Goal: Information Seeking & Learning: Find specific page/section

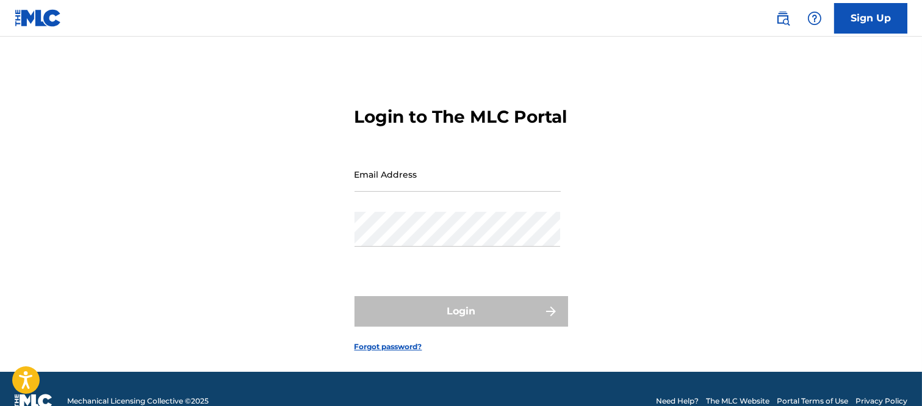
click at [389, 192] on input "Email Address" at bounding box center [458, 174] width 206 height 35
type input "[PERSON_NAME][EMAIL_ADDRESS][PERSON_NAME][DOMAIN_NAME]"
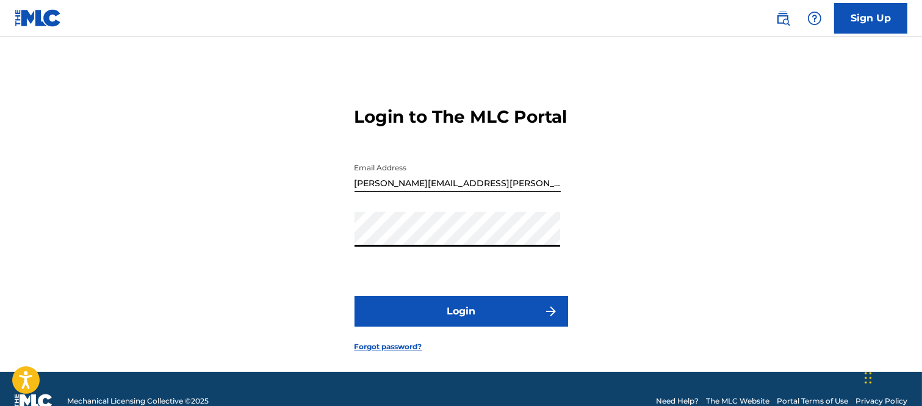
click at [505, 326] on button "Login" at bounding box center [462, 311] width 214 height 31
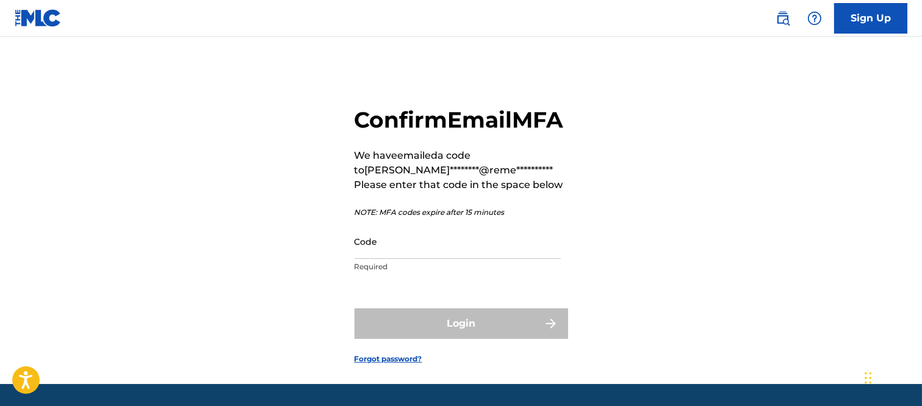
click at [409, 259] on input "Code" at bounding box center [458, 241] width 206 height 35
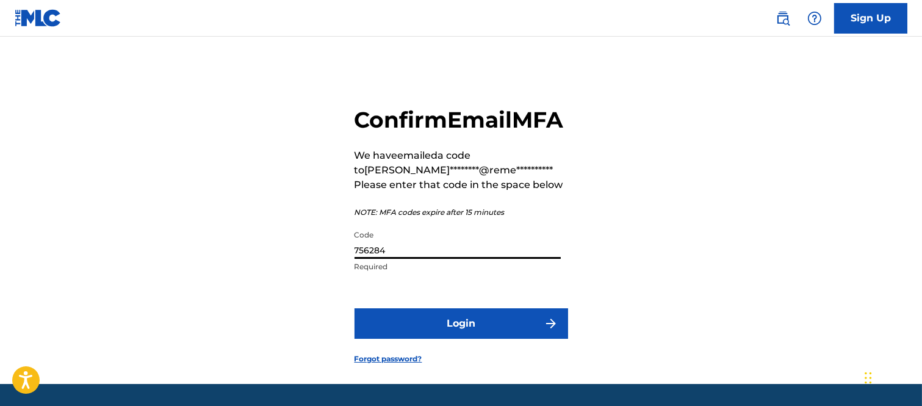
type input "756284"
click at [540, 339] on button "Login" at bounding box center [462, 323] width 214 height 31
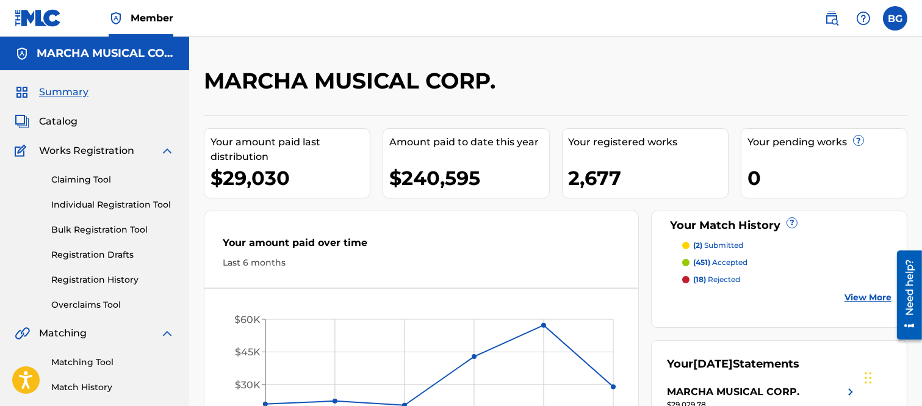
click at [60, 118] on span "Catalog" at bounding box center [58, 121] width 38 height 15
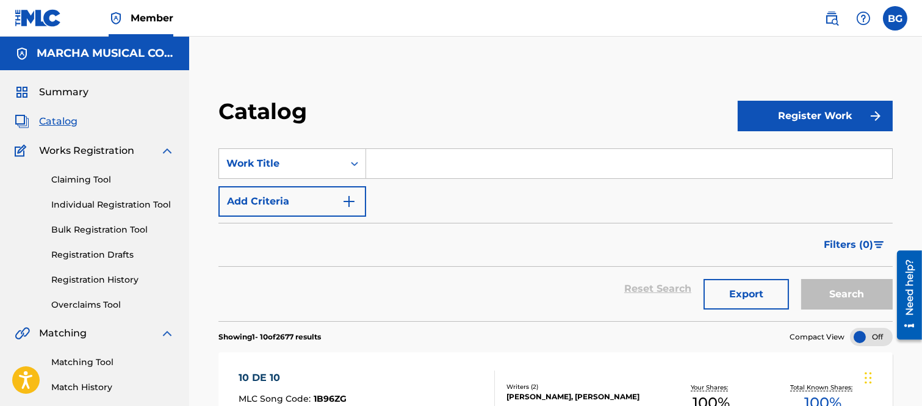
drag, startPoint x: 392, startPoint y: 163, endPoint x: 414, endPoint y: 96, distance: 70.0
click at [392, 162] on input "Search Form" at bounding box center [629, 163] width 526 height 29
type input "c"
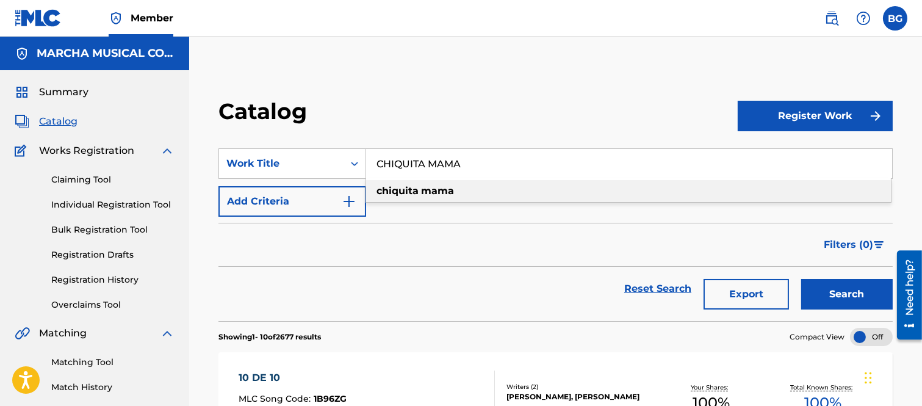
click at [440, 189] on strong "mama" at bounding box center [437, 191] width 33 height 12
type input "chiquita mama"
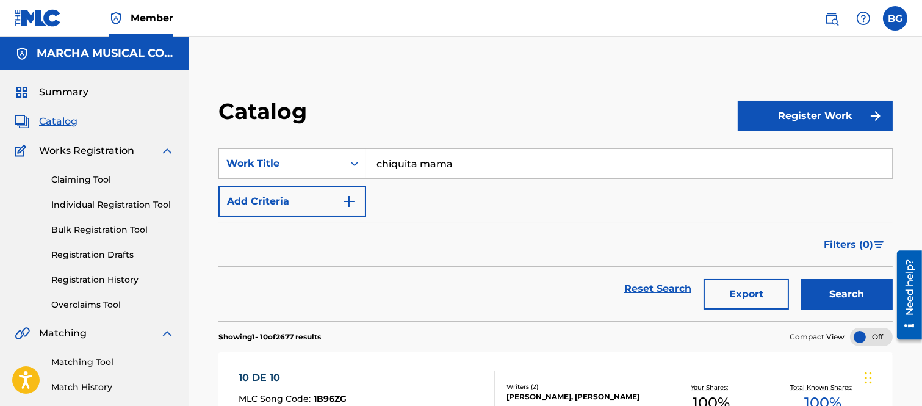
drag, startPoint x: 843, startPoint y: 290, endPoint x: 834, endPoint y: 279, distance: 13.8
click at [843, 290] on button "Search" at bounding box center [847, 294] width 92 height 31
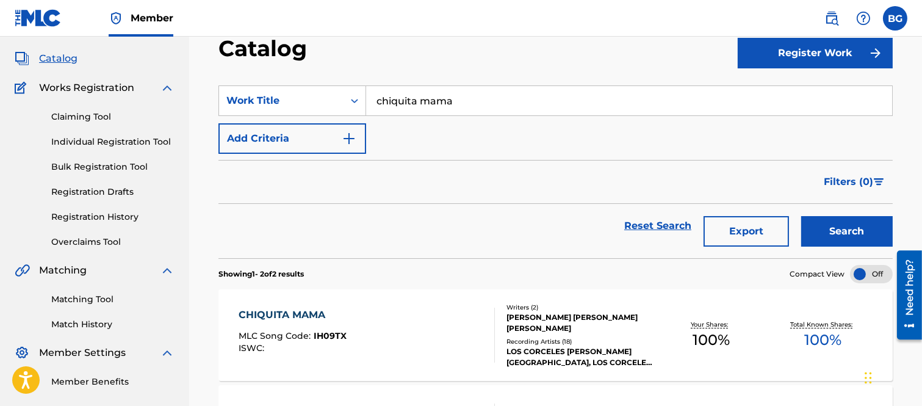
scroll to position [135, 0]
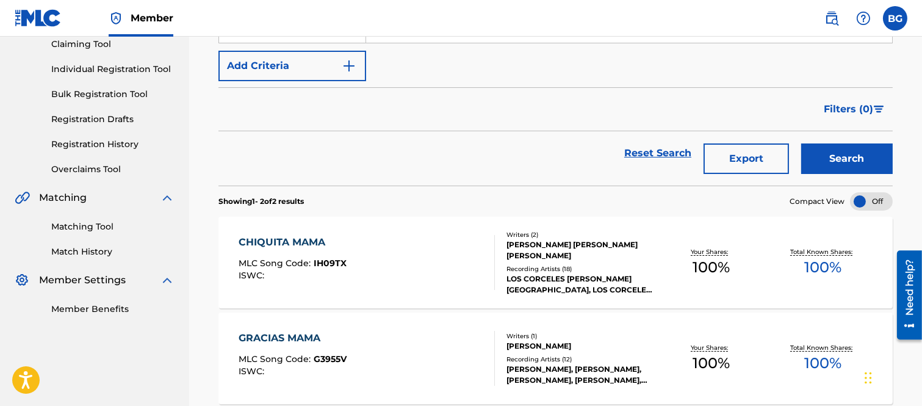
click at [290, 248] on div "CHIQUITA MAMA" at bounding box center [293, 242] width 108 height 15
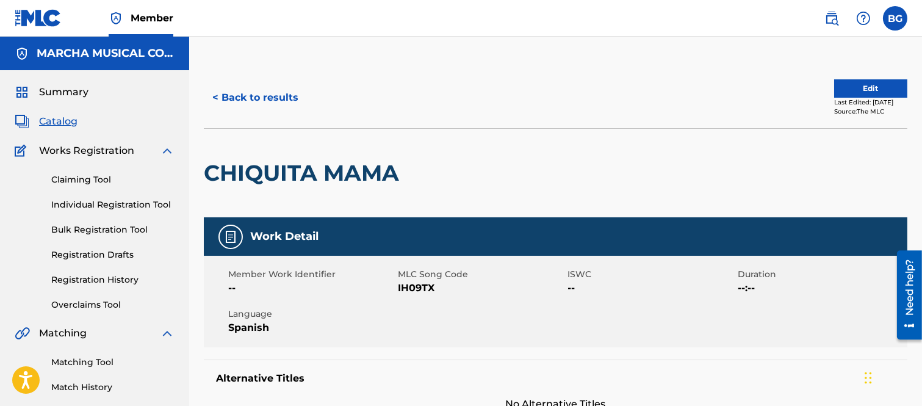
click at [215, 94] on button "< Back to results" at bounding box center [255, 97] width 103 height 31
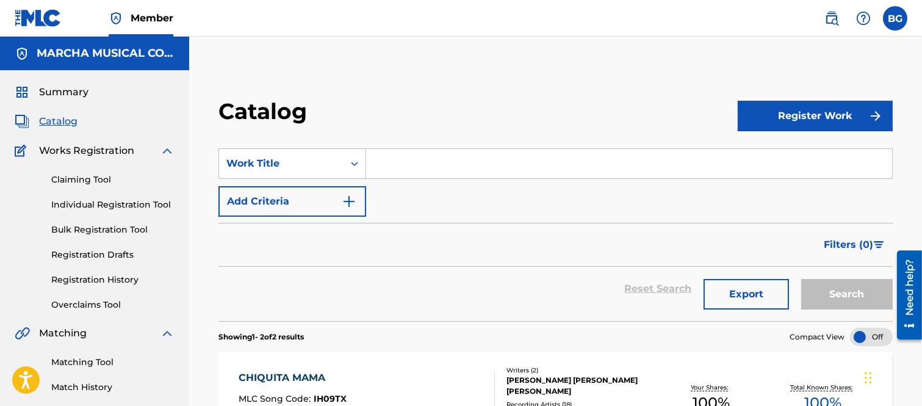
click at [417, 160] on input "Search Form" at bounding box center [629, 163] width 526 height 29
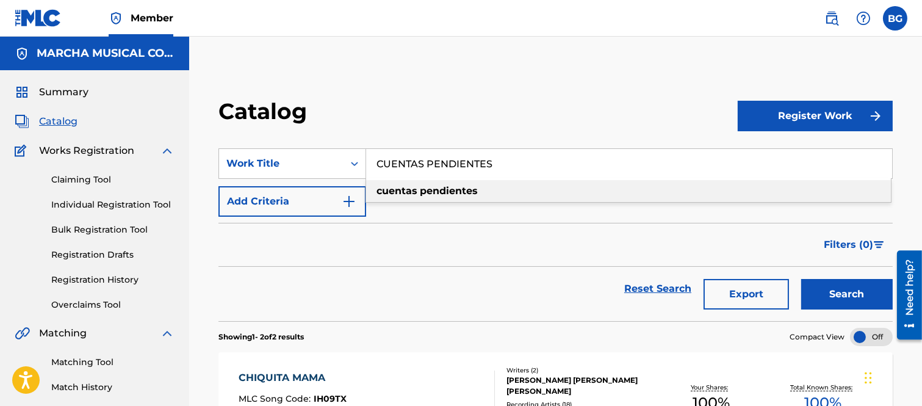
drag, startPoint x: 415, startPoint y: 189, endPoint x: 444, endPoint y: 190, distance: 28.7
click at [416, 189] on strong "cuentas" at bounding box center [396, 191] width 41 height 12
type input "cuentas pendientes"
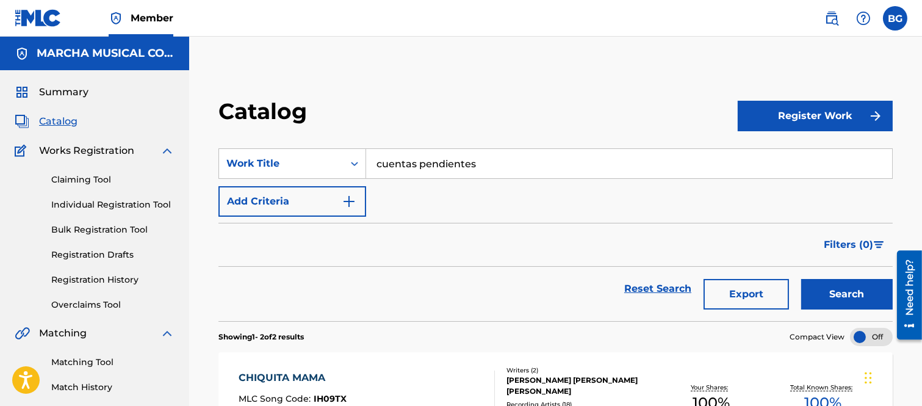
click at [860, 289] on button "Search" at bounding box center [847, 294] width 92 height 31
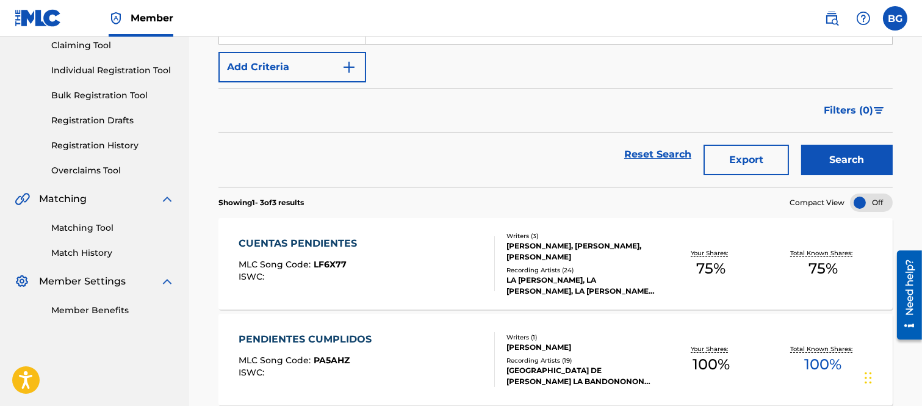
scroll to position [135, 0]
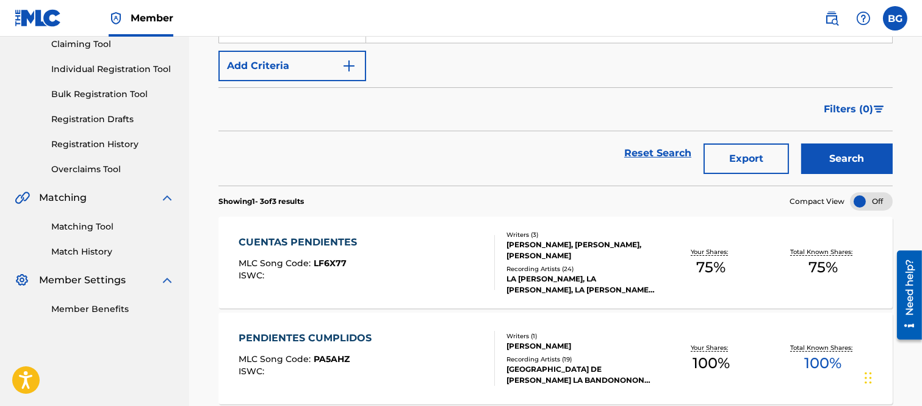
click at [298, 240] on div "CUENTAS PENDIENTES" at bounding box center [301, 242] width 124 height 15
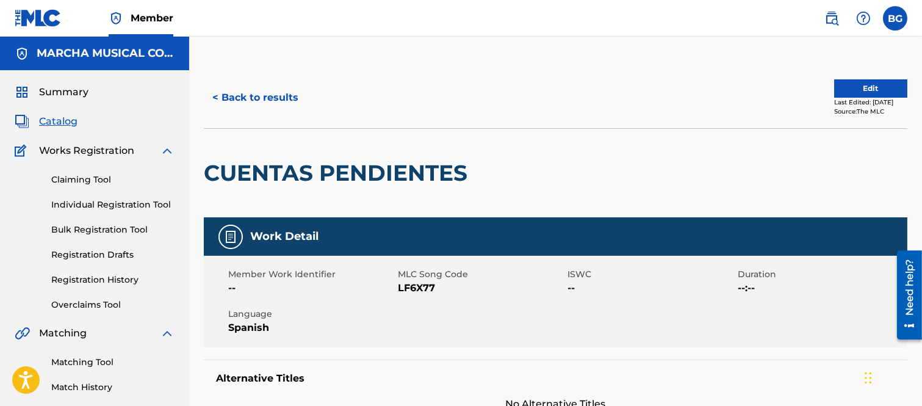
click at [217, 95] on button "< Back to results" at bounding box center [255, 97] width 103 height 31
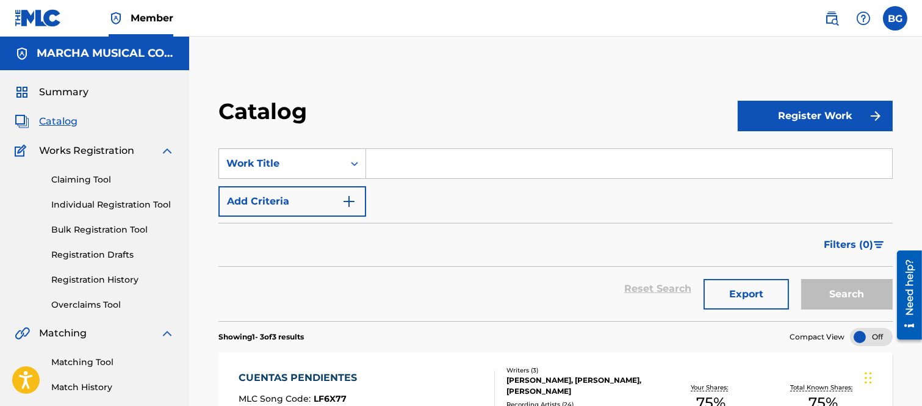
click at [393, 169] on input "Search Form" at bounding box center [629, 163] width 526 height 29
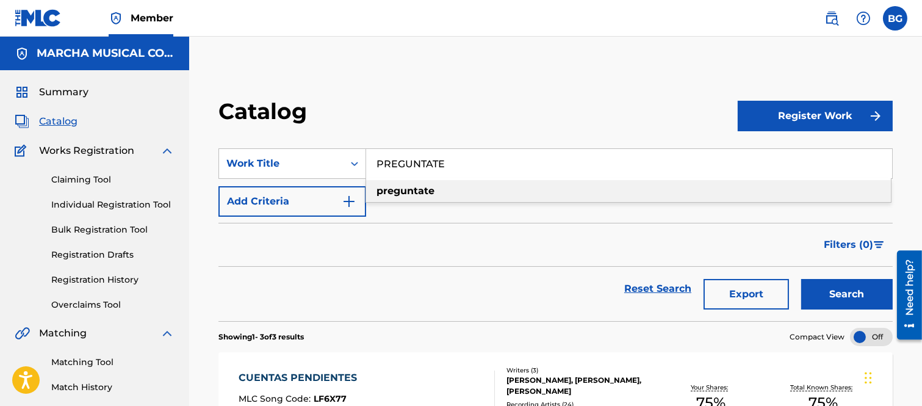
drag, startPoint x: 443, startPoint y: 192, endPoint x: 752, endPoint y: 251, distance: 315.0
click at [444, 192] on div "preguntate" at bounding box center [628, 191] width 525 height 22
type input "preguntate"
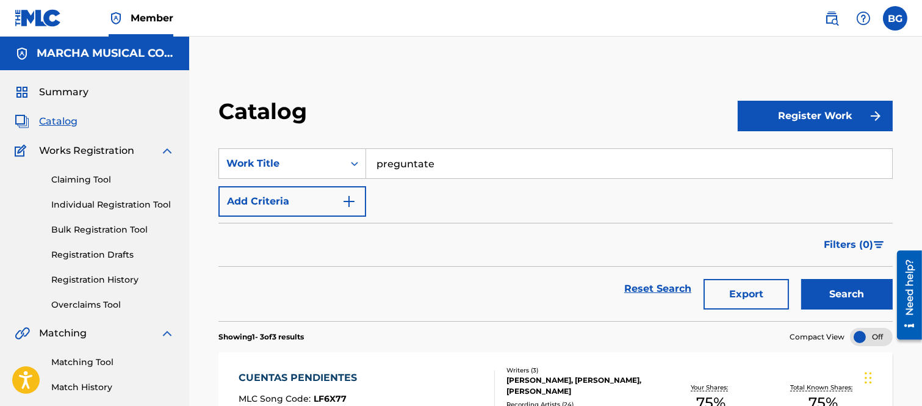
click at [827, 286] on button "Search" at bounding box center [847, 294] width 92 height 31
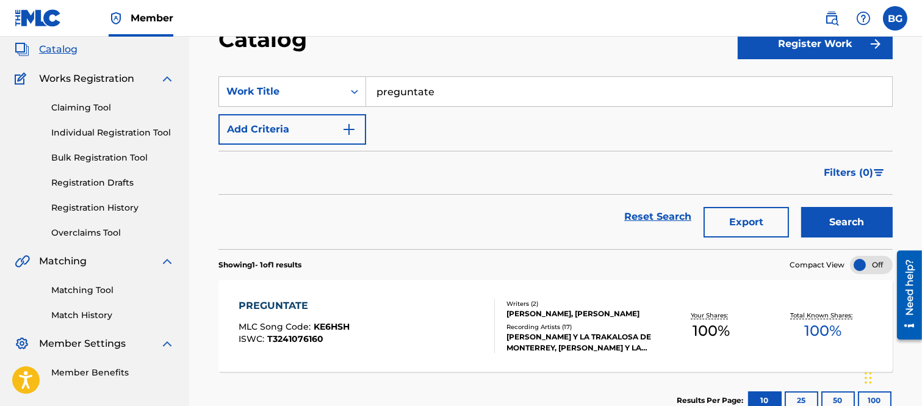
scroll to position [154, 0]
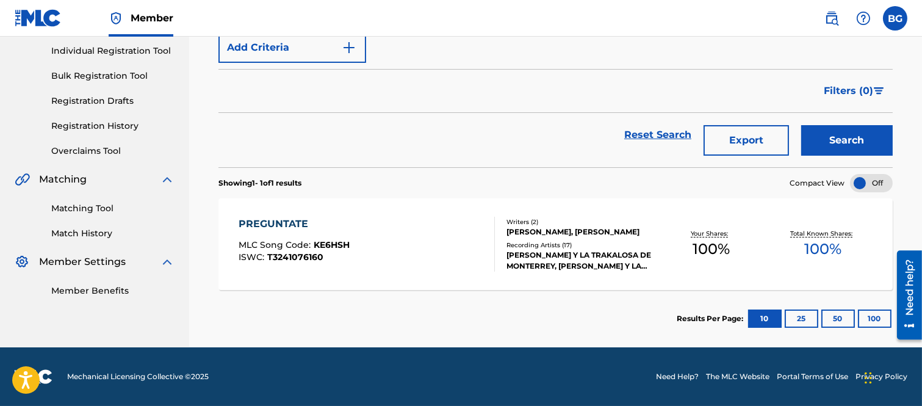
drag, startPoint x: 289, startPoint y: 218, endPoint x: 363, endPoint y: 204, distance: 75.9
click at [290, 218] on div "PREGUNTATE" at bounding box center [294, 224] width 111 height 15
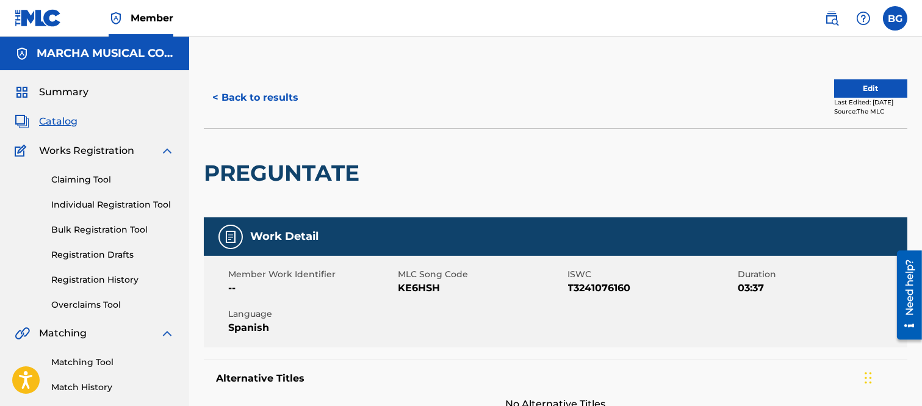
click at [216, 94] on button "< Back to results" at bounding box center [255, 97] width 103 height 31
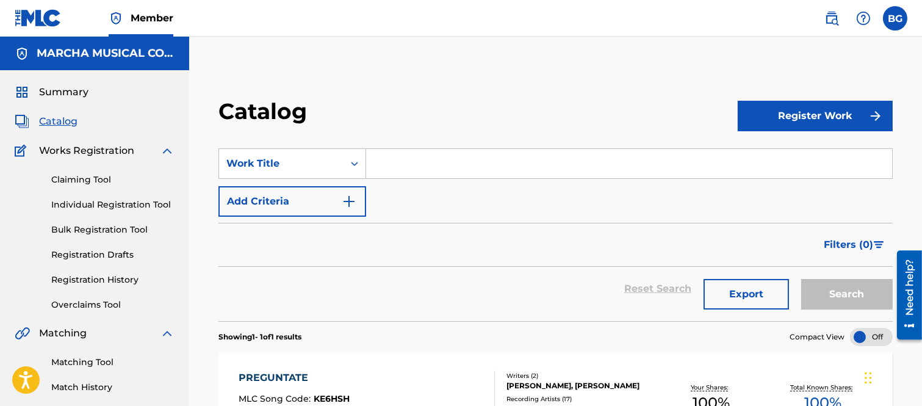
click at [400, 162] on input "Search Form" at bounding box center [629, 163] width 526 height 29
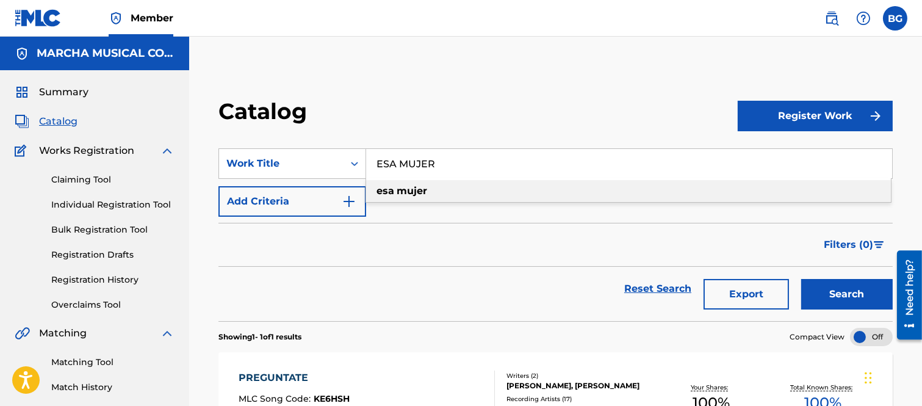
click at [400, 189] on strong "mujer" at bounding box center [412, 191] width 31 height 12
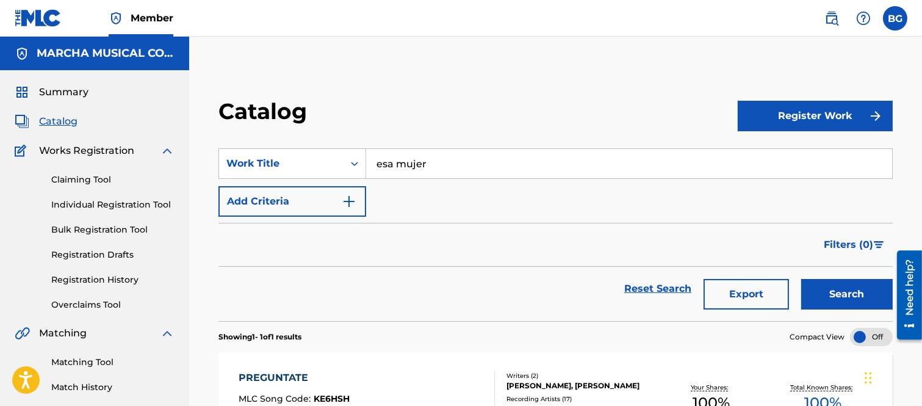
click at [862, 289] on button "Search" at bounding box center [847, 294] width 92 height 31
click at [442, 159] on input "esa mujer" at bounding box center [629, 163] width 526 height 29
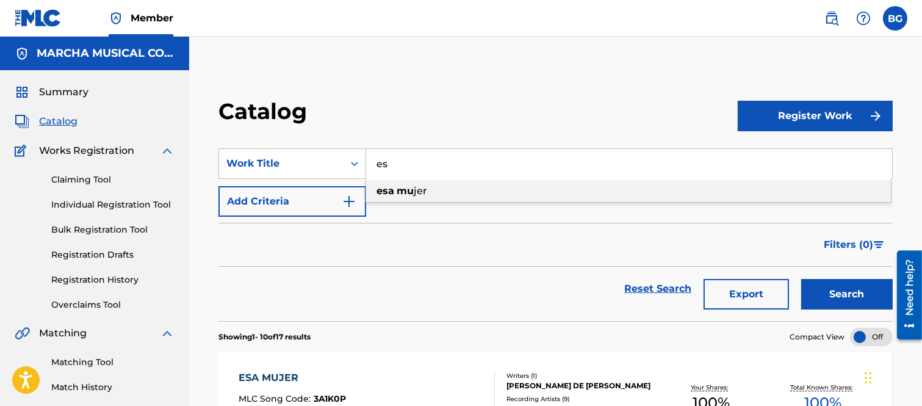
type input "e"
click at [422, 188] on span "Search Form" at bounding box center [423, 191] width 2 height 12
type input "gracias y por favor"
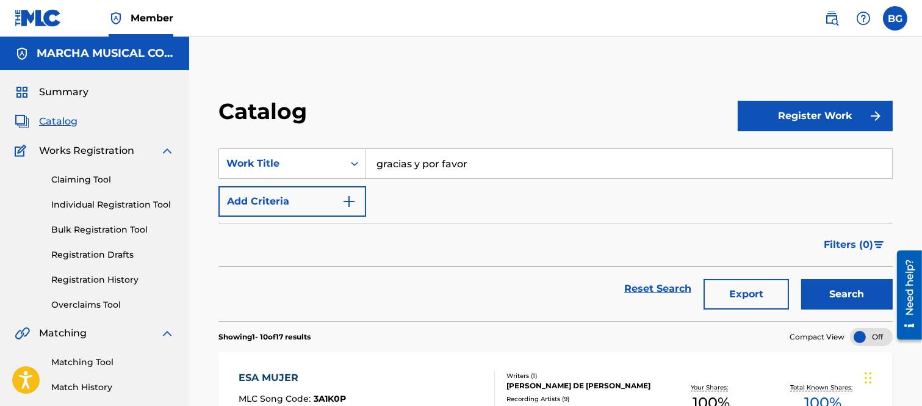
click at [812, 290] on button "Search" at bounding box center [847, 294] width 92 height 31
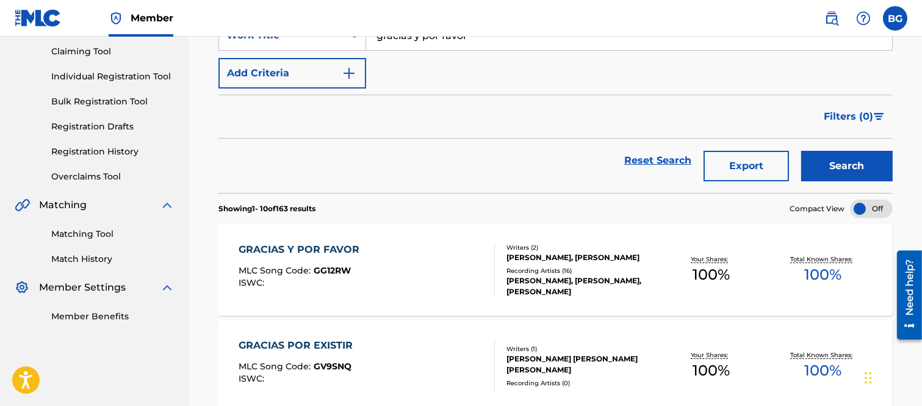
scroll to position [203, 0]
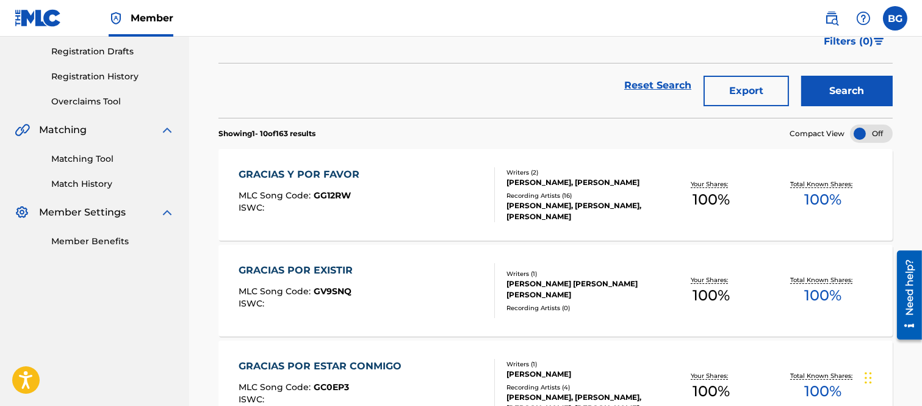
click at [297, 174] on div "GRACIAS Y POR FAVOR" at bounding box center [302, 174] width 127 height 15
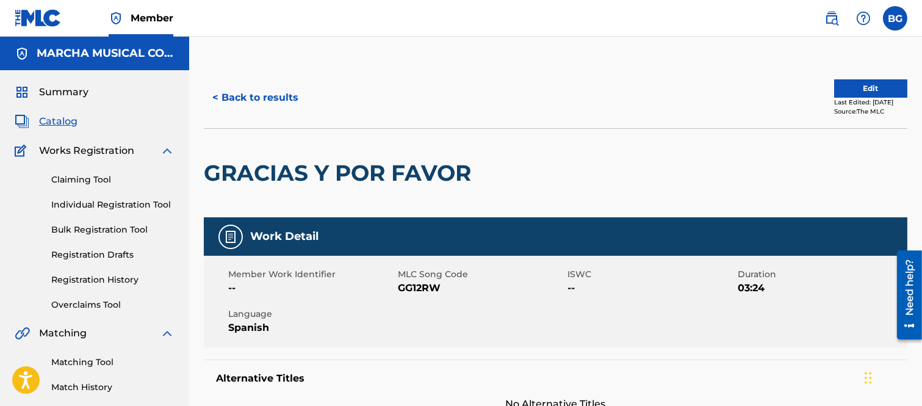
click at [220, 94] on button "< Back to results" at bounding box center [255, 97] width 103 height 31
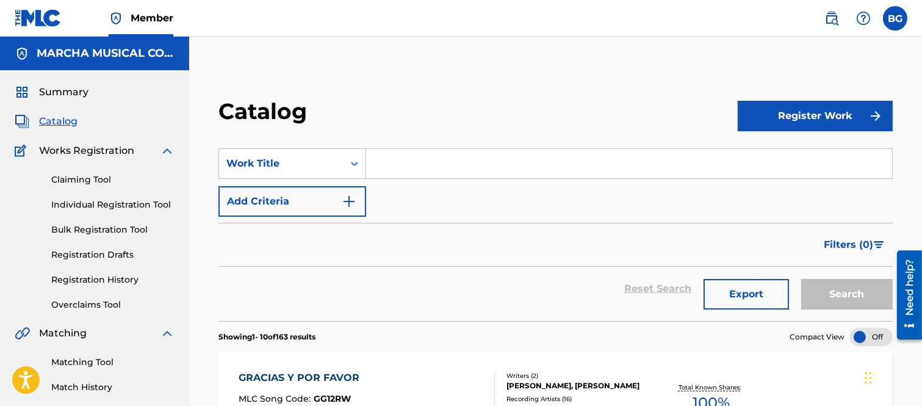
click at [416, 159] on input "Search Form" at bounding box center [629, 163] width 526 height 29
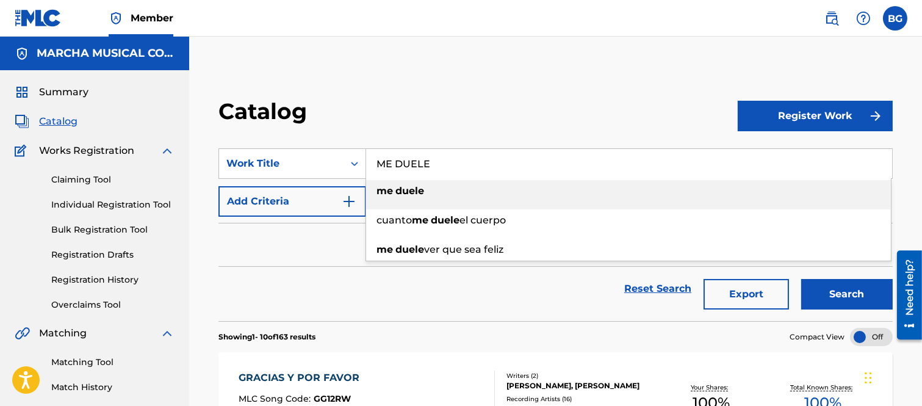
click at [410, 189] on strong "duele" at bounding box center [409, 191] width 29 height 12
type input "me duele"
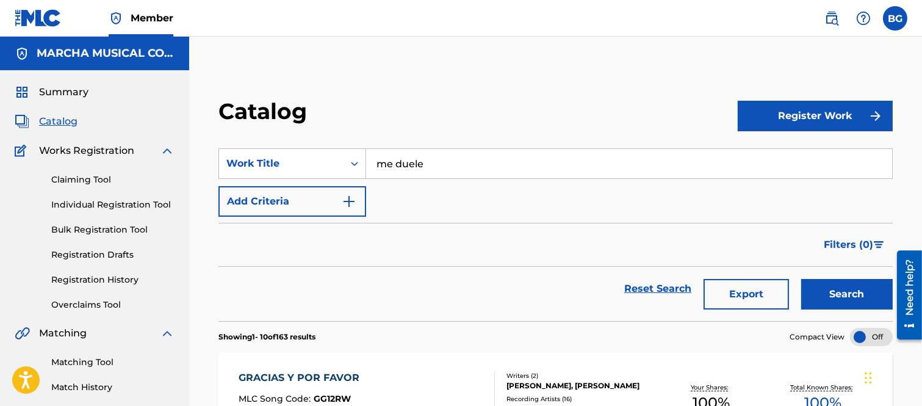
drag, startPoint x: 838, startPoint y: 294, endPoint x: 815, endPoint y: 273, distance: 31.1
click at [838, 294] on button "Search" at bounding box center [847, 294] width 92 height 31
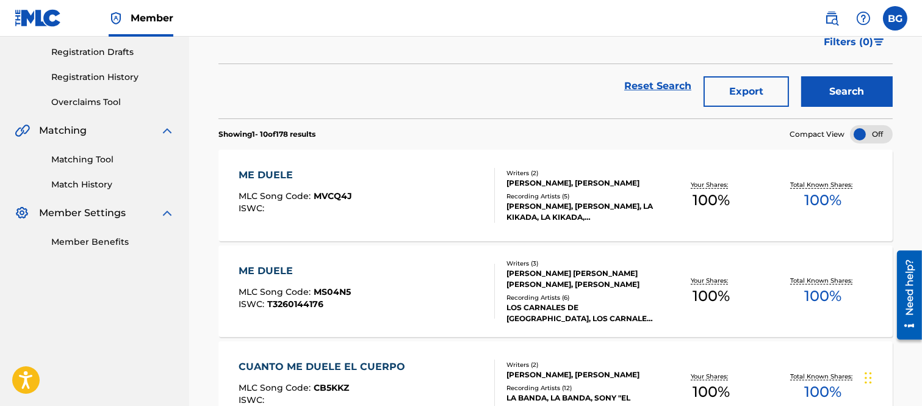
scroll to position [203, 0]
click at [284, 271] on div "ME DUELE" at bounding box center [295, 270] width 112 height 15
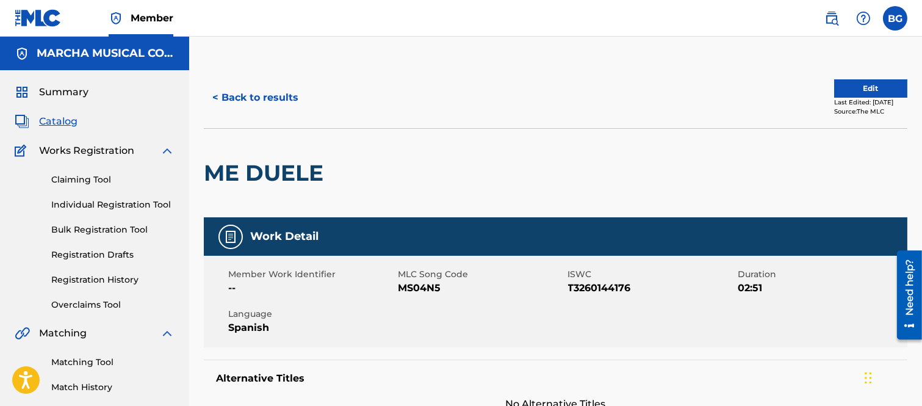
click at [220, 101] on button "< Back to results" at bounding box center [255, 97] width 103 height 31
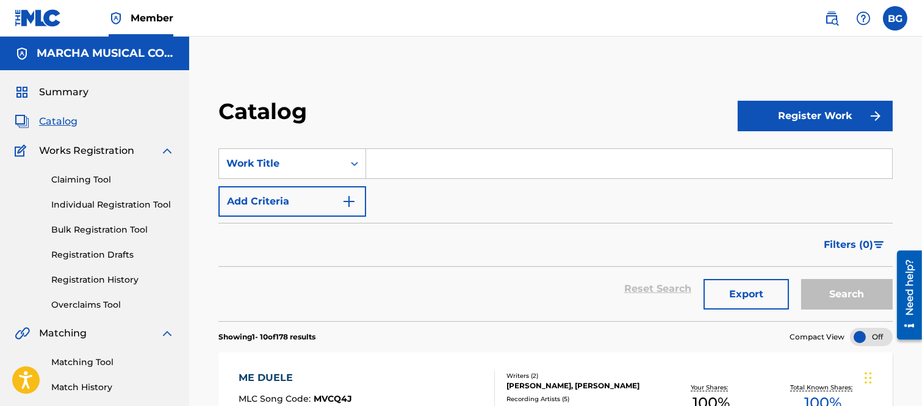
click at [406, 165] on input "Search Form" at bounding box center [629, 163] width 526 height 29
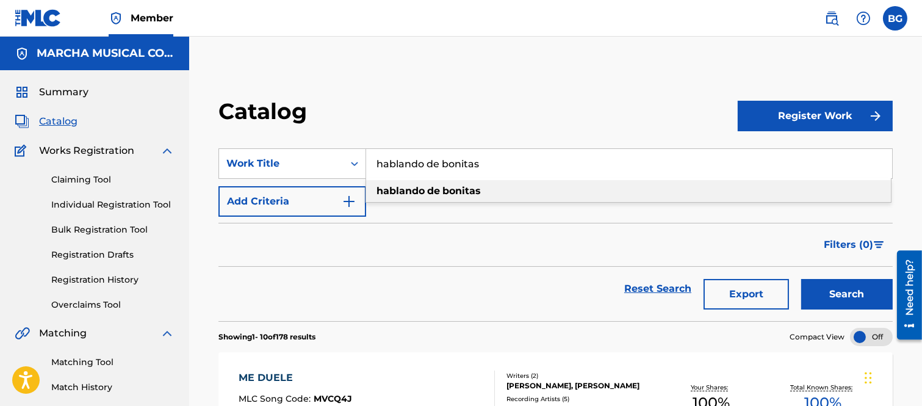
type input "hablando de bonitas"
click at [466, 189] on strong "bonitas" at bounding box center [461, 191] width 38 height 12
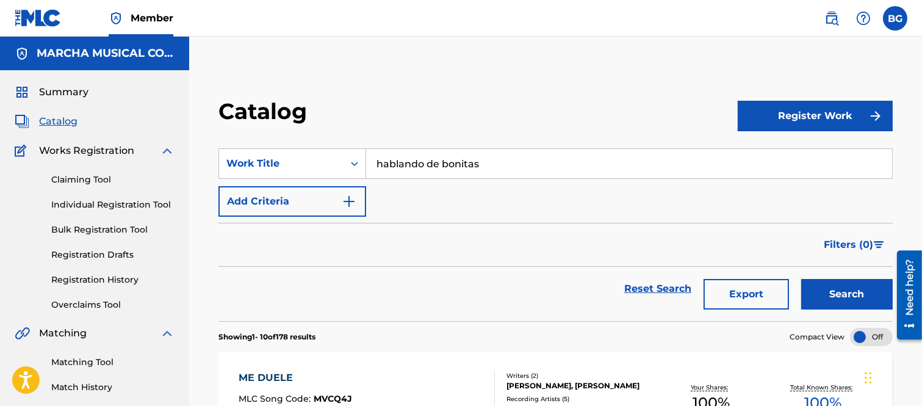
click at [849, 283] on button "Search" at bounding box center [847, 294] width 92 height 31
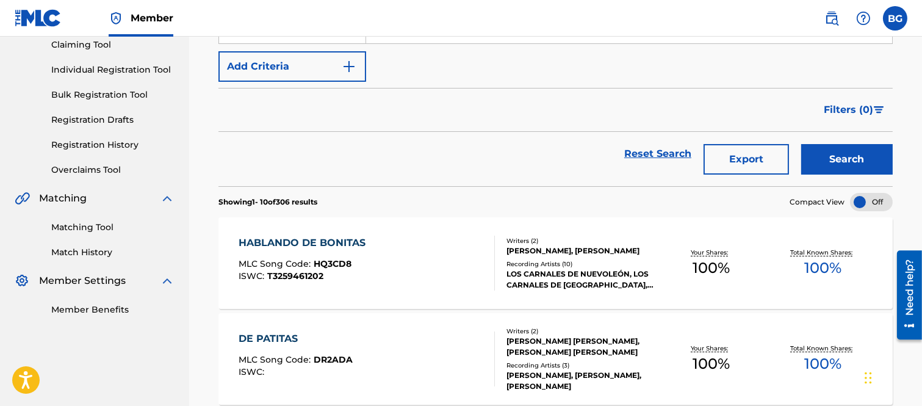
scroll to position [135, 0]
click at [306, 242] on div "HABLANDO DE BONITAS" at bounding box center [305, 242] width 133 height 15
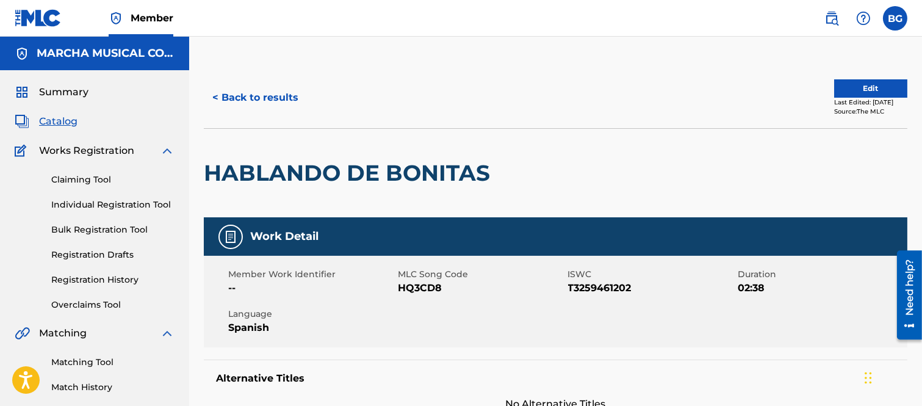
click at [218, 95] on button "< Back to results" at bounding box center [255, 97] width 103 height 31
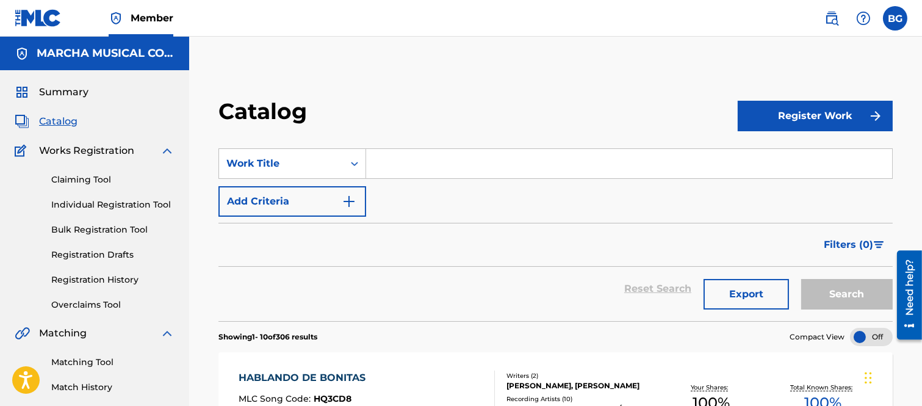
click at [394, 166] on input "Search Form" at bounding box center [629, 163] width 526 height 29
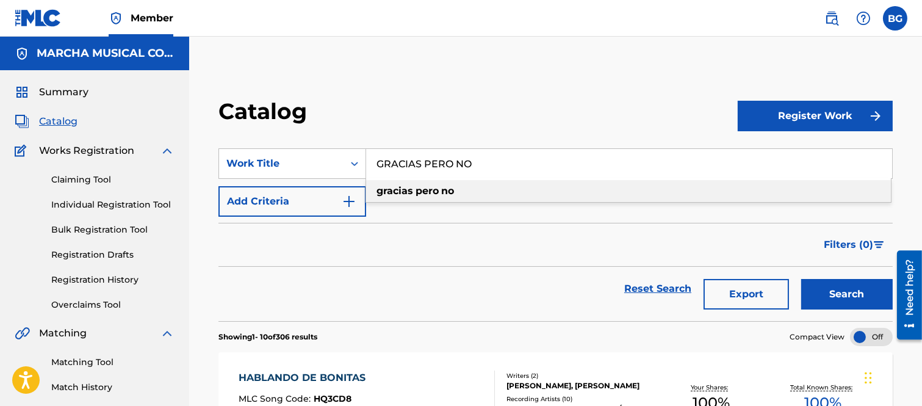
drag, startPoint x: 442, startPoint y: 186, endPoint x: 452, endPoint y: 186, distance: 10.4
click at [443, 186] on strong "no" at bounding box center [447, 191] width 13 height 12
type input "gracias pero no"
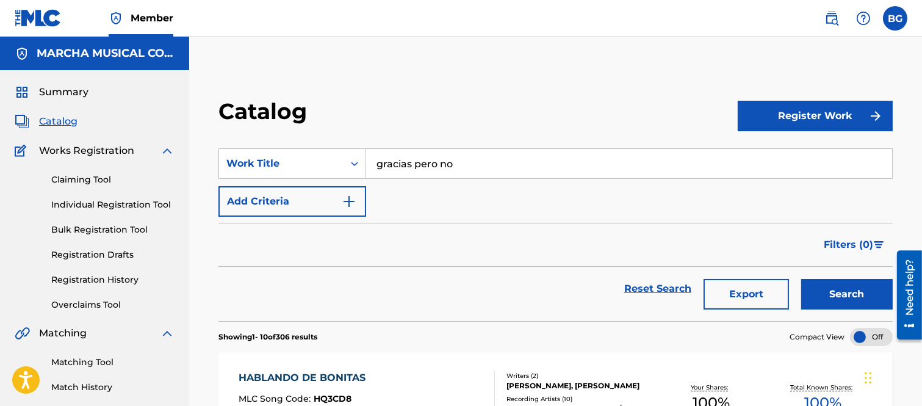
click at [835, 286] on button "Search" at bounding box center [847, 294] width 92 height 31
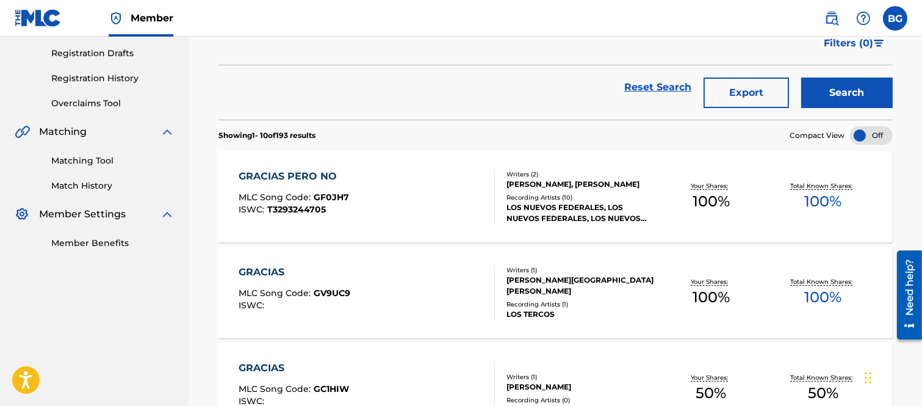
scroll to position [203, 0]
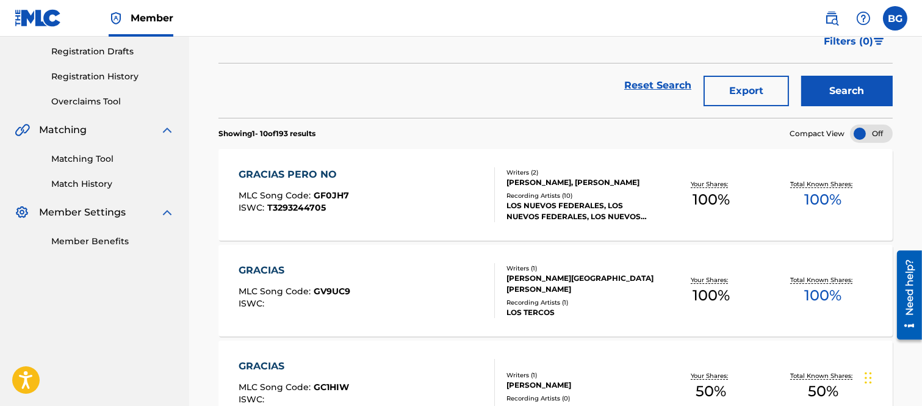
click at [301, 174] on div "GRACIAS PERO NO" at bounding box center [294, 174] width 110 height 15
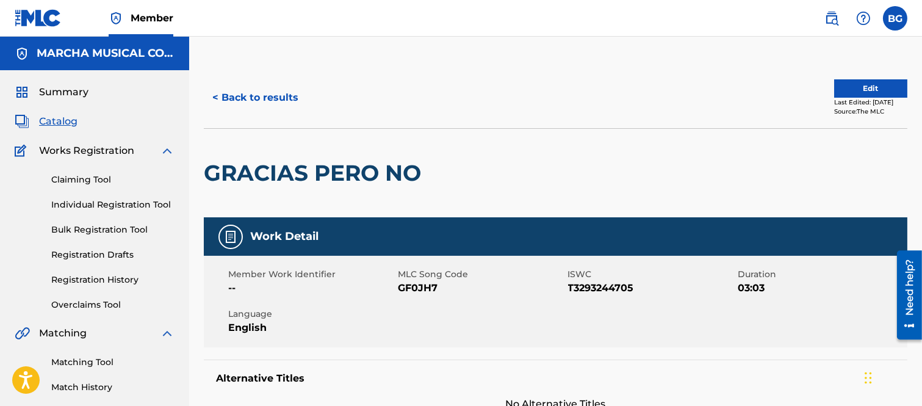
click at [222, 98] on button "< Back to results" at bounding box center [255, 97] width 103 height 31
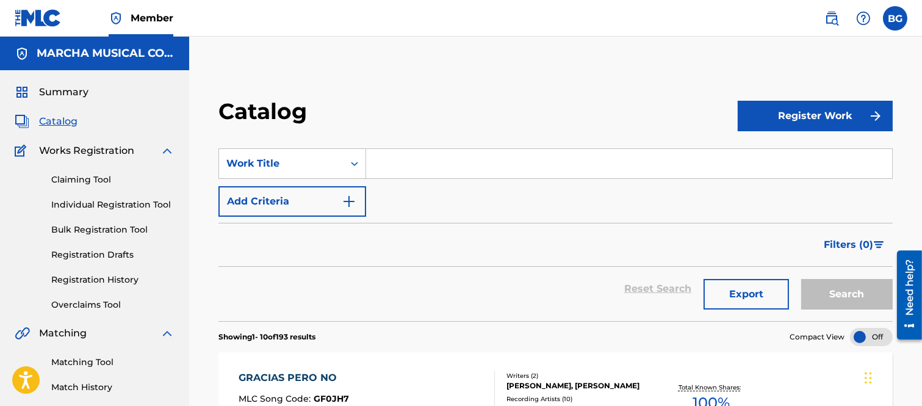
click at [389, 163] on input "Search Form" at bounding box center [629, 163] width 526 height 29
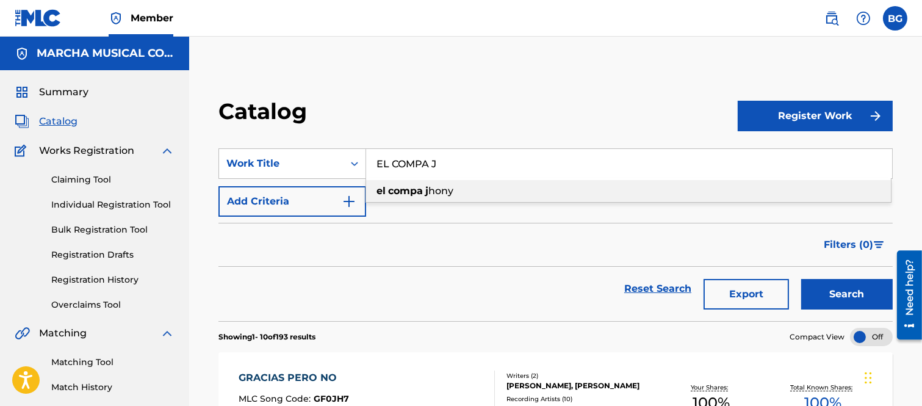
click at [418, 190] on strong "compa" at bounding box center [405, 191] width 35 height 12
type input "el compa [PERSON_NAME]"
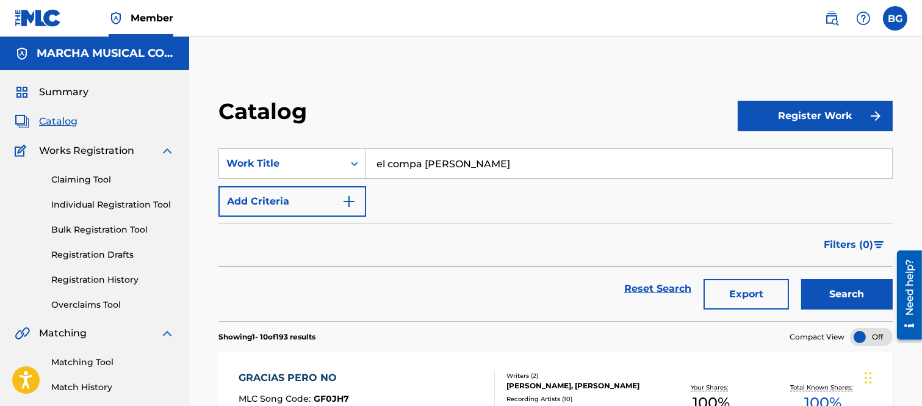
click at [847, 287] on button "Search" at bounding box center [847, 294] width 92 height 31
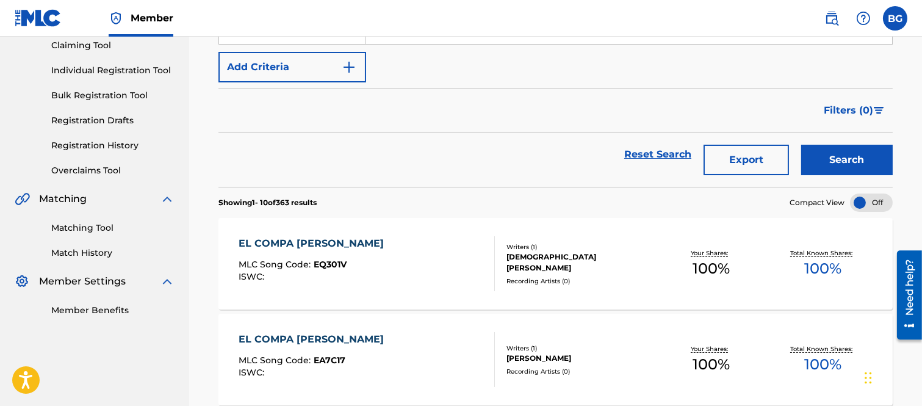
scroll to position [135, 0]
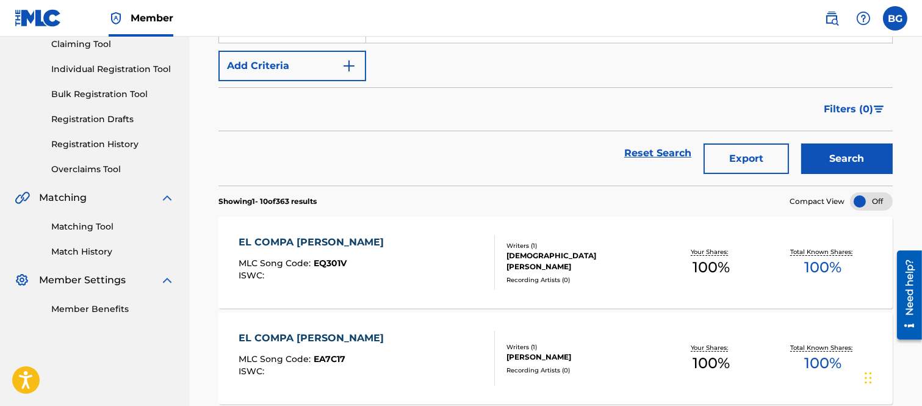
click at [312, 242] on div "EL COMPA [PERSON_NAME]" at bounding box center [314, 242] width 151 height 15
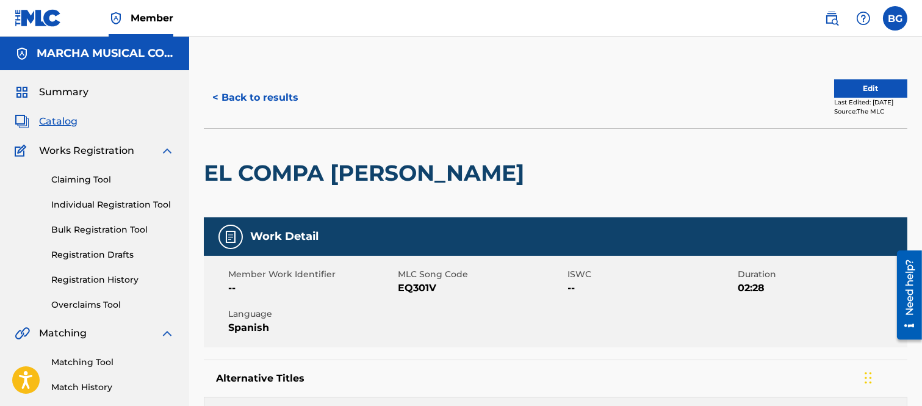
click at [215, 95] on button "< Back to results" at bounding box center [255, 97] width 103 height 31
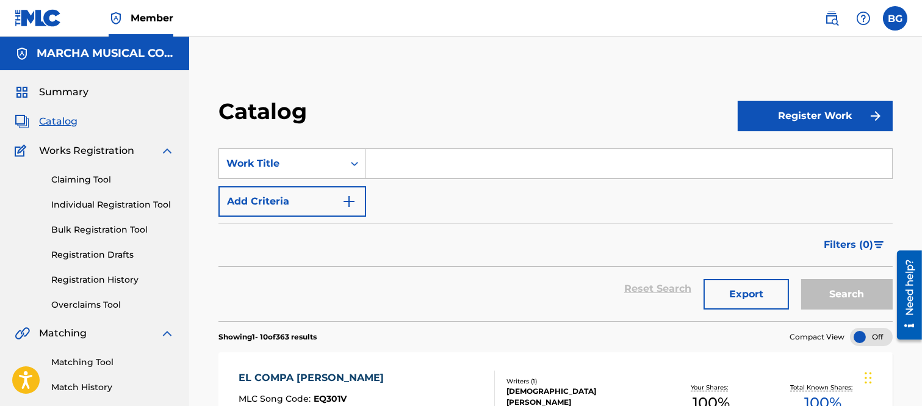
click at [398, 156] on input "Search Form" at bounding box center [629, 163] width 526 height 29
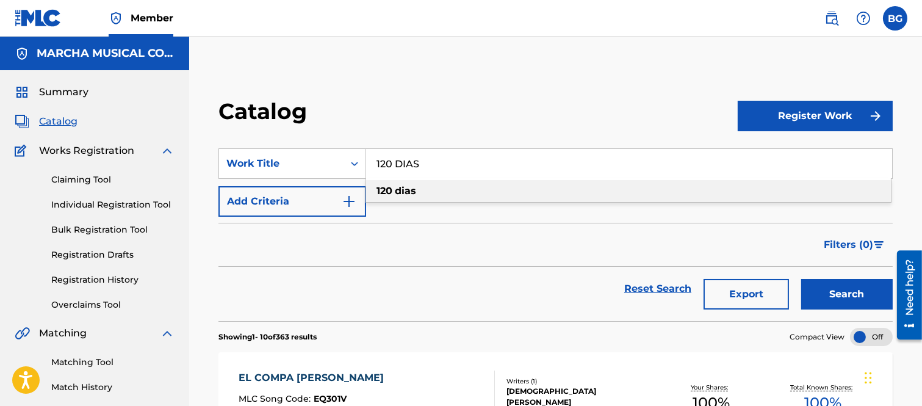
click at [411, 190] on strong "dias" at bounding box center [405, 191] width 21 height 12
type input "120 dias"
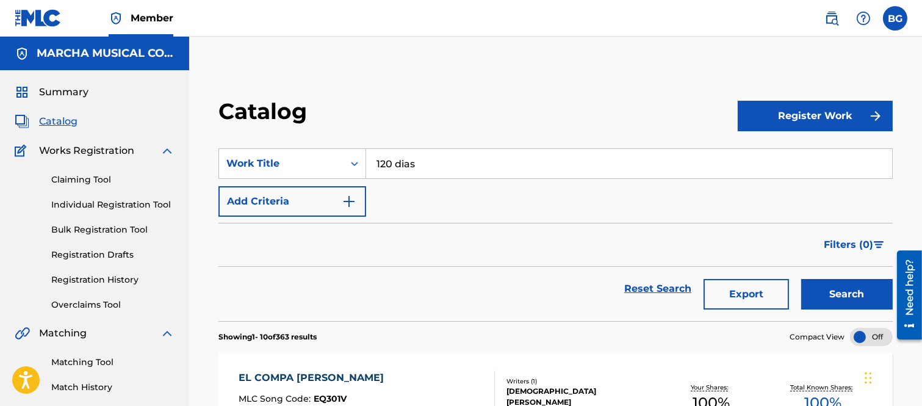
click at [826, 289] on button "Search" at bounding box center [847, 294] width 92 height 31
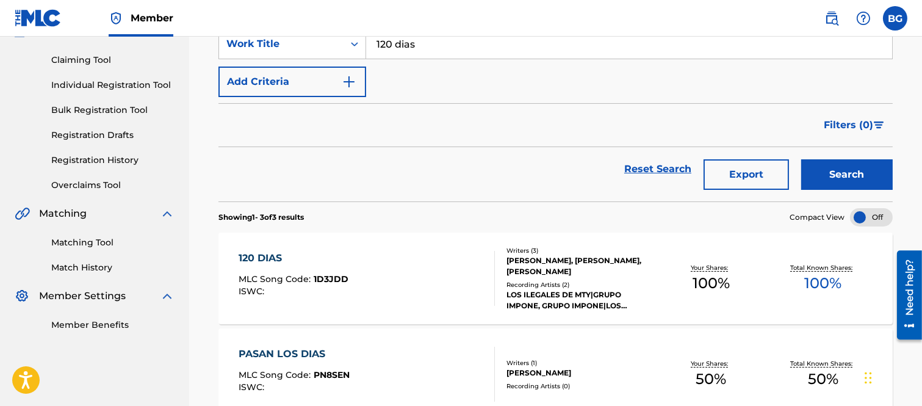
scroll to position [203, 0]
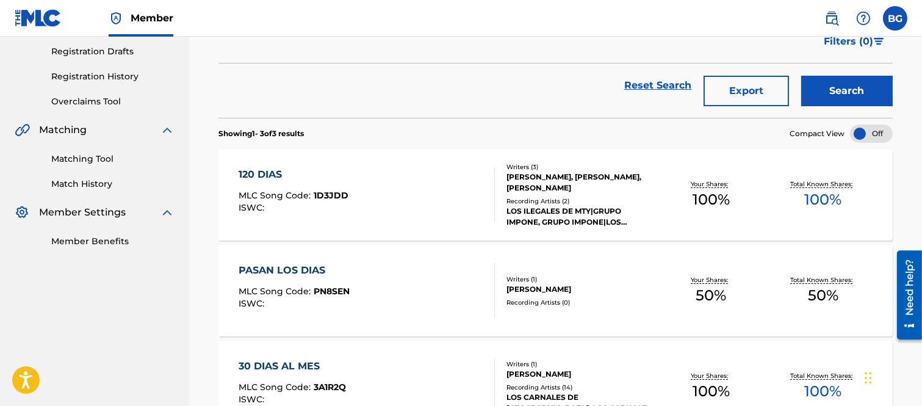
click at [276, 176] on div "120 DIAS" at bounding box center [294, 174] width 110 height 15
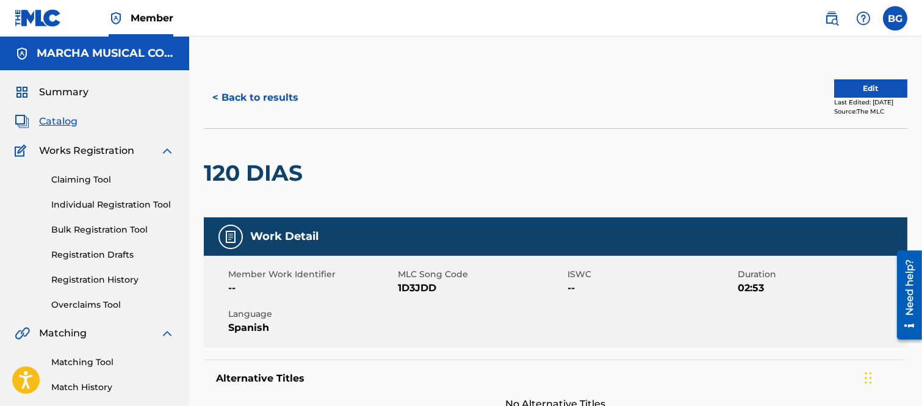
click at [215, 96] on button "< Back to results" at bounding box center [255, 97] width 103 height 31
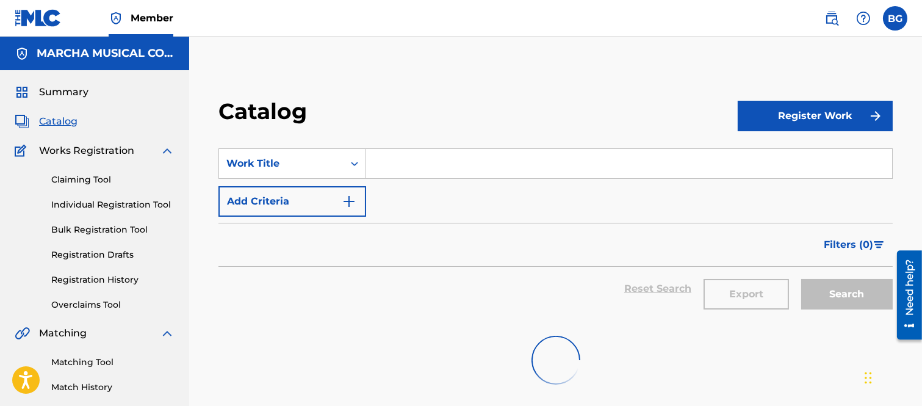
click at [397, 159] on input "Search Form" at bounding box center [629, 163] width 526 height 29
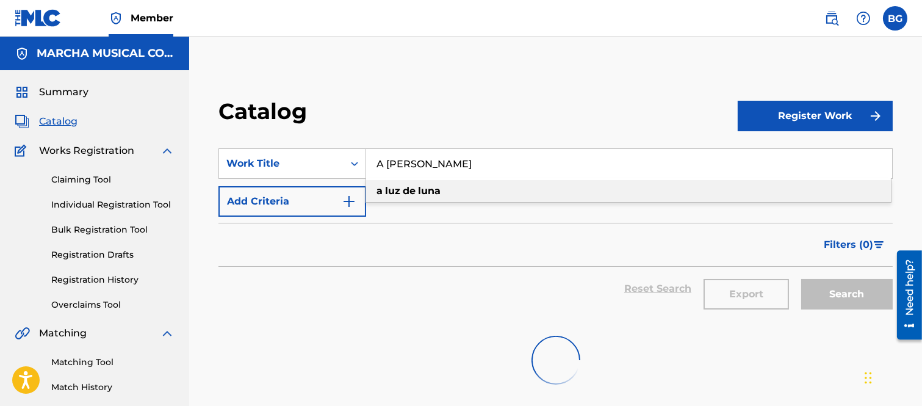
click at [407, 187] on strong "de" at bounding box center [409, 191] width 13 height 12
type input "a [PERSON_NAME]"
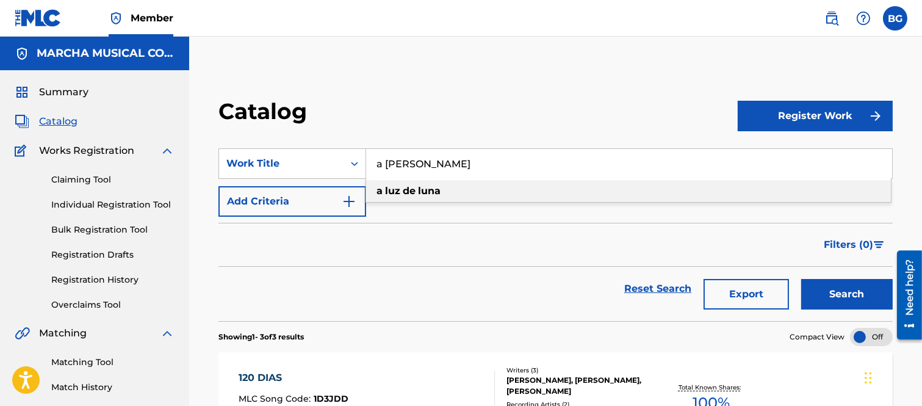
drag, startPoint x: 453, startPoint y: 187, endPoint x: 510, endPoint y: 186, distance: 56.8
click at [455, 186] on div "a [PERSON_NAME]" at bounding box center [628, 191] width 525 height 22
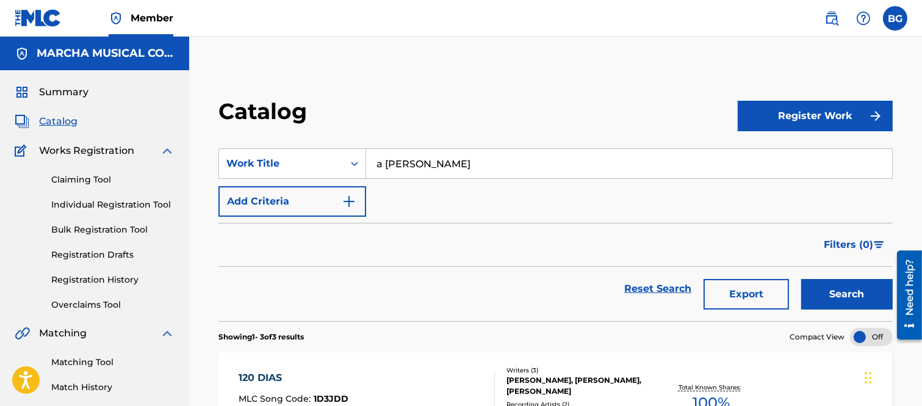
click at [819, 285] on button "Search" at bounding box center [847, 294] width 92 height 31
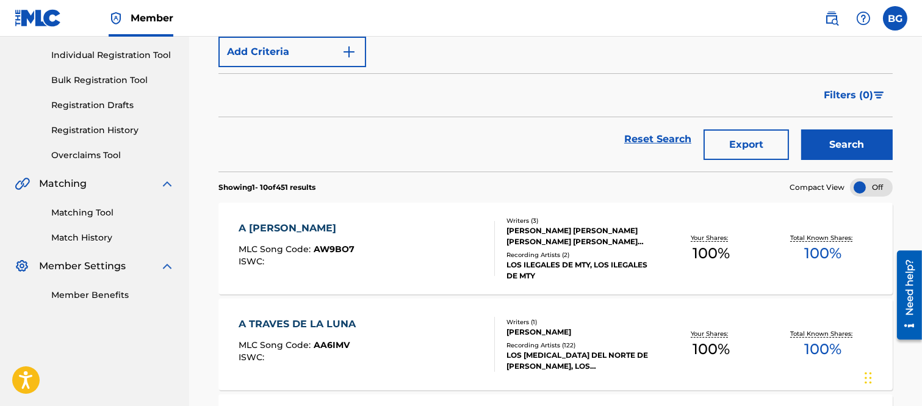
scroll to position [271, 0]
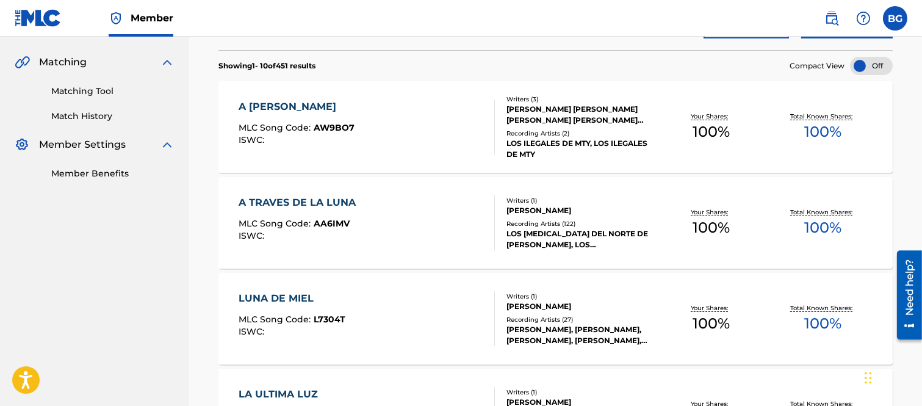
click at [287, 107] on div "A [PERSON_NAME]" at bounding box center [297, 106] width 116 height 15
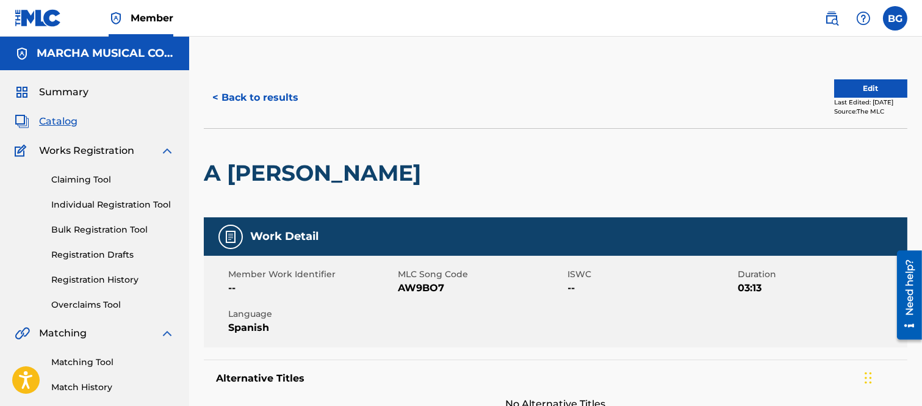
click at [220, 93] on button "< Back to results" at bounding box center [255, 97] width 103 height 31
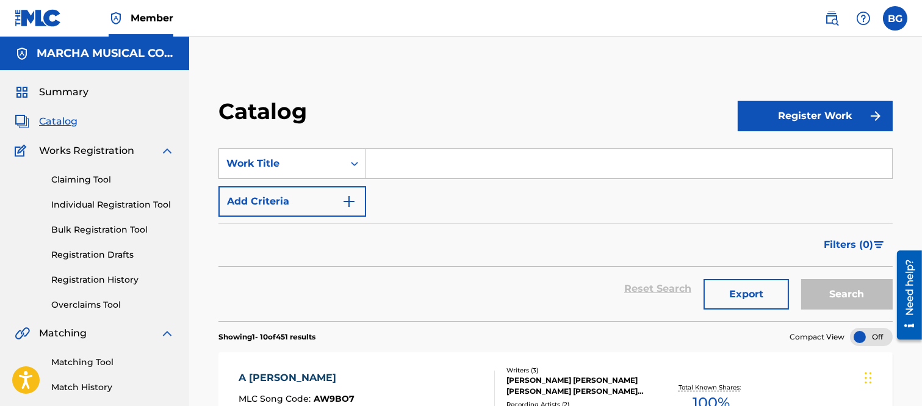
click at [400, 157] on input "Search Form" at bounding box center [629, 163] width 526 height 29
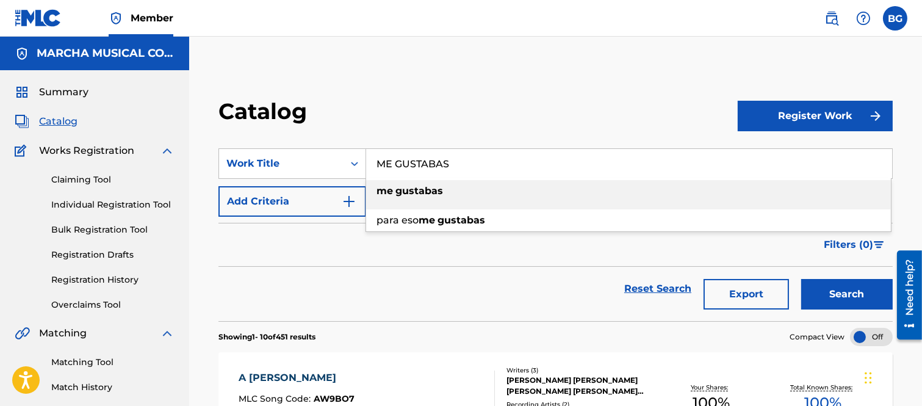
click at [423, 188] on strong "gustabas" at bounding box center [419, 191] width 48 height 12
type input "me gustabas"
click at [834, 290] on button "Search" at bounding box center [847, 294] width 92 height 31
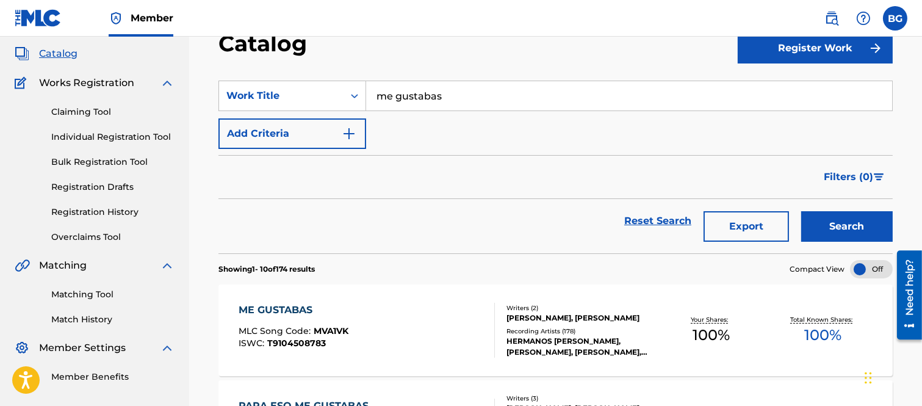
scroll to position [135, 0]
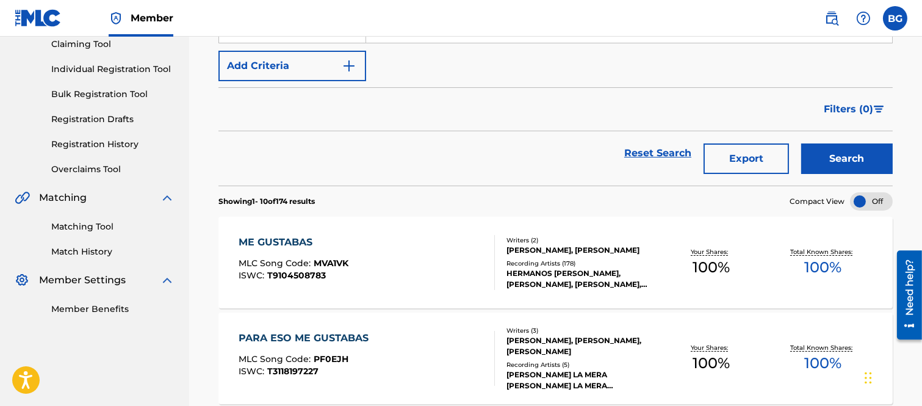
click at [292, 242] on div "ME GUSTABAS" at bounding box center [294, 242] width 110 height 15
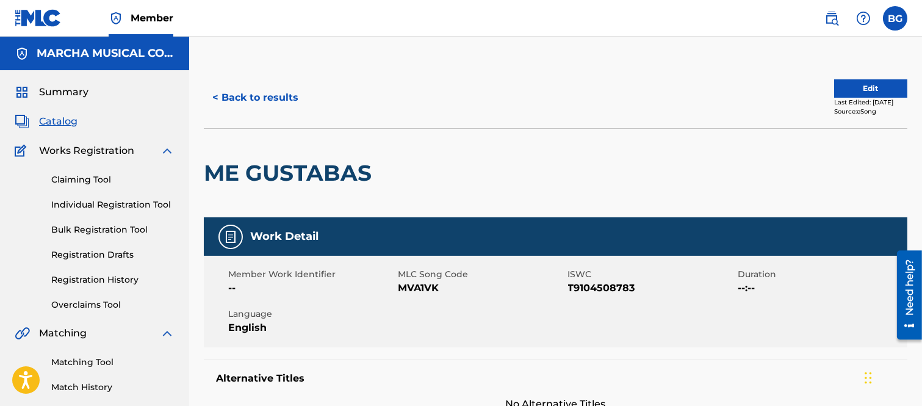
click at [214, 93] on button "< Back to results" at bounding box center [255, 97] width 103 height 31
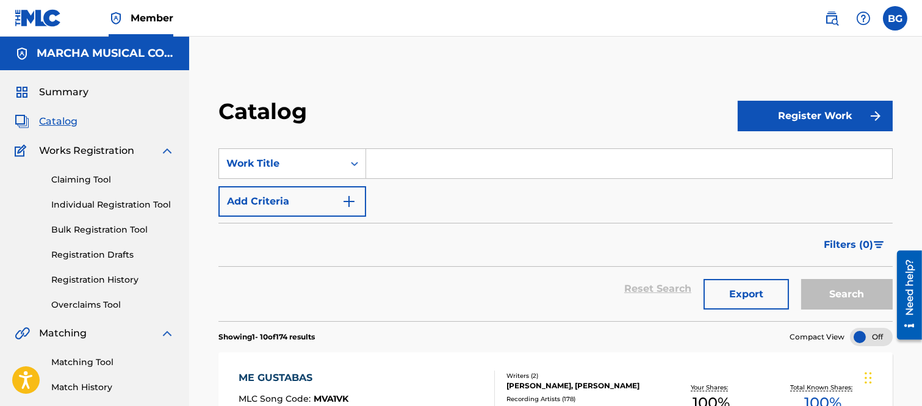
click at [408, 154] on input "Search Form" at bounding box center [629, 163] width 526 height 29
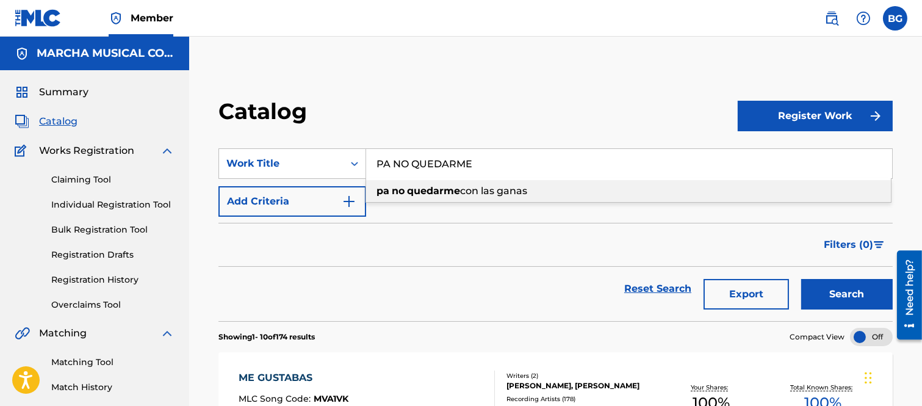
click at [429, 188] on strong "quedarme" at bounding box center [433, 191] width 53 height 12
type input "pa no quedarme con las ganas"
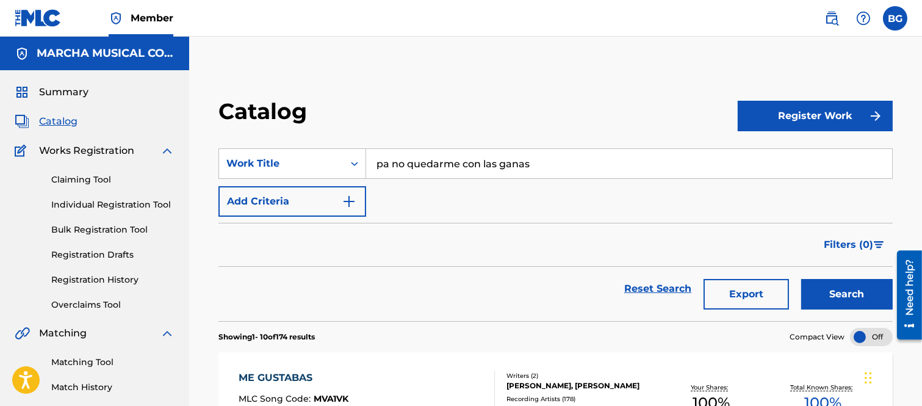
click at [838, 295] on button "Search" at bounding box center [847, 294] width 92 height 31
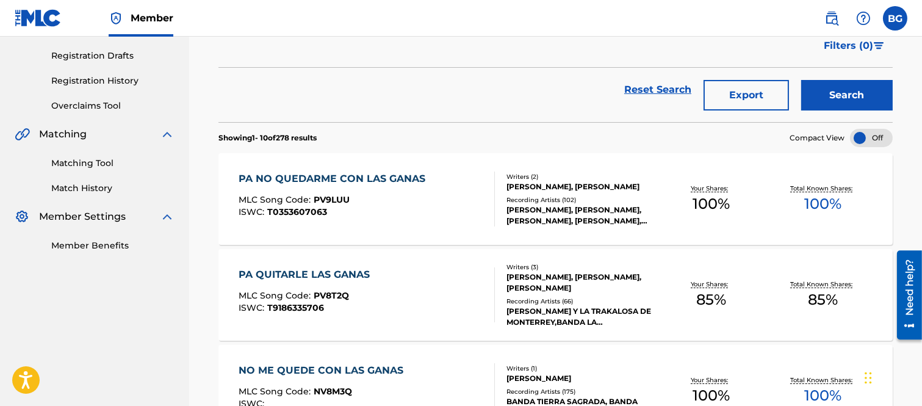
scroll to position [203, 0]
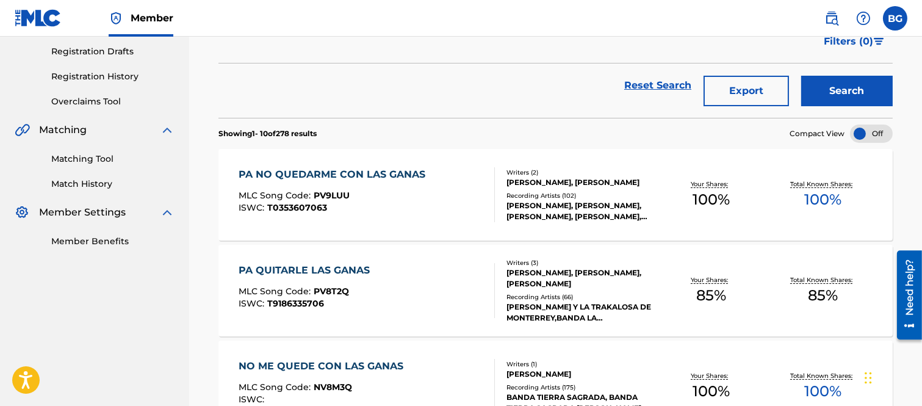
click at [348, 178] on div "PA NO QUEDARME CON LAS GANAS" at bounding box center [335, 174] width 193 height 15
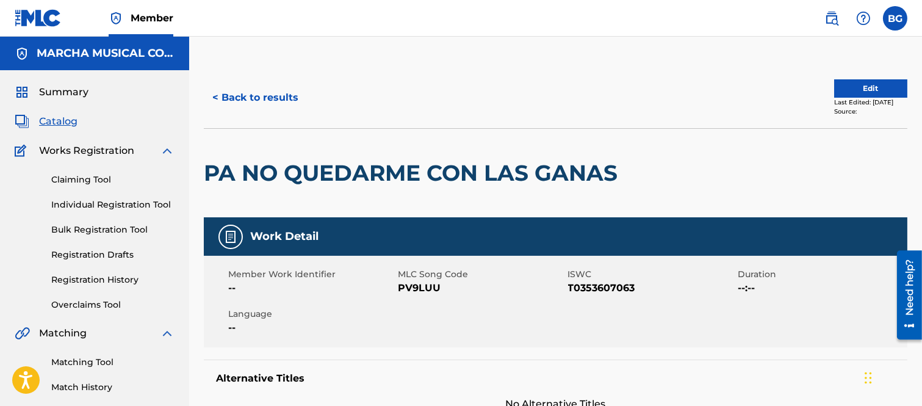
click at [215, 96] on button "< Back to results" at bounding box center [255, 97] width 103 height 31
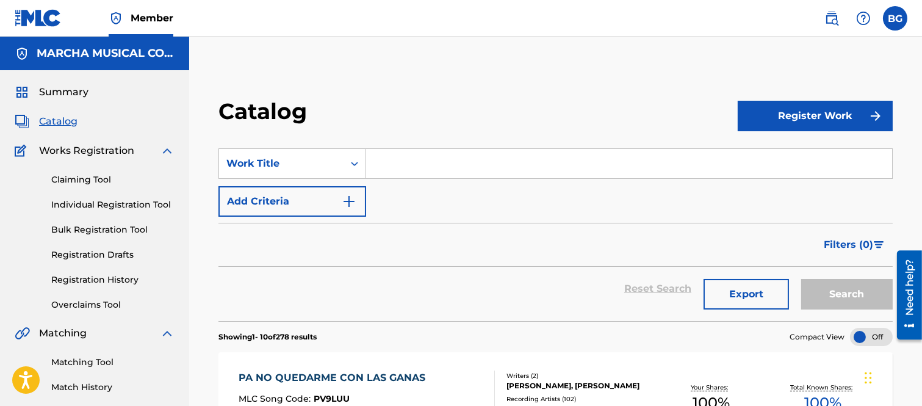
click at [401, 160] on input "Search Form" at bounding box center [629, 163] width 526 height 29
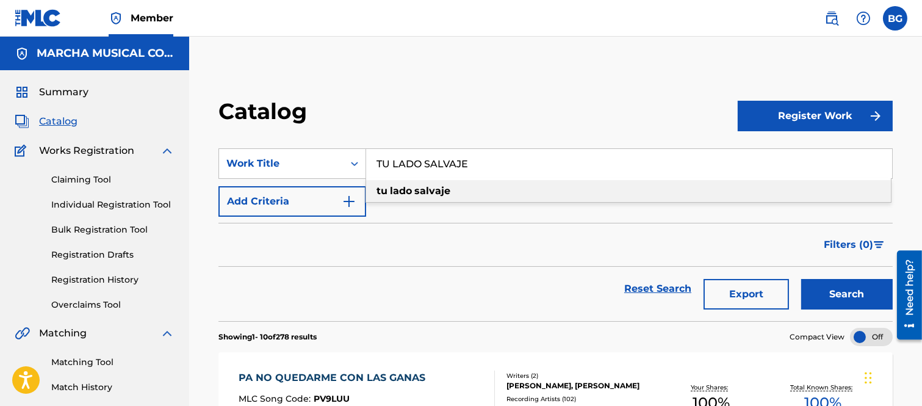
click at [428, 185] on strong "salvaje" at bounding box center [432, 191] width 36 height 12
type input "tu lado salvaje"
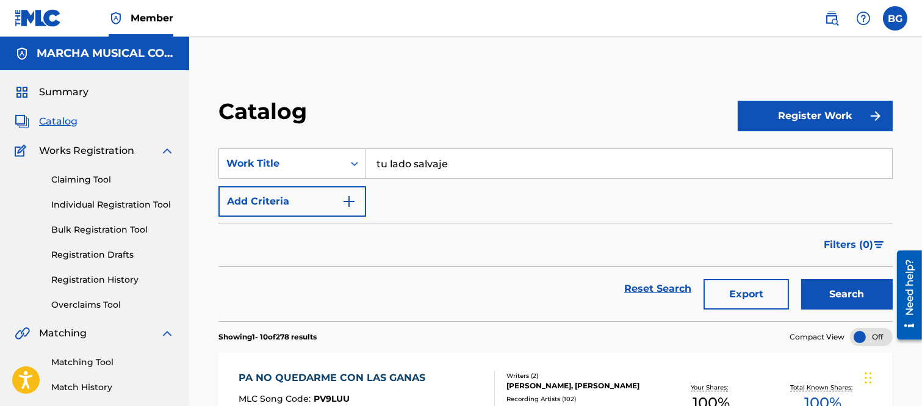
drag, startPoint x: 837, startPoint y: 285, endPoint x: 821, endPoint y: 271, distance: 21.2
click at [835, 284] on button "Search" at bounding box center [847, 294] width 92 height 31
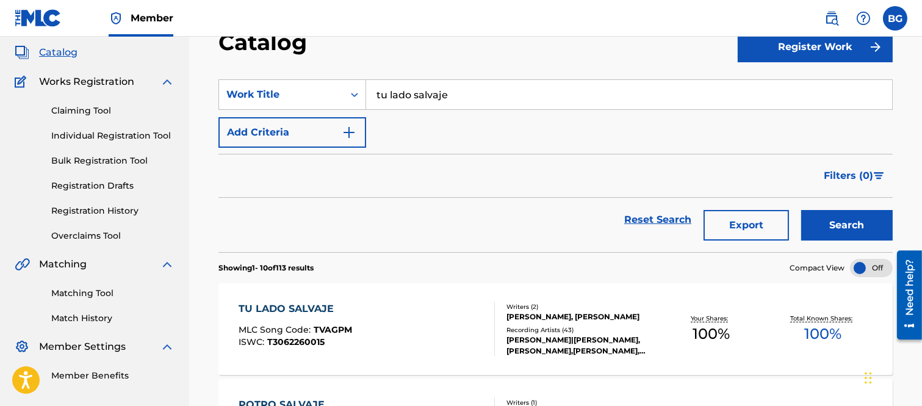
scroll to position [203, 0]
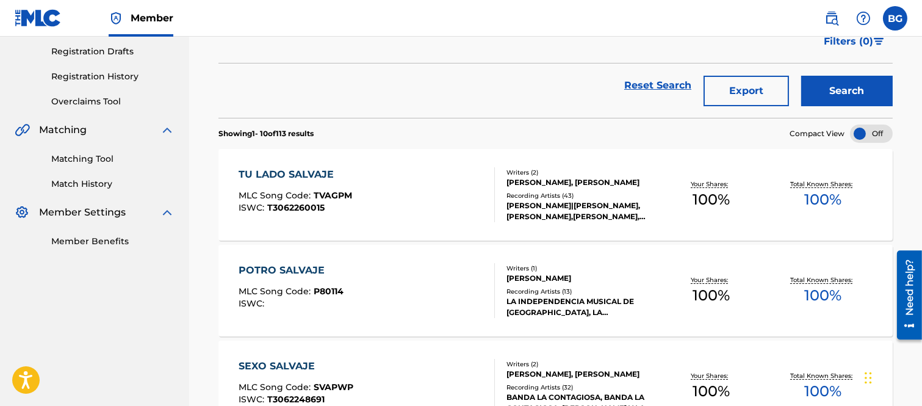
click at [300, 178] on div "TU LADO SALVAJE" at bounding box center [295, 174] width 113 height 15
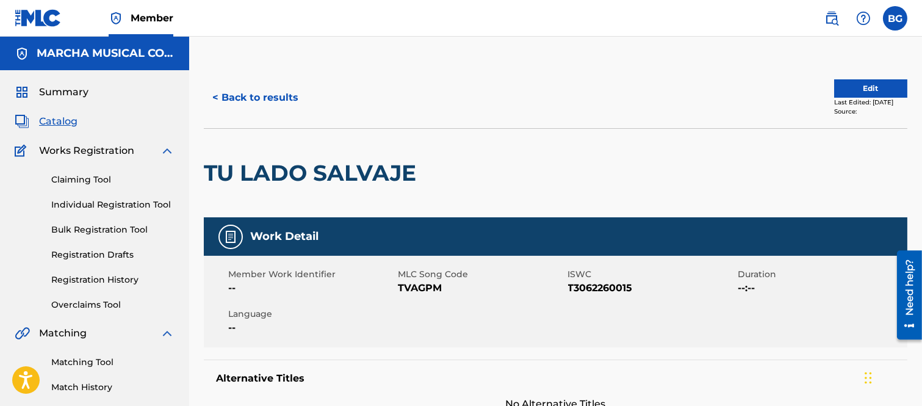
click at [215, 95] on button "< Back to results" at bounding box center [255, 97] width 103 height 31
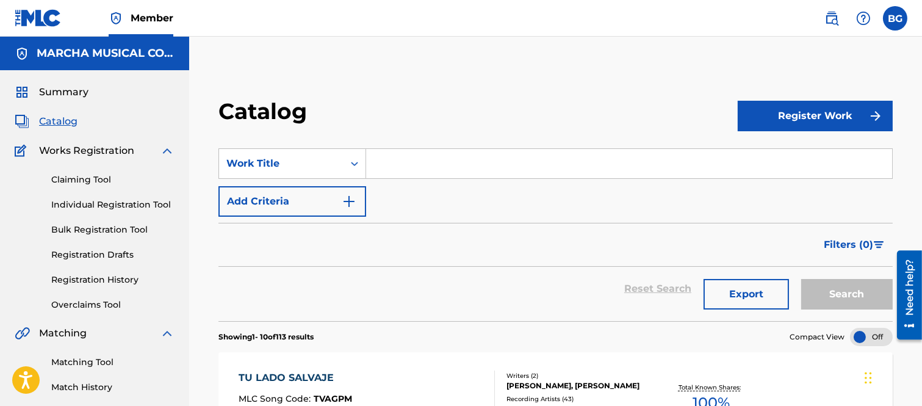
drag, startPoint x: 394, startPoint y: 164, endPoint x: 380, endPoint y: 169, distance: 15.1
click at [394, 165] on input "Search Form" at bounding box center [629, 163] width 526 height 29
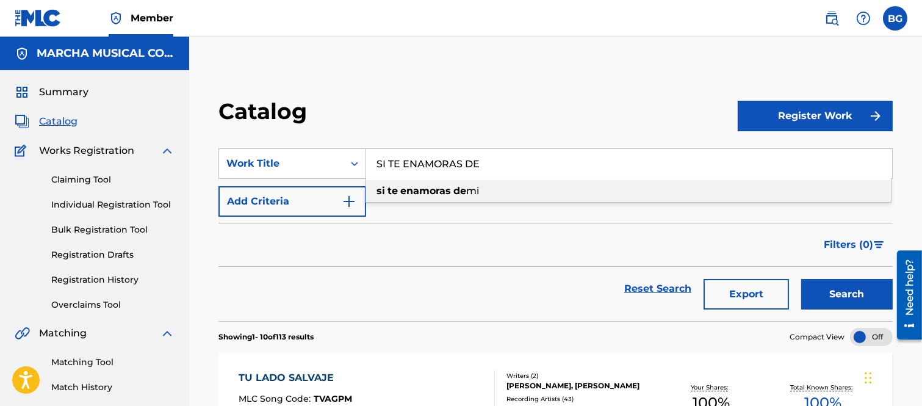
click at [436, 189] on strong "enamoras" at bounding box center [425, 191] width 51 height 12
type input "si te enamoras de mi"
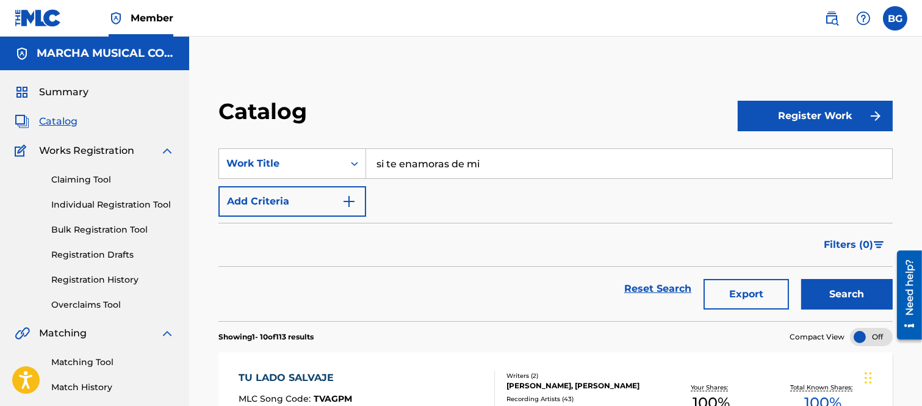
click at [856, 289] on button "Search" at bounding box center [847, 294] width 92 height 31
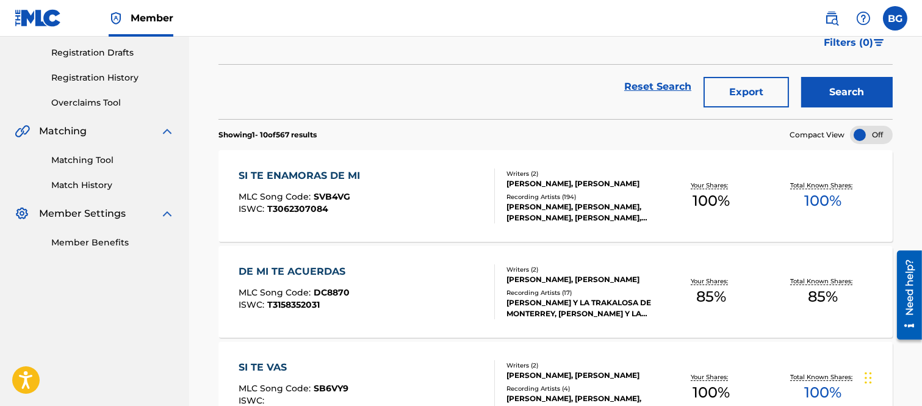
scroll to position [203, 0]
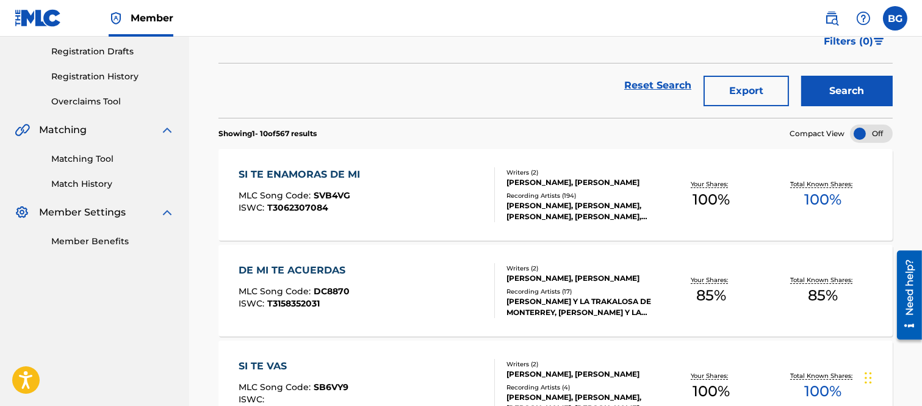
click at [311, 175] on div "SI TE ENAMORAS DE MI" at bounding box center [303, 174] width 128 height 15
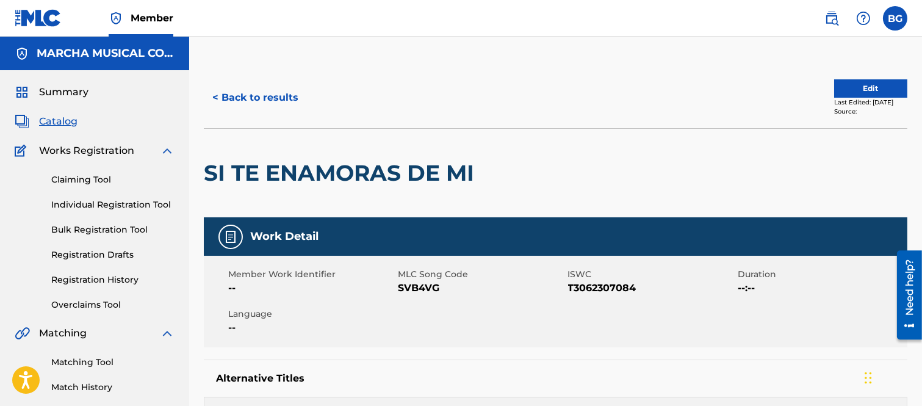
click at [217, 94] on button "< Back to results" at bounding box center [255, 97] width 103 height 31
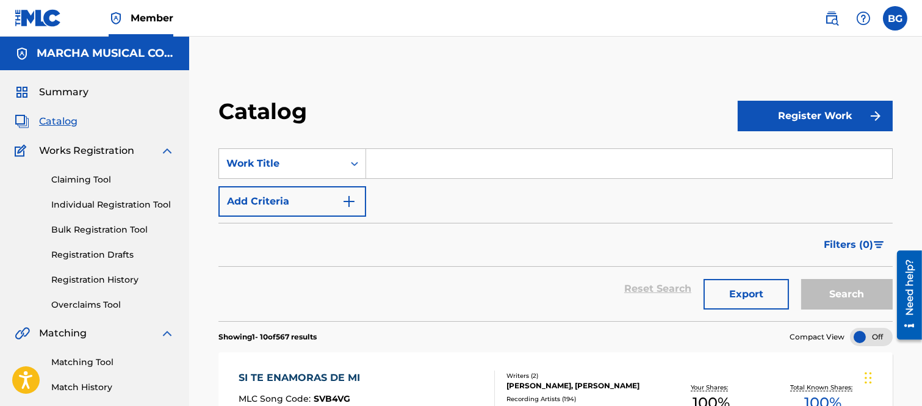
click at [403, 160] on input "Search Form" at bounding box center [629, 163] width 526 height 29
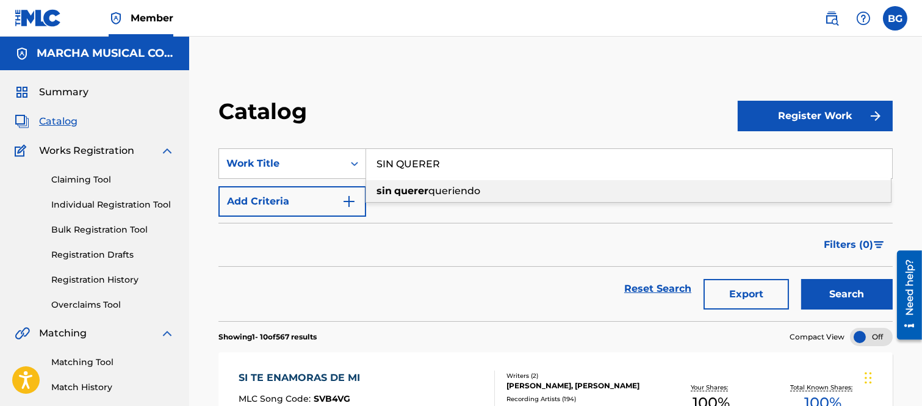
click at [437, 189] on span "queriendo" at bounding box center [454, 191] width 52 height 12
type input "sin querer queriendo"
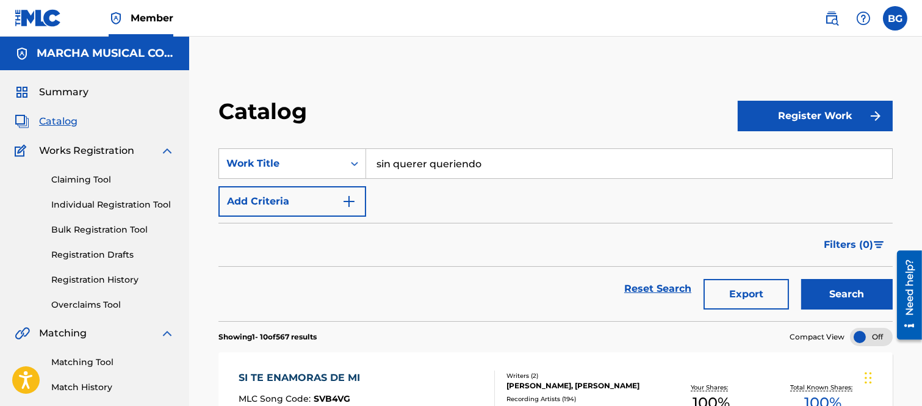
click at [852, 289] on button "Search" at bounding box center [847, 294] width 92 height 31
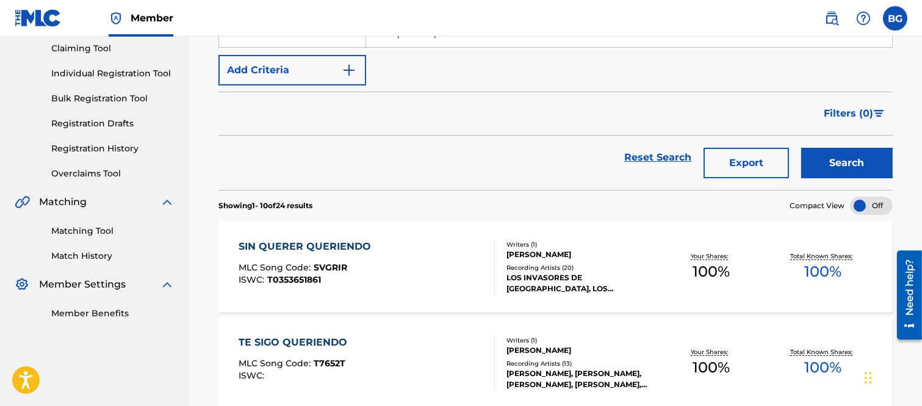
scroll to position [135, 0]
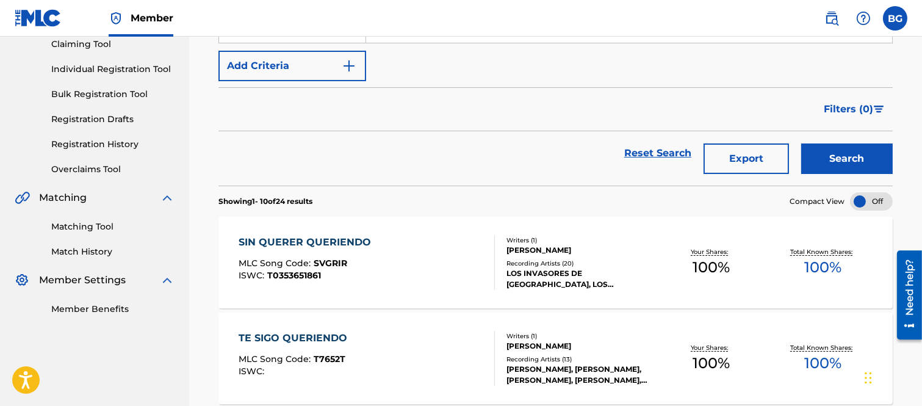
click at [290, 239] on div "SIN QUERER QUERIENDO" at bounding box center [308, 242] width 139 height 15
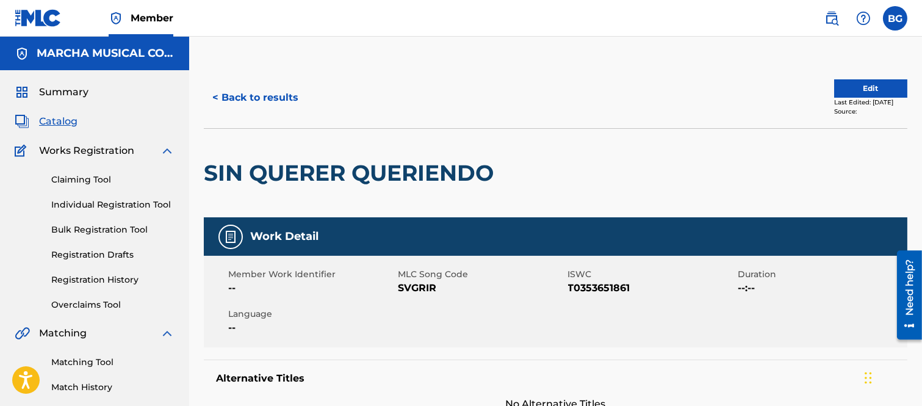
click at [212, 93] on button "< Back to results" at bounding box center [255, 97] width 103 height 31
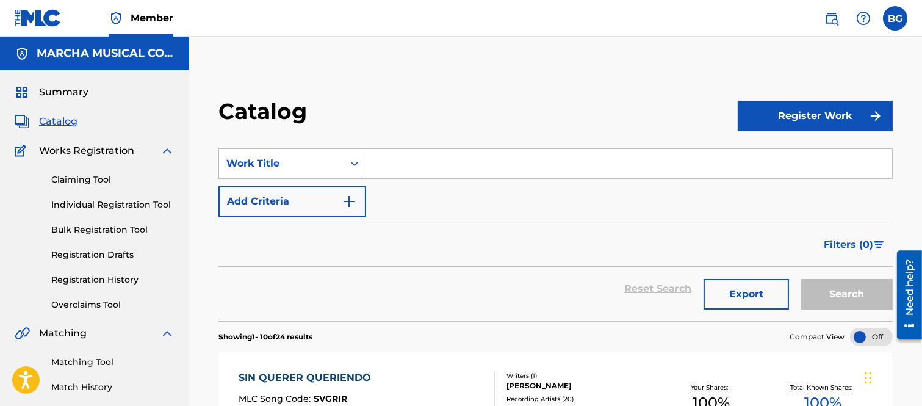
click at [392, 156] on input "Search Form" at bounding box center [629, 163] width 526 height 29
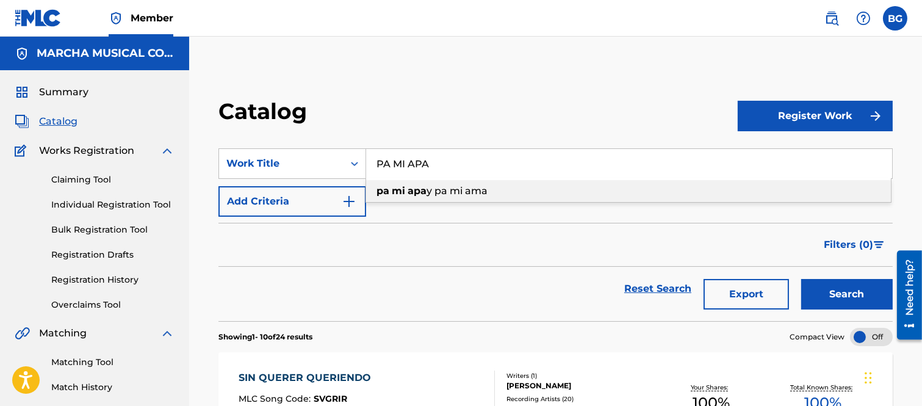
click at [470, 190] on span "y pa mi ama" at bounding box center [457, 191] width 61 height 12
type input "pa mi apa y pa mi ama"
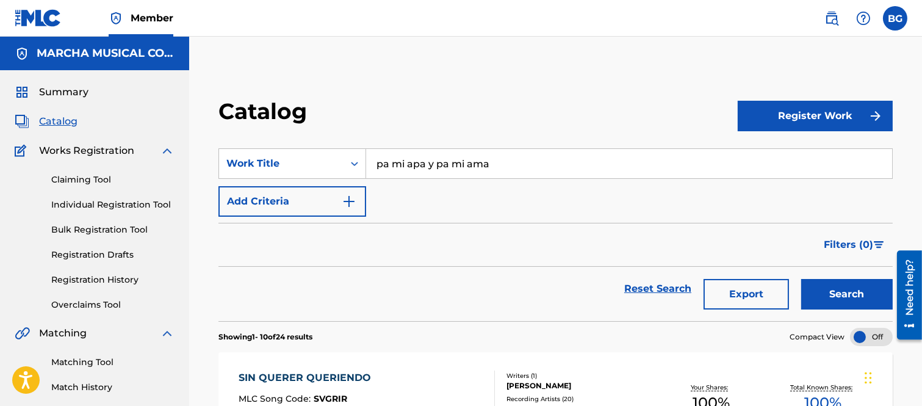
click at [846, 292] on button "Search" at bounding box center [847, 294] width 92 height 31
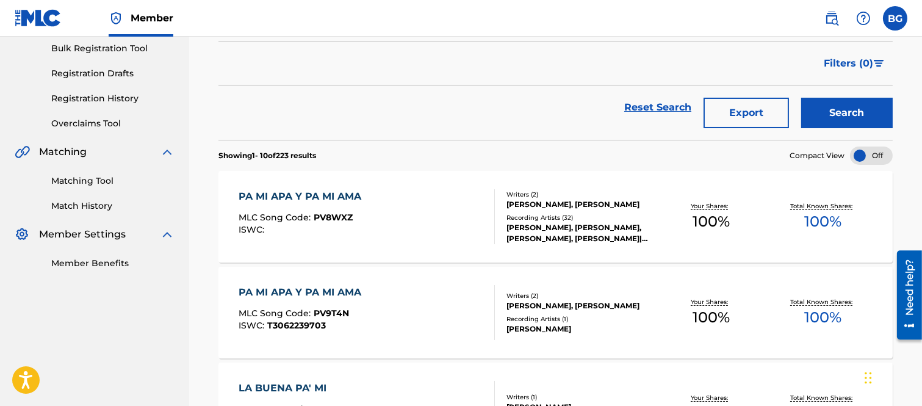
scroll to position [203, 0]
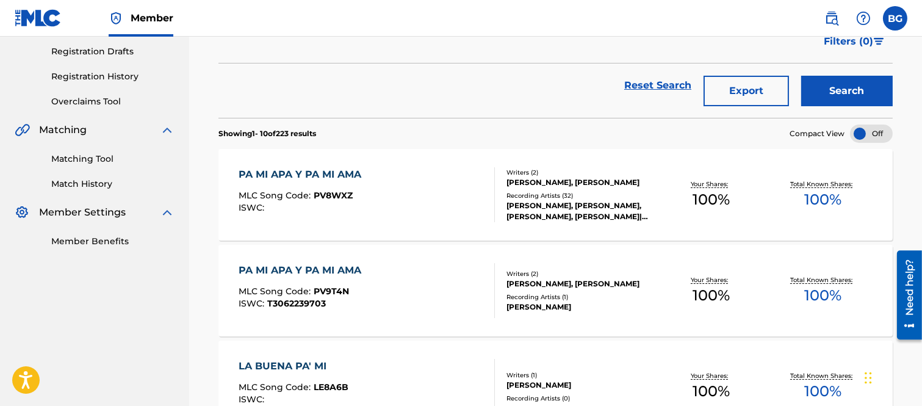
click at [300, 272] on div "PA MI APA Y PA MI AMA" at bounding box center [303, 270] width 129 height 15
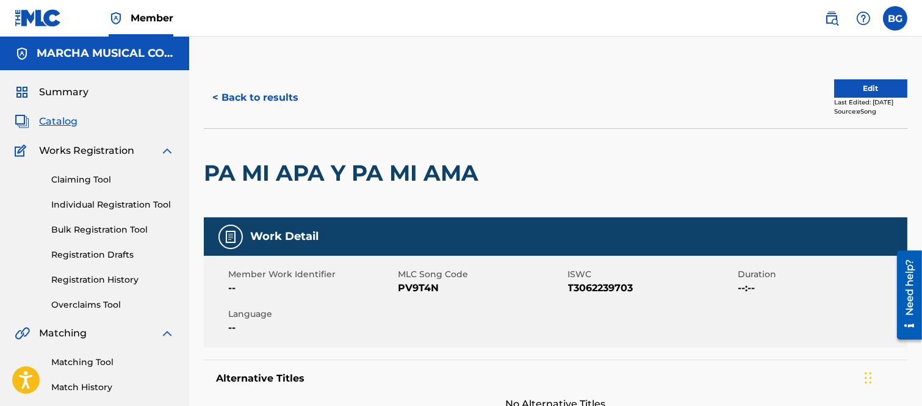
click at [217, 93] on button "< Back to results" at bounding box center [255, 97] width 103 height 31
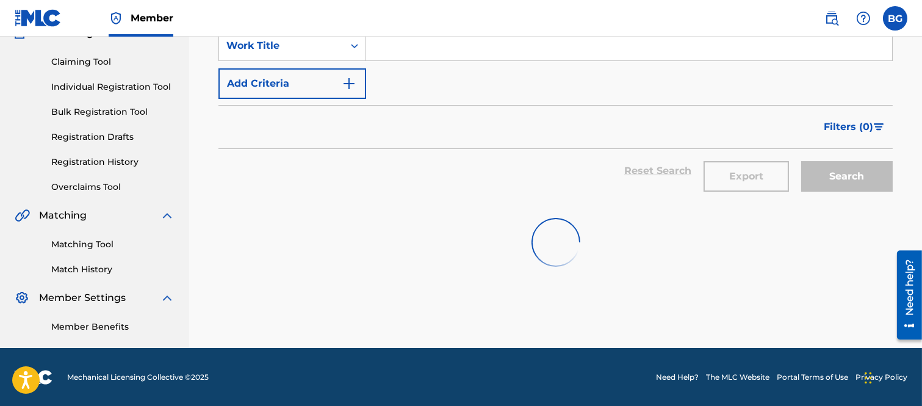
scroll to position [203, 0]
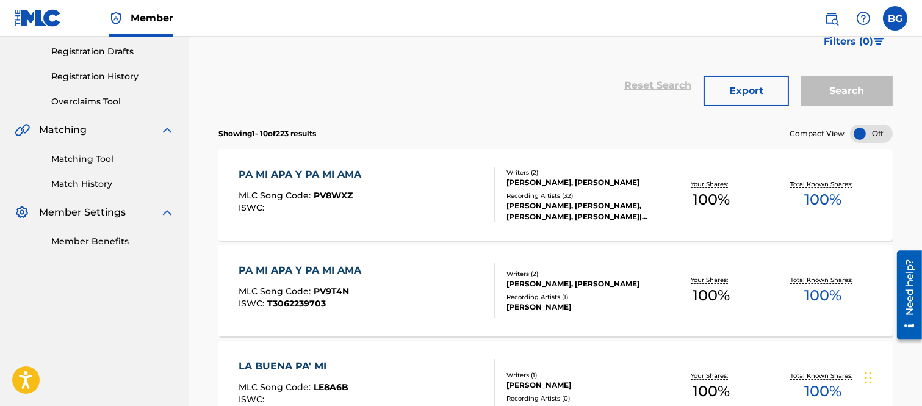
click at [295, 172] on div "PA MI APA Y PA MI AMA" at bounding box center [303, 174] width 129 height 15
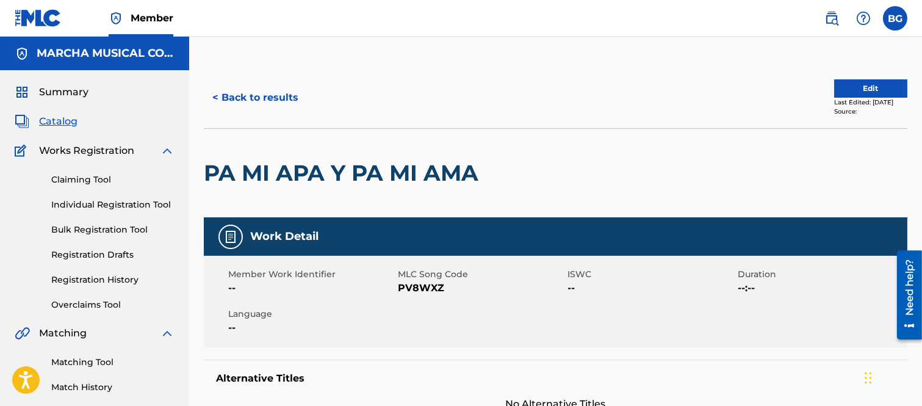
click at [215, 94] on button "< Back to results" at bounding box center [255, 97] width 103 height 31
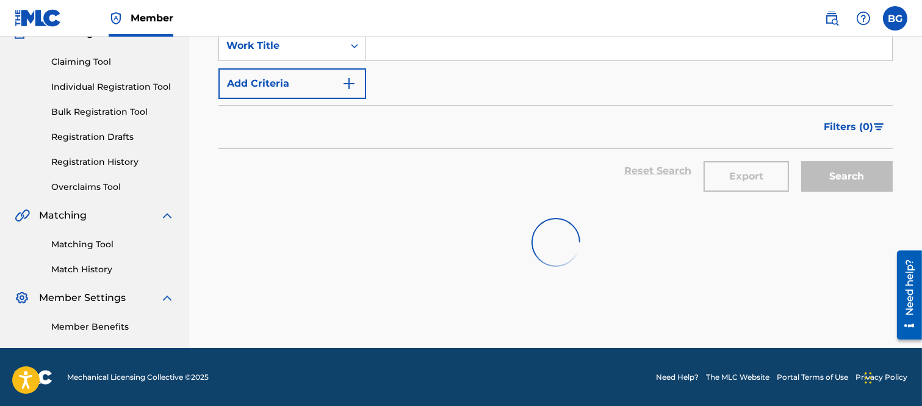
scroll to position [203, 0]
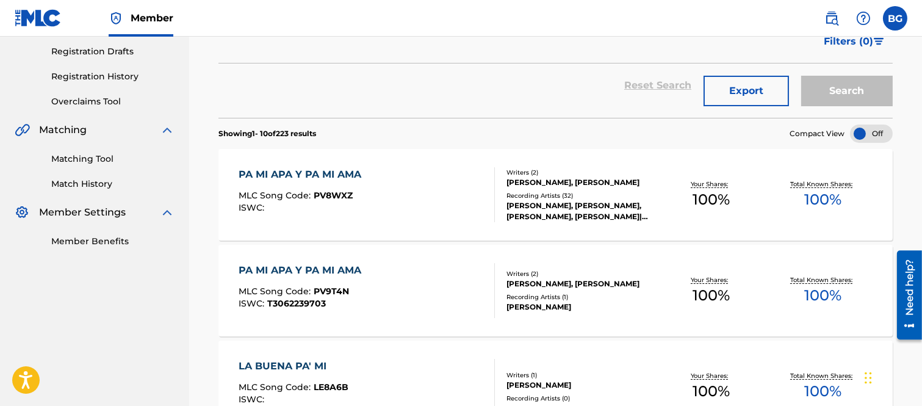
click at [287, 268] on div "PA MI APA Y PA MI AMA" at bounding box center [303, 270] width 129 height 15
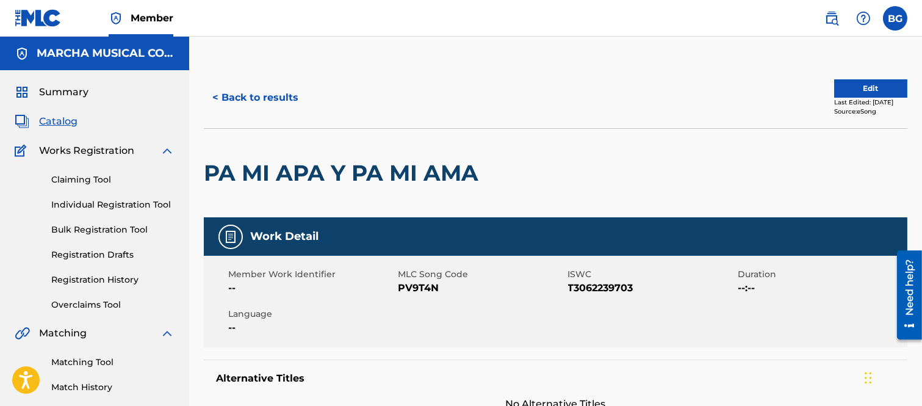
click at [217, 94] on button "< Back to results" at bounding box center [255, 97] width 103 height 31
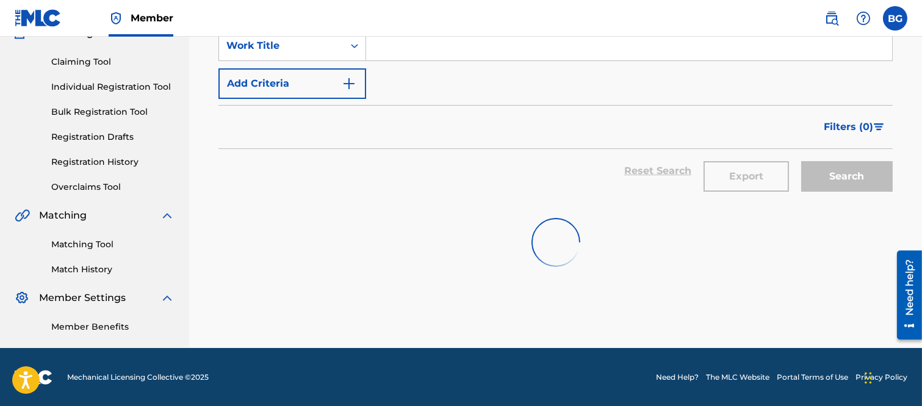
scroll to position [203, 0]
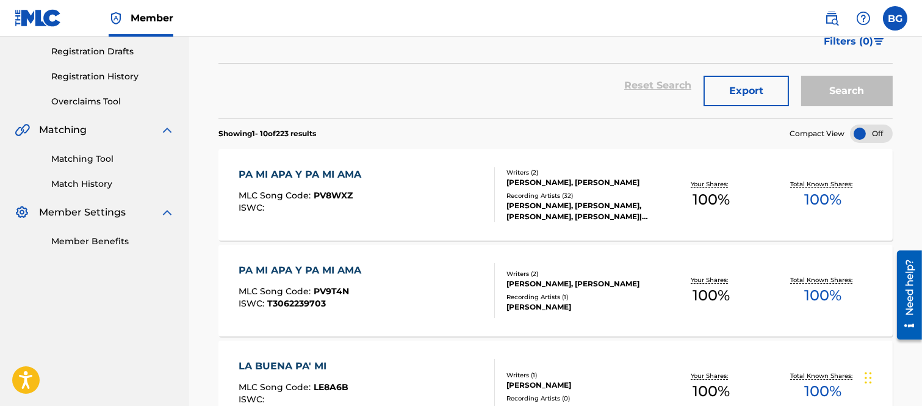
click at [279, 175] on div "PA MI APA Y PA MI AMA" at bounding box center [303, 174] width 129 height 15
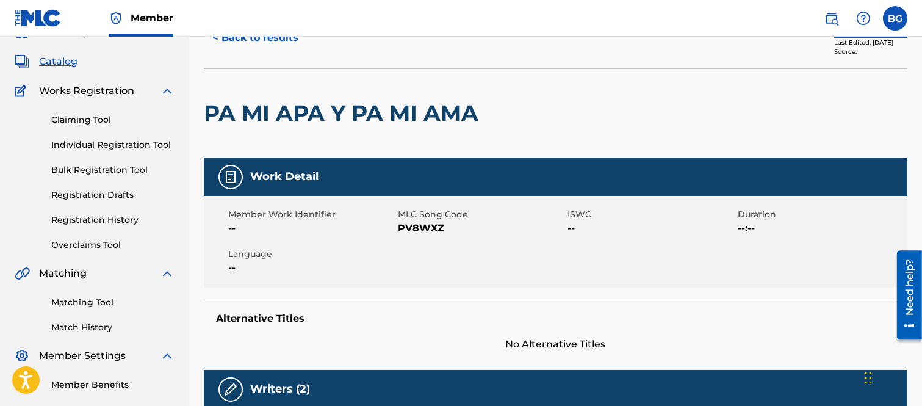
scroll to position [59, 0]
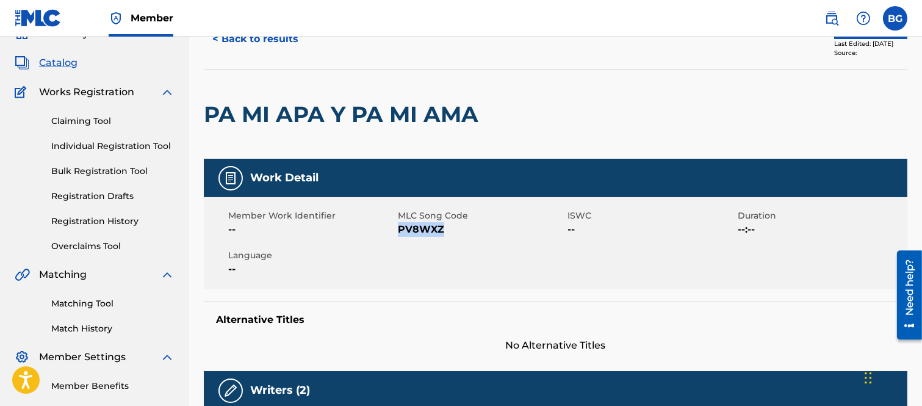
drag, startPoint x: 398, startPoint y: 229, endPoint x: 445, endPoint y: 226, distance: 47.1
click at [445, 226] on span "PV8WXZ" at bounding box center [481, 229] width 167 height 15
copy span "PV8WXZ"
click at [507, 227] on span "PV8WXZ" at bounding box center [481, 229] width 167 height 15
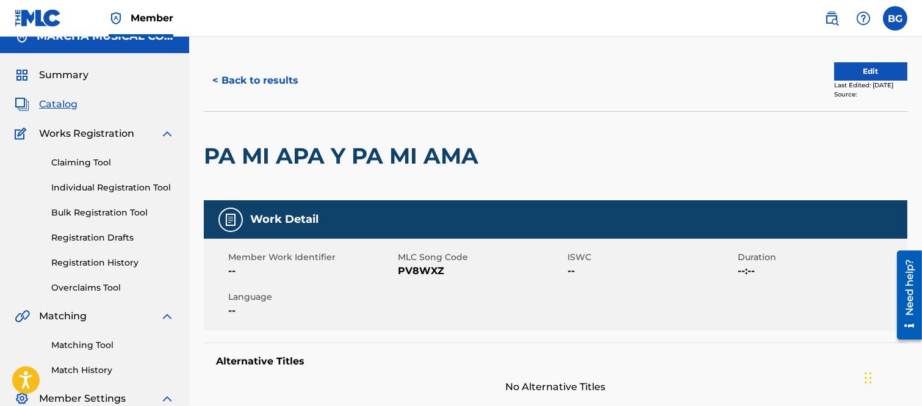
scroll to position [0, 0]
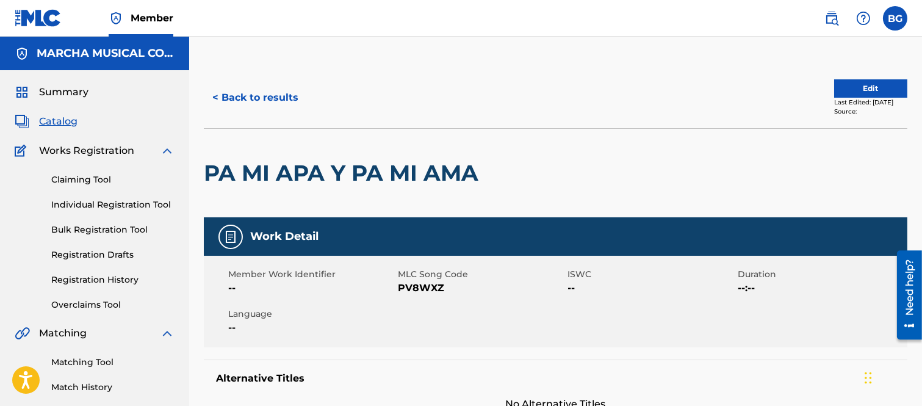
click at [215, 94] on button "< Back to results" at bounding box center [255, 97] width 103 height 31
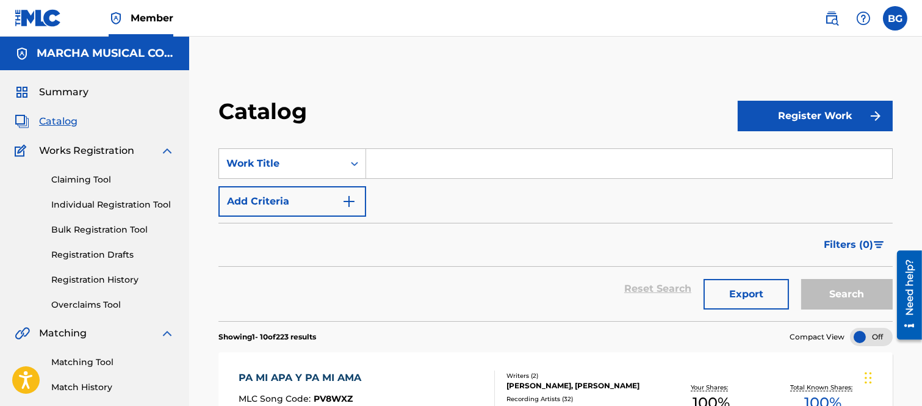
click at [398, 163] on input "Search Form" at bounding box center [629, 163] width 526 height 29
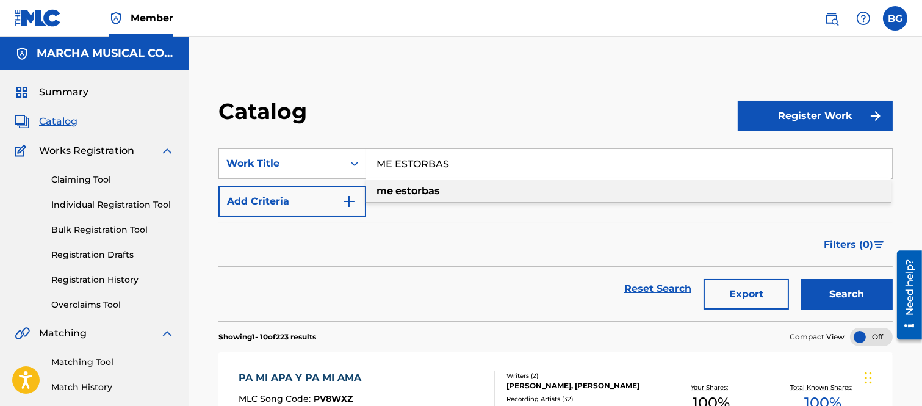
click at [424, 191] on strong "estorbas" at bounding box center [417, 191] width 45 height 12
type input "me estorbas"
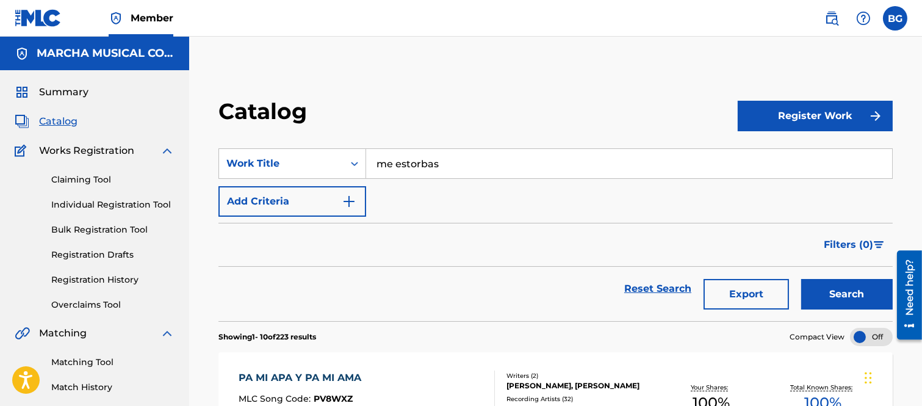
click at [852, 289] on button "Search" at bounding box center [847, 294] width 92 height 31
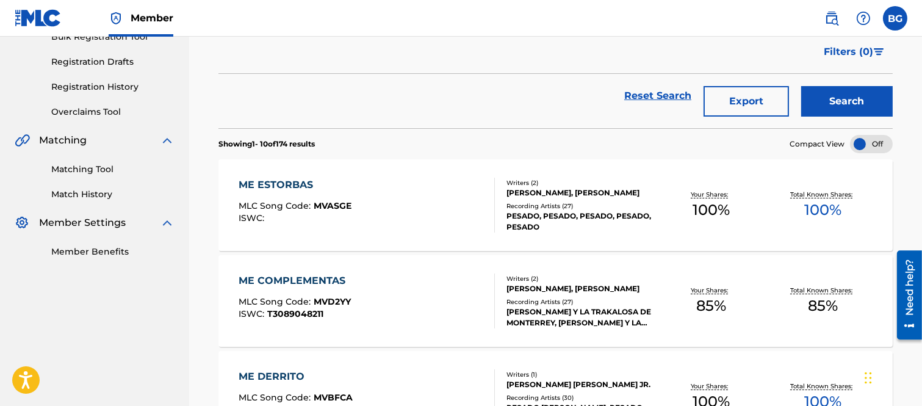
scroll to position [203, 0]
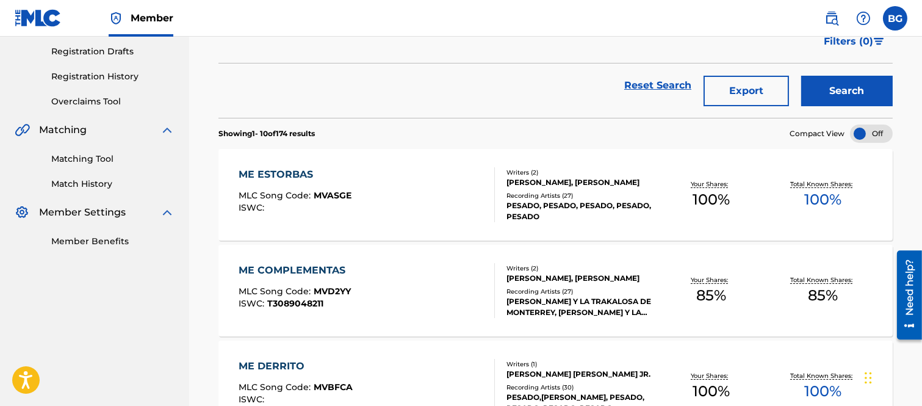
click at [279, 171] on div "ME ESTORBAS" at bounding box center [295, 174] width 113 height 15
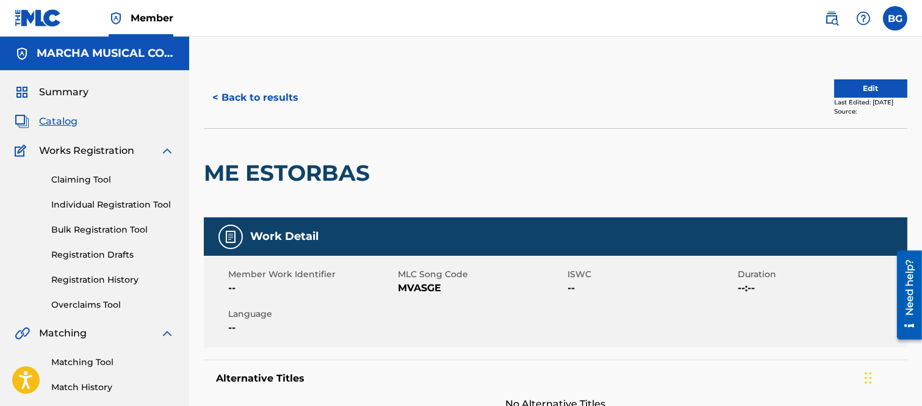
click at [218, 95] on button "< Back to results" at bounding box center [255, 97] width 103 height 31
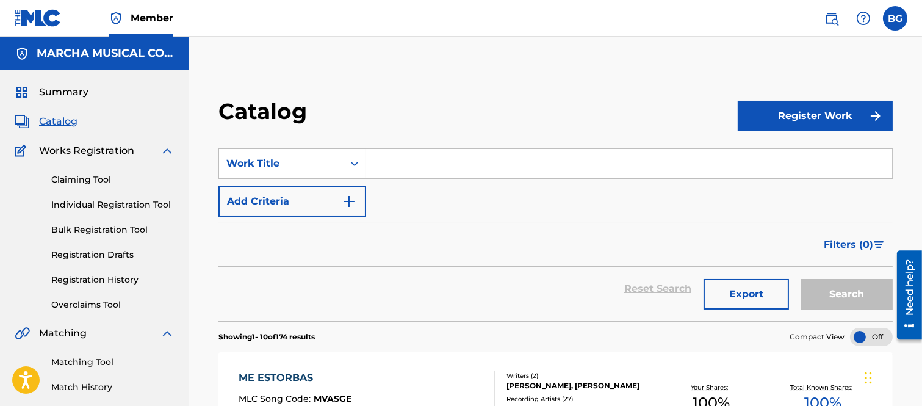
click at [392, 159] on input "Search Form" at bounding box center [629, 163] width 526 height 29
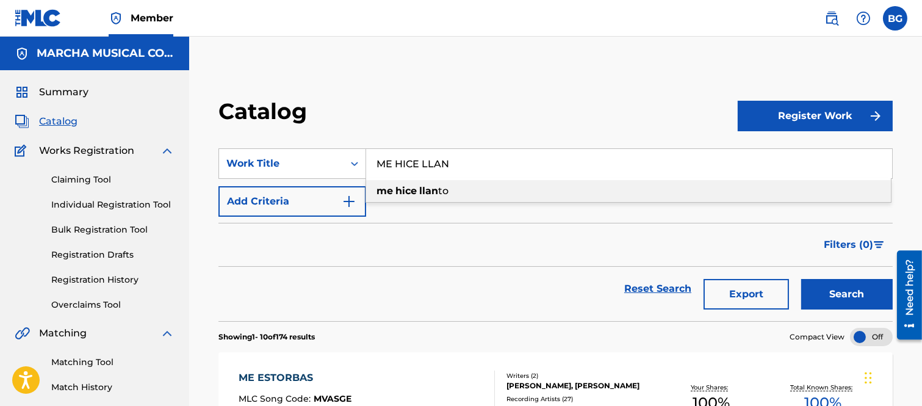
click at [445, 190] on span "to" at bounding box center [443, 191] width 10 height 12
type input "me hice llanto"
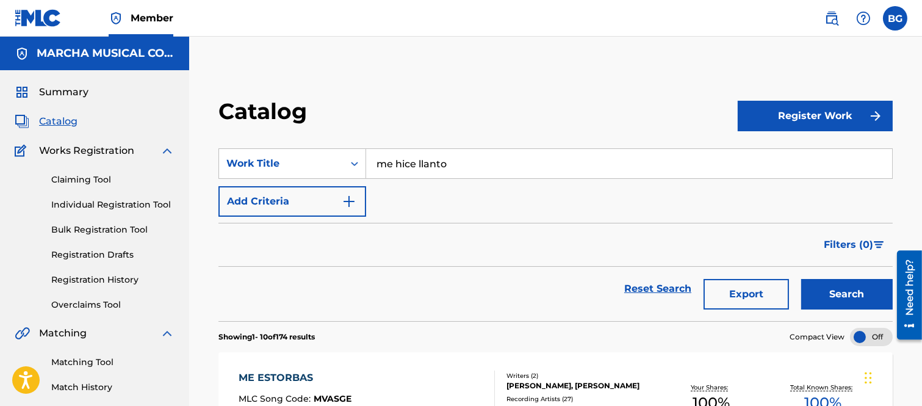
click at [843, 293] on button "Search" at bounding box center [847, 294] width 92 height 31
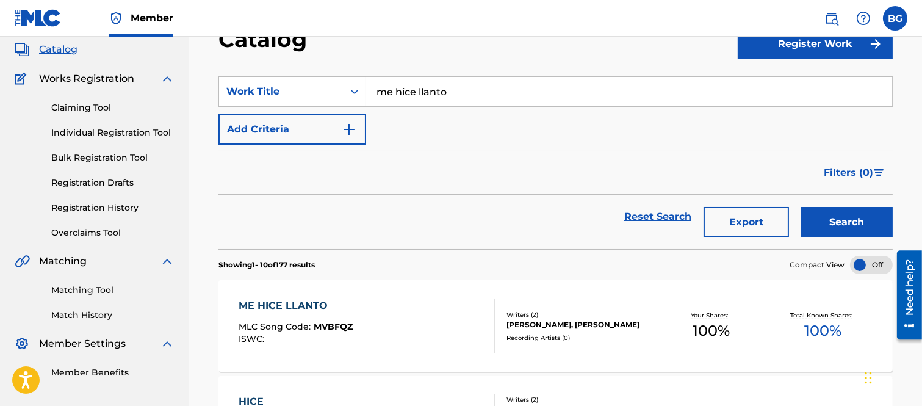
scroll to position [203, 0]
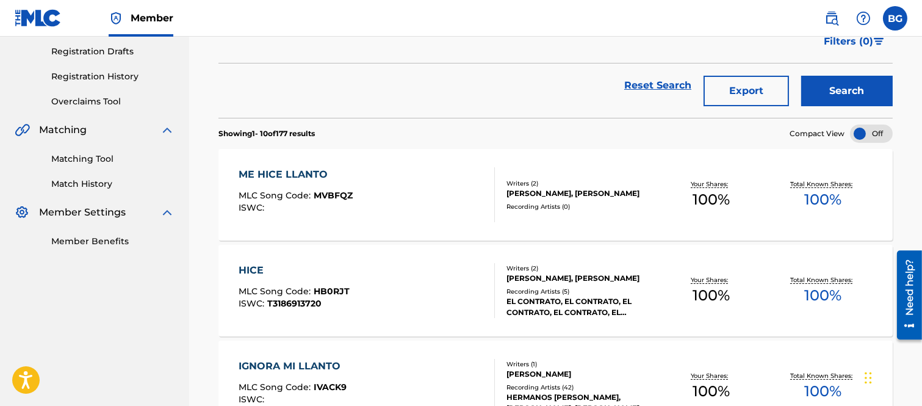
click at [289, 175] on div "ME HICE LLANTO" at bounding box center [296, 174] width 114 height 15
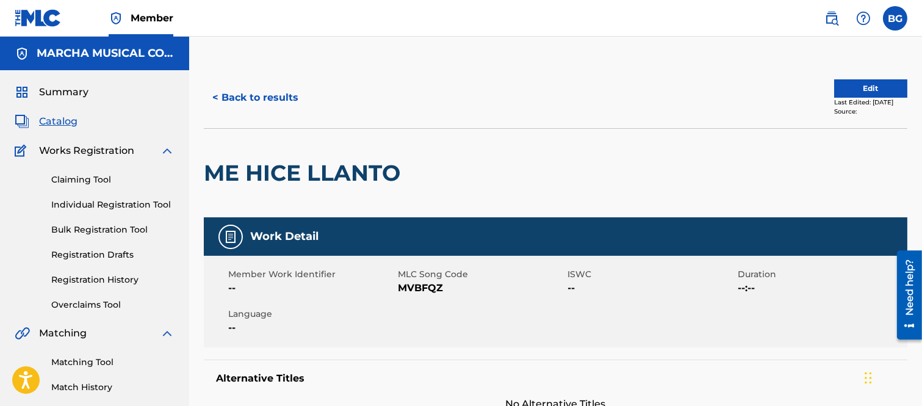
click at [214, 94] on button "< Back to results" at bounding box center [255, 97] width 103 height 31
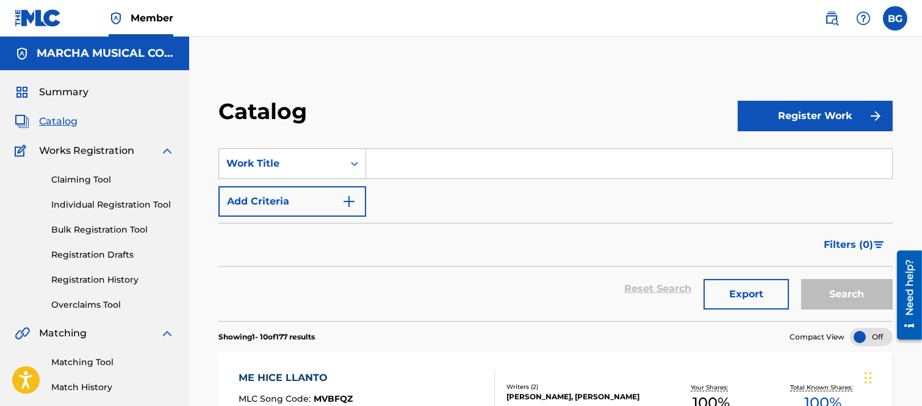
click at [386, 159] on input "Search Form" at bounding box center [629, 163] width 526 height 29
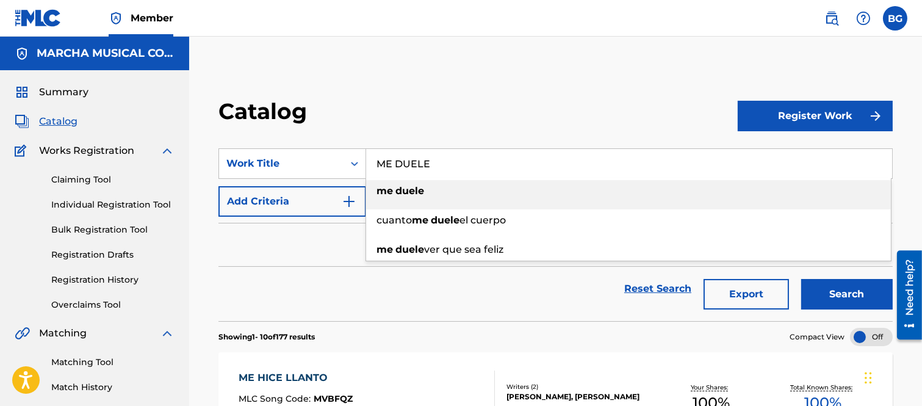
click at [398, 188] on strong "duele" at bounding box center [409, 191] width 29 height 12
type input "me duele"
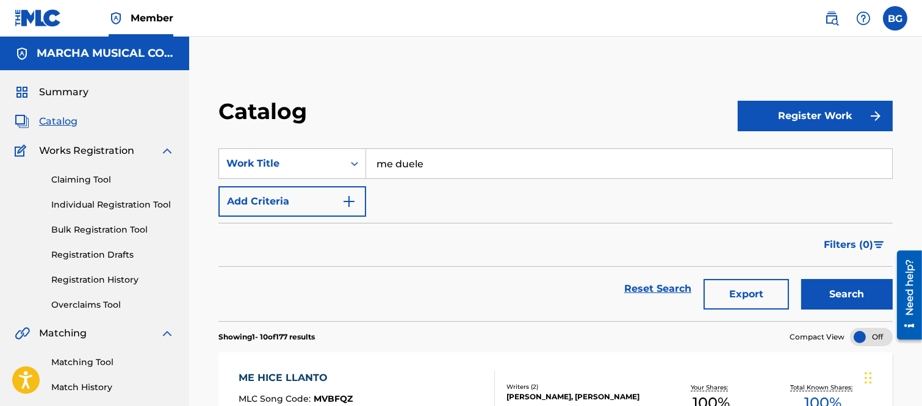
drag, startPoint x: 857, startPoint y: 294, endPoint x: 757, endPoint y: 253, distance: 107.8
click at [856, 294] on button "Search" at bounding box center [847, 294] width 92 height 31
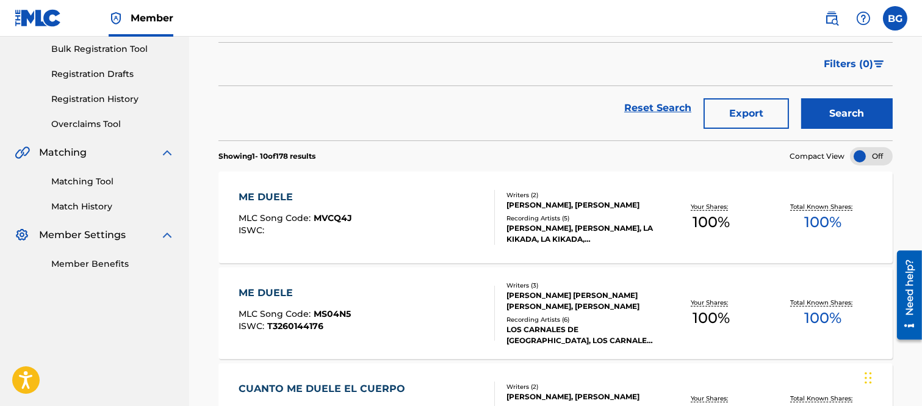
scroll to position [203, 0]
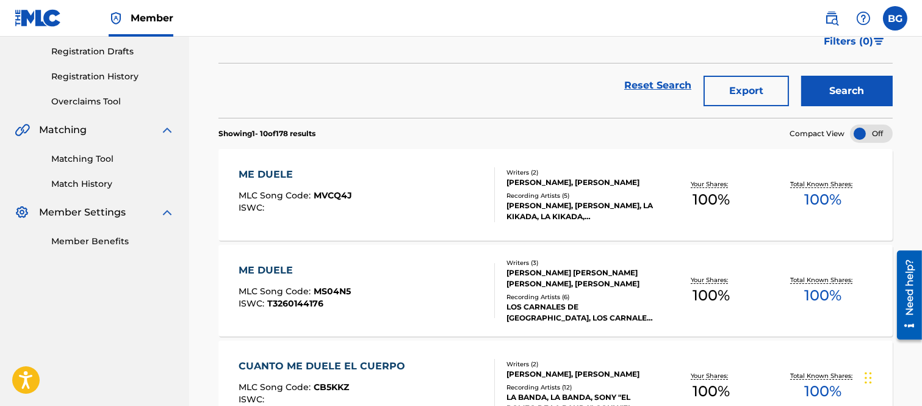
click at [275, 179] on div "ME DUELE" at bounding box center [295, 174] width 113 height 15
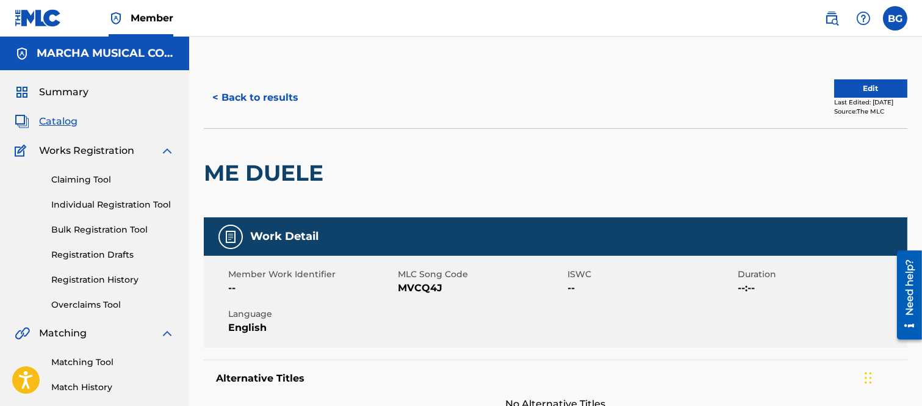
click at [217, 93] on button "< Back to results" at bounding box center [255, 97] width 103 height 31
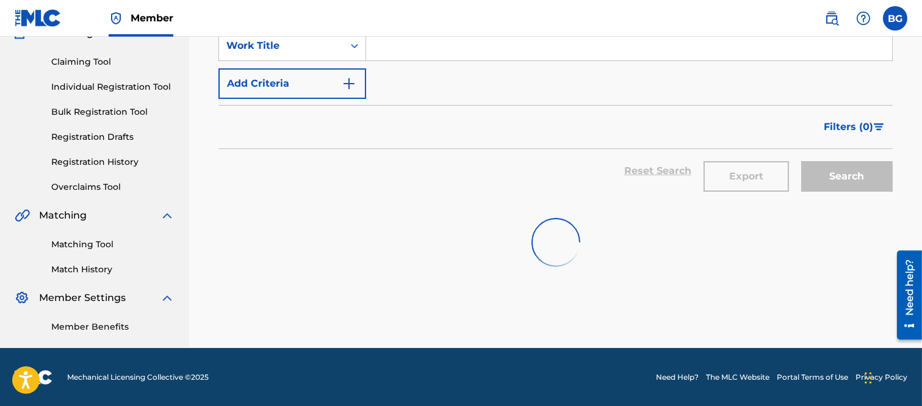
scroll to position [203, 0]
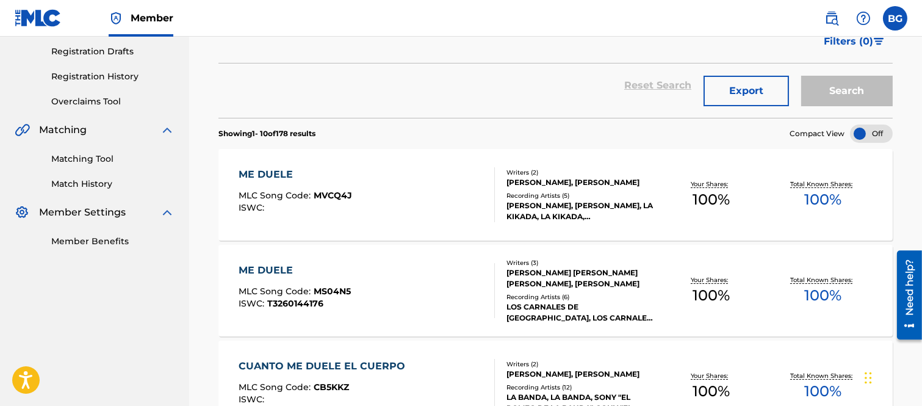
click at [270, 270] on div "ME DUELE" at bounding box center [295, 270] width 112 height 15
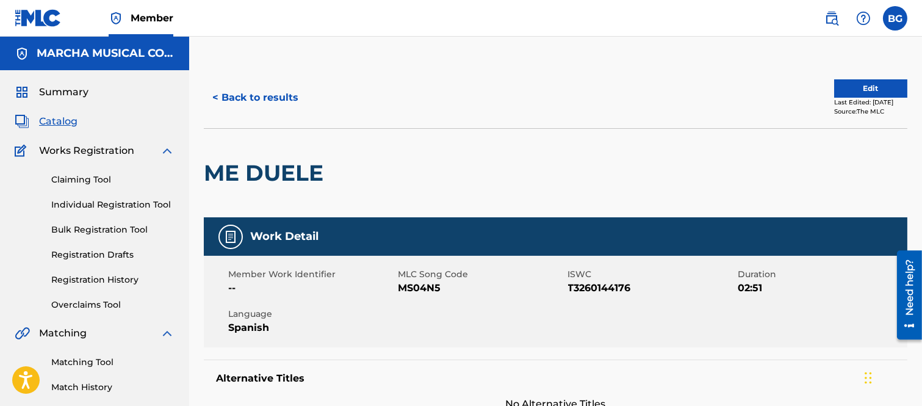
click at [214, 95] on button "< Back to results" at bounding box center [255, 97] width 103 height 31
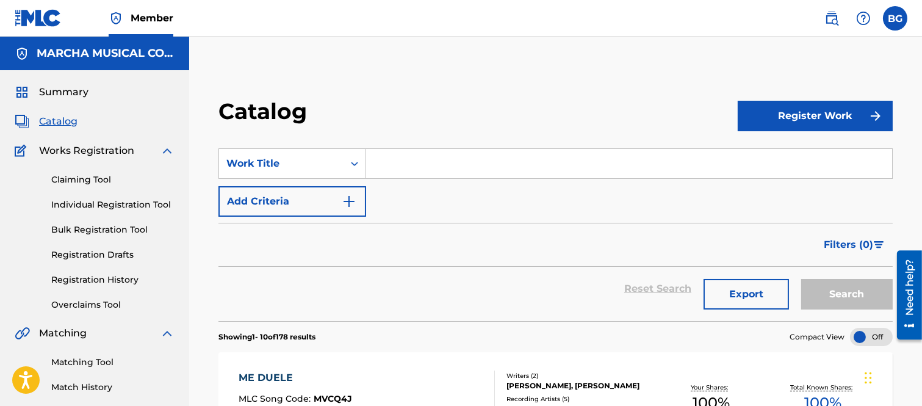
click at [401, 162] on input "Search Form" at bounding box center [629, 163] width 526 height 29
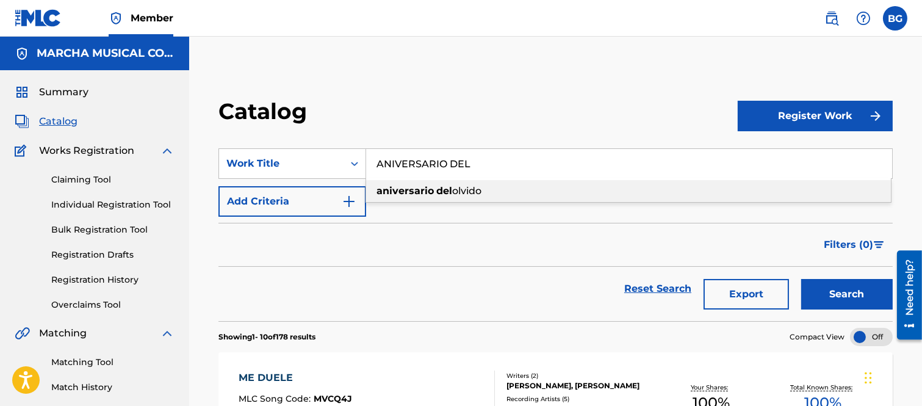
click at [417, 191] on strong "aniversario" at bounding box center [404, 191] width 57 height 12
type input "aniversario del olvido"
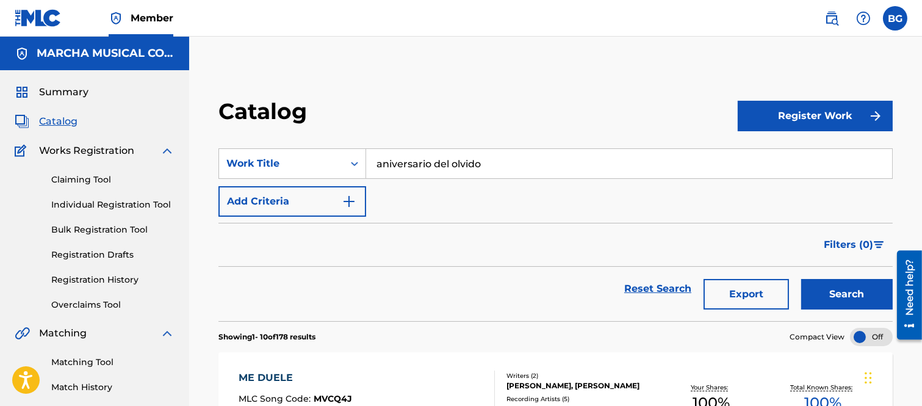
drag, startPoint x: 839, startPoint y: 292, endPoint x: 821, endPoint y: 285, distance: 19.5
click at [837, 291] on button "Search" at bounding box center [847, 294] width 92 height 31
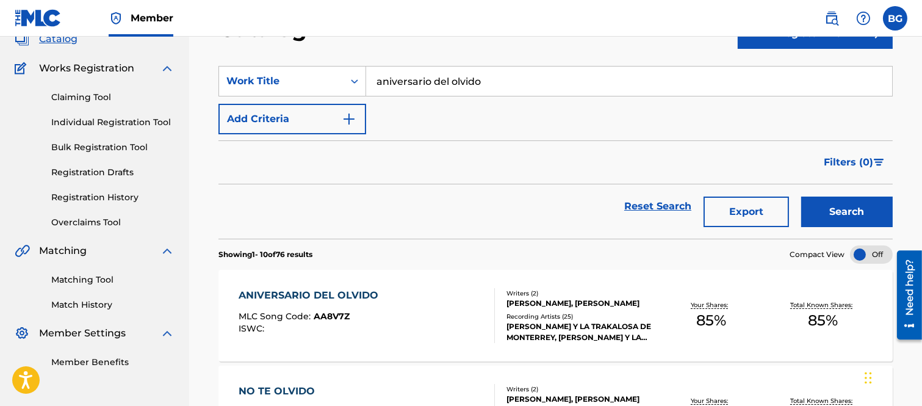
scroll to position [203, 0]
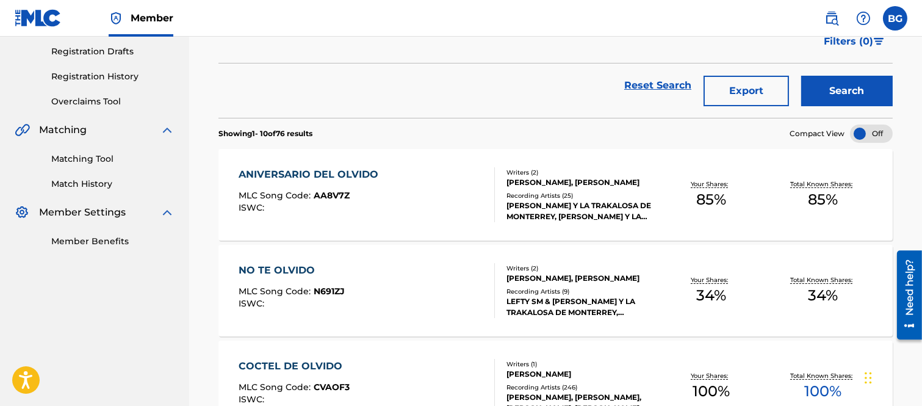
click at [279, 173] on div "ANIVERSARIO DEL OLVIDO" at bounding box center [312, 174] width 146 height 15
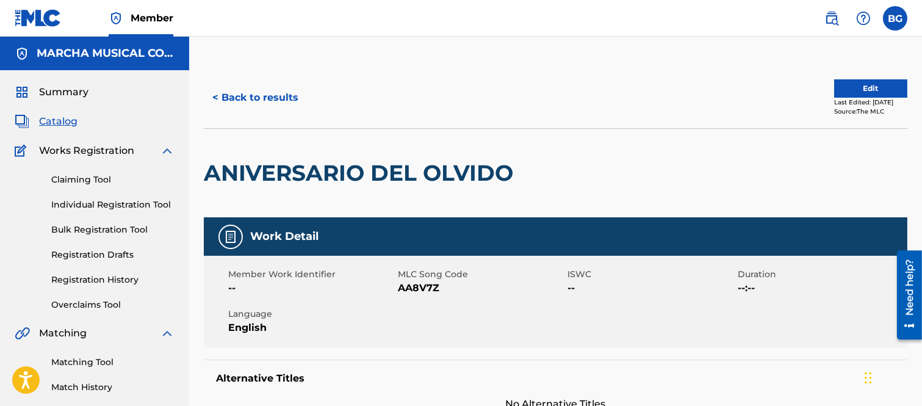
click at [217, 92] on button "< Back to results" at bounding box center [255, 97] width 103 height 31
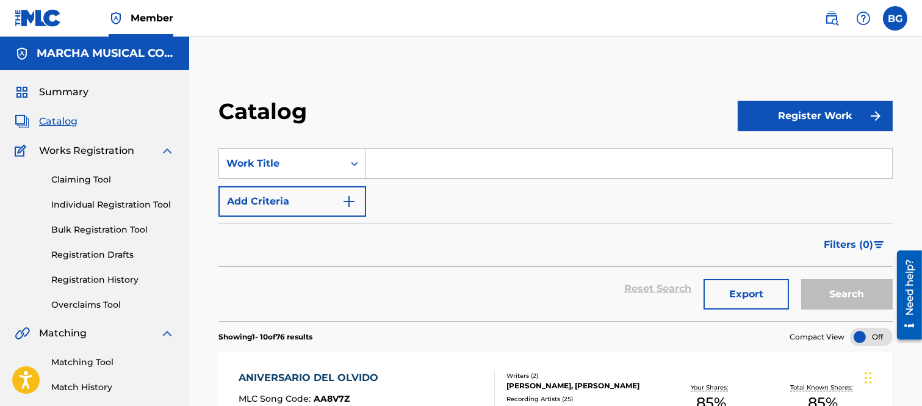
click at [388, 155] on input "Search Form" at bounding box center [629, 163] width 526 height 29
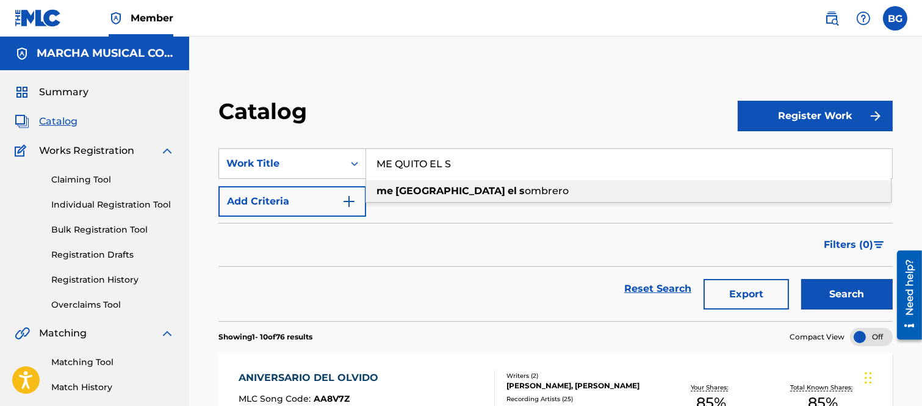
click at [519, 186] on strong "s" at bounding box center [521, 191] width 5 height 12
type input "me quito el sombrero"
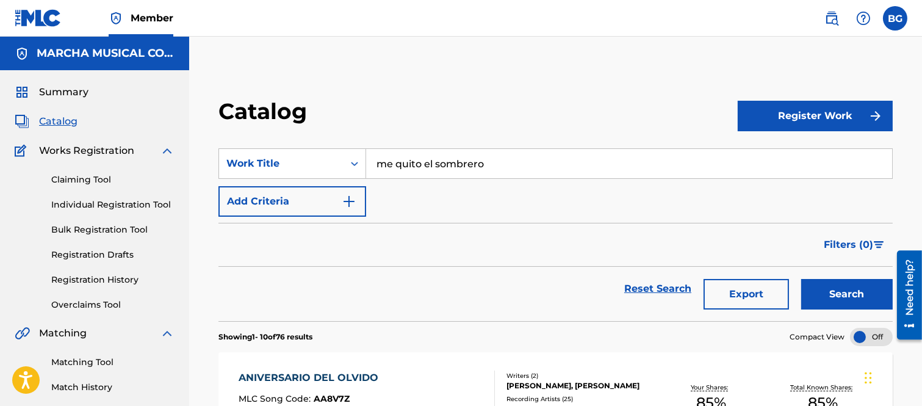
drag, startPoint x: 830, startPoint y: 293, endPoint x: 747, endPoint y: 258, distance: 90.2
click at [830, 291] on button "Search" at bounding box center [847, 294] width 92 height 31
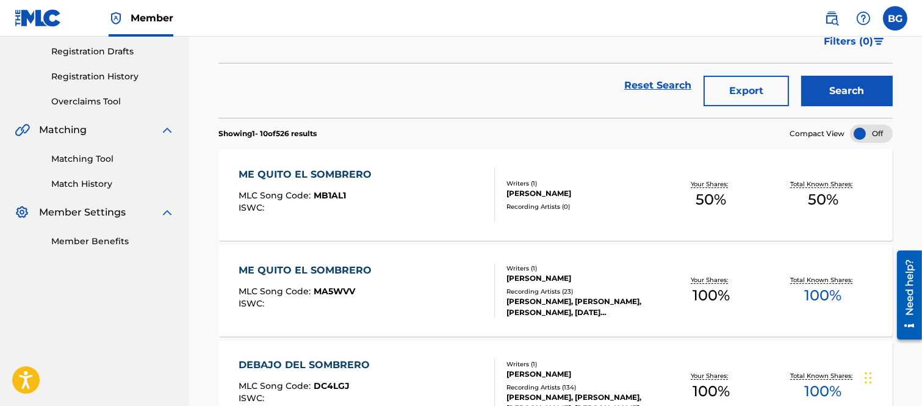
scroll to position [271, 0]
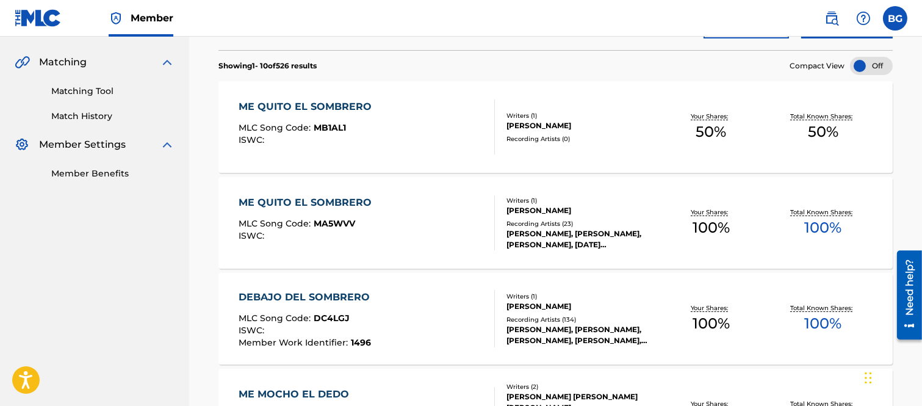
click at [295, 104] on div "ME QUITO EL SOMBRERO" at bounding box center [308, 106] width 139 height 15
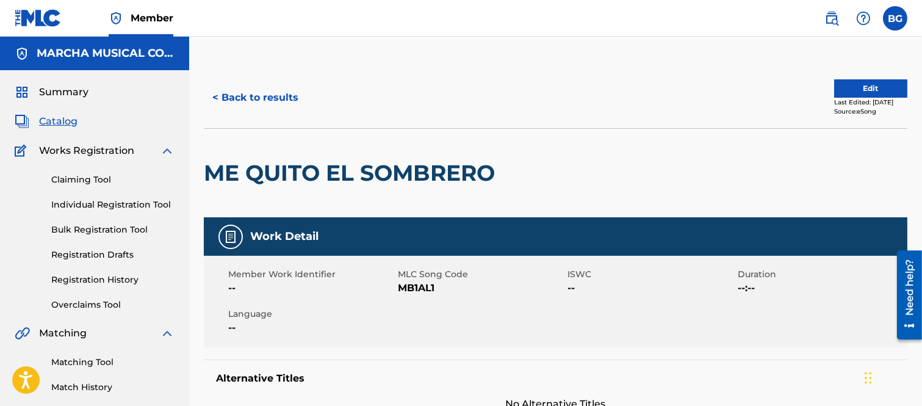
click at [215, 96] on button "< Back to results" at bounding box center [255, 97] width 103 height 31
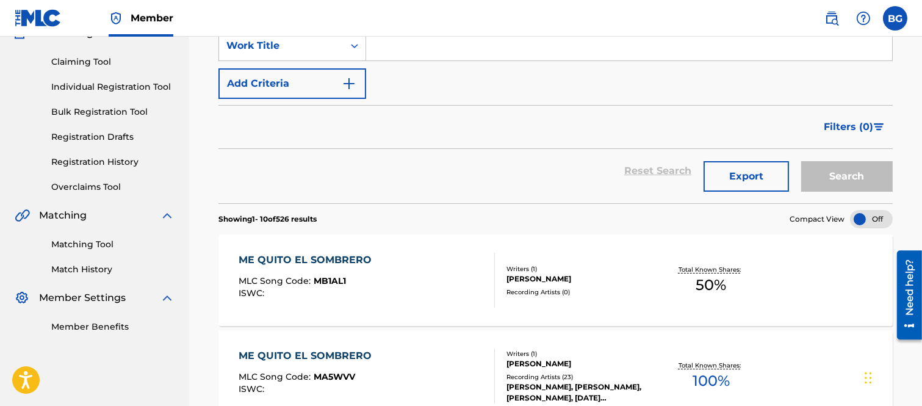
scroll to position [271, 0]
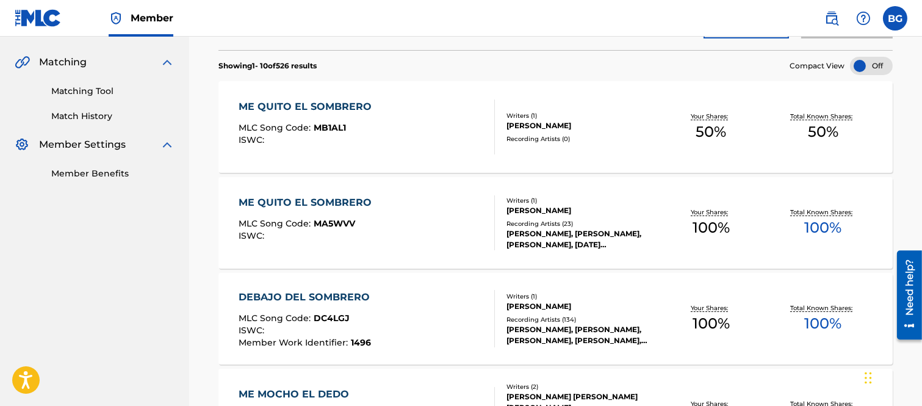
click at [297, 204] on div "ME QUITO EL SOMBRERO" at bounding box center [308, 202] width 139 height 15
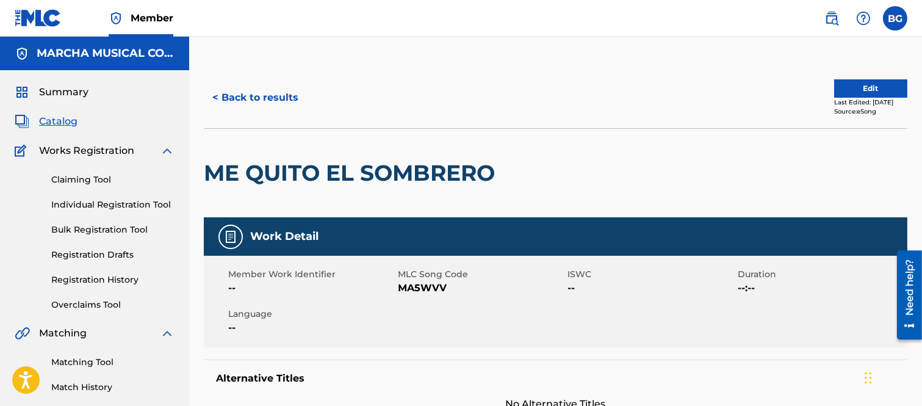
click at [225, 95] on button "< Back to results" at bounding box center [255, 97] width 103 height 31
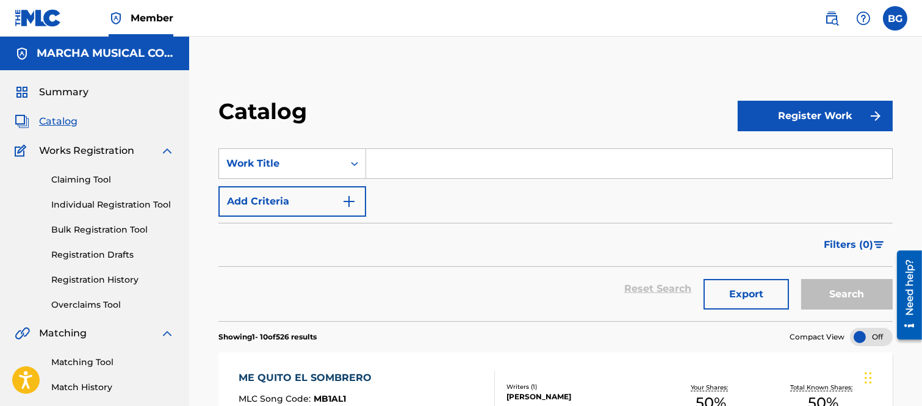
click at [415, 162] on input "Search Form" at bounding box center [629, 163] width 526 height 29
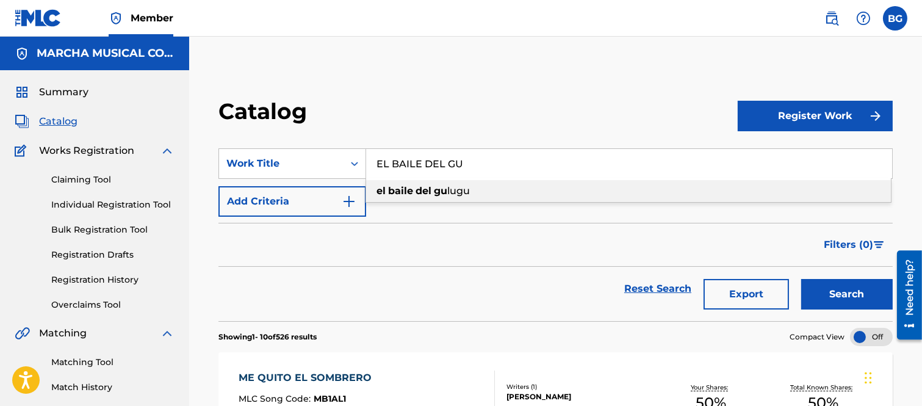
click at [426, 188] on strong "del" at bounding box center [424, 191] width 16 height 12
type input "el baile del gulugu"
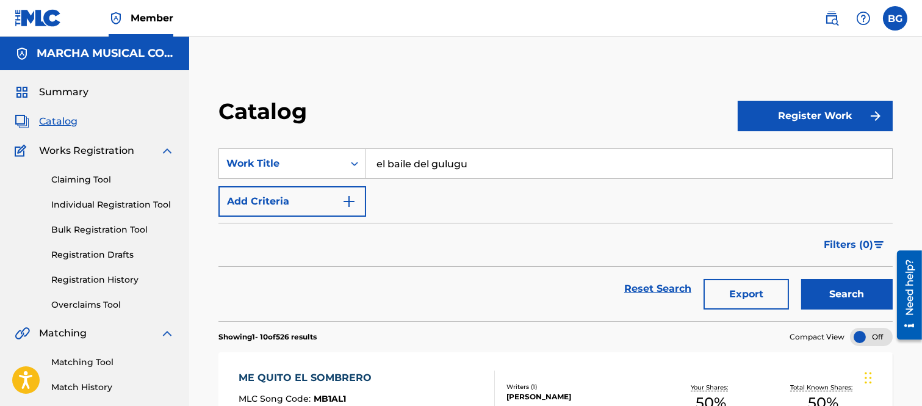
drag, startPoint x: 844, startPoint y: 295, endPoint x: 842, endPoint y: 286, distance: 9.9
click at [844, 292] on button "Search" at bounding box center [847, 294] width 92 height 31
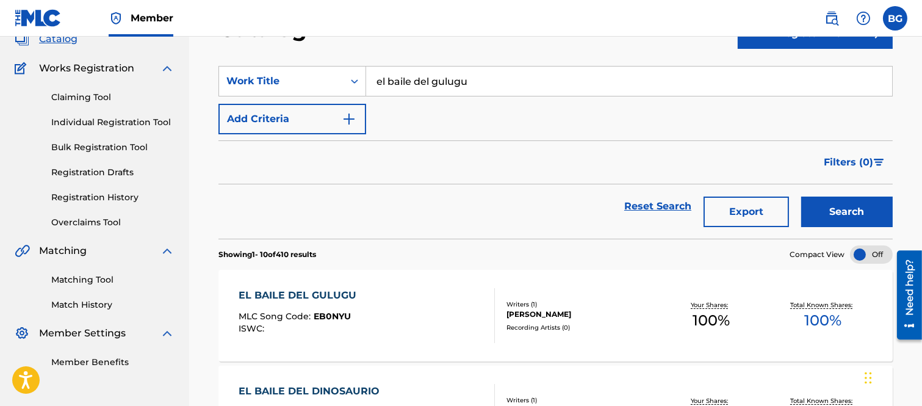
scroll to position [203, 0]
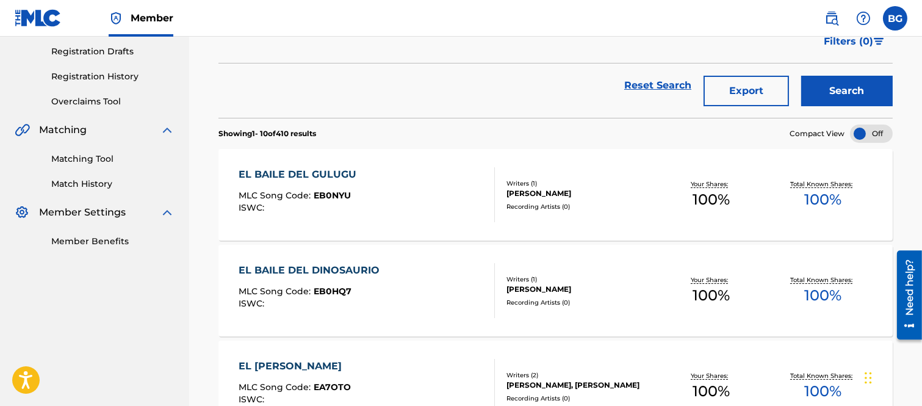
click at [295, 175] on div "EL BAILE DEL GULUGU" at bounding box center [301, 174] width 124 height 15
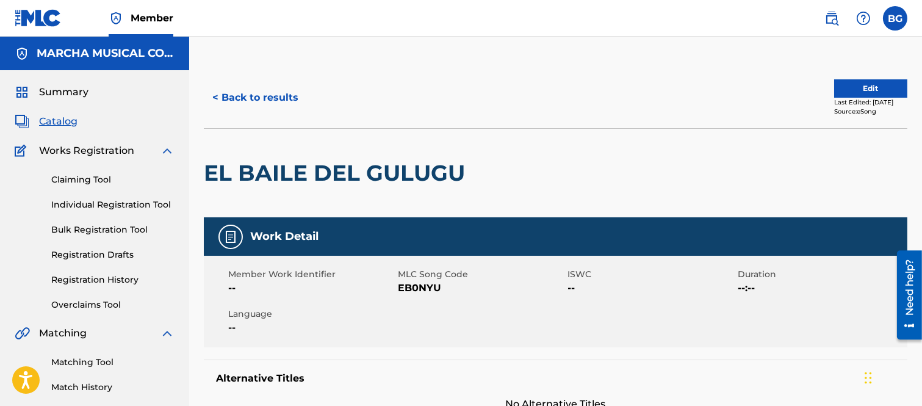
click at [218, 94] on button "< Back to results" at bounding box center [255, 97] width 103 height 31
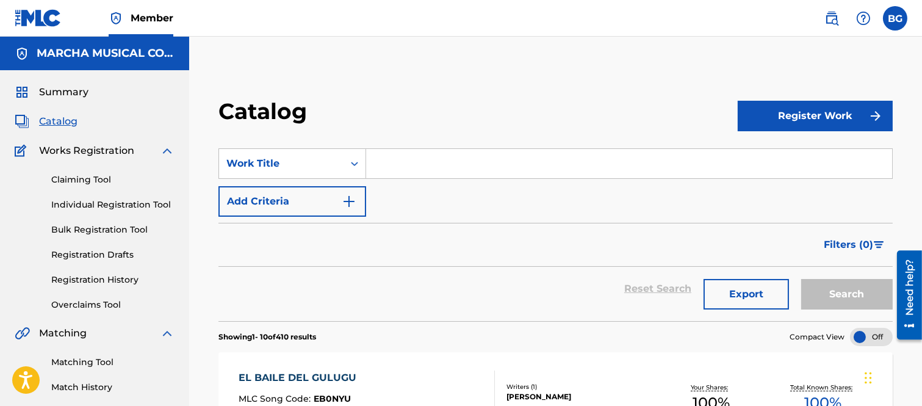
click at [393, 162] on input "Search Form" at bounding box center [629, 163] width 526 height 29
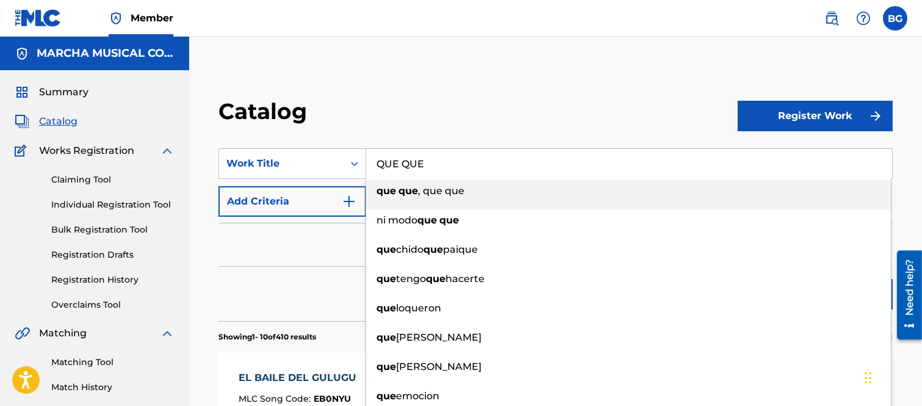
click at [441, 188] on span ", que que" at bounding box center [441, 191] width 46 height 12
type input "que que, que que"
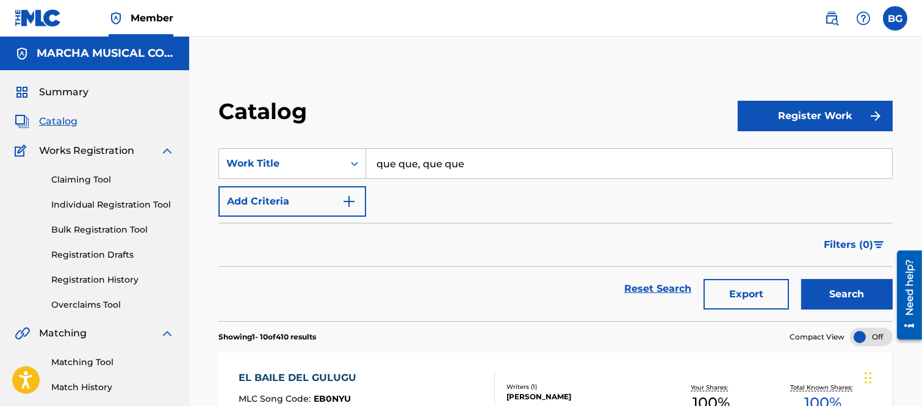
click at [837, 294] on button "Search" at bounding box center [847, 294] width 92 height 31
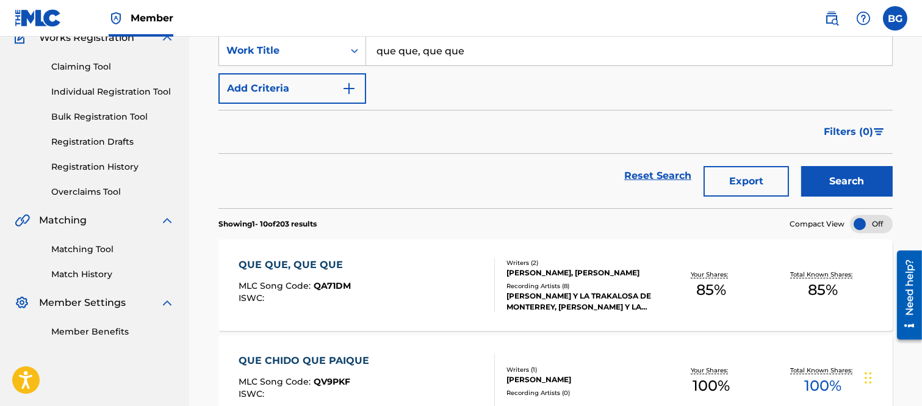
scroll to position [135, 0]
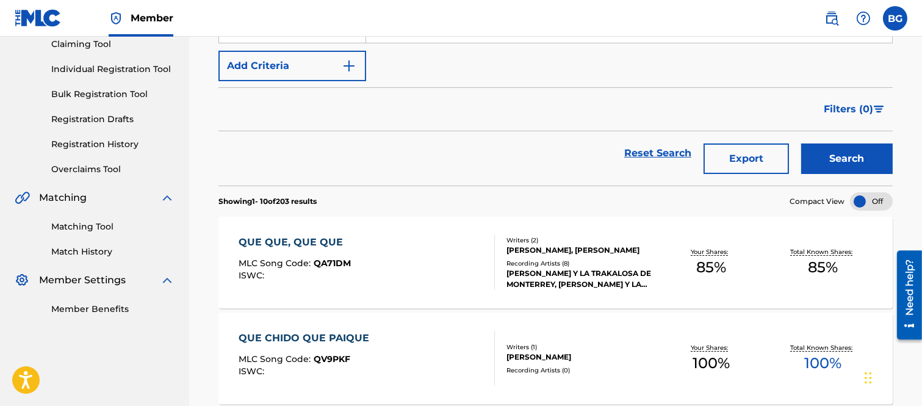
click at [314, 239] on div "QUE QUE, QUE QUE" at bounding box center [295, 242] width 112 height 15
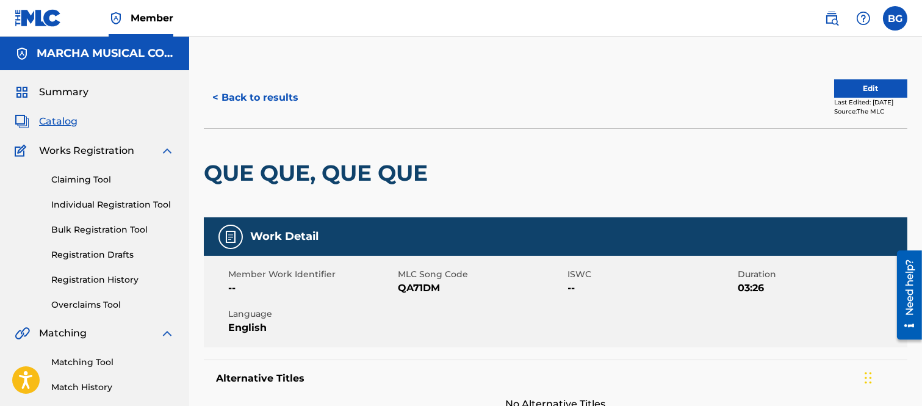
click at [217, 95] on button "< Back to results" at bounding box center [255, 97] width 103 height 31
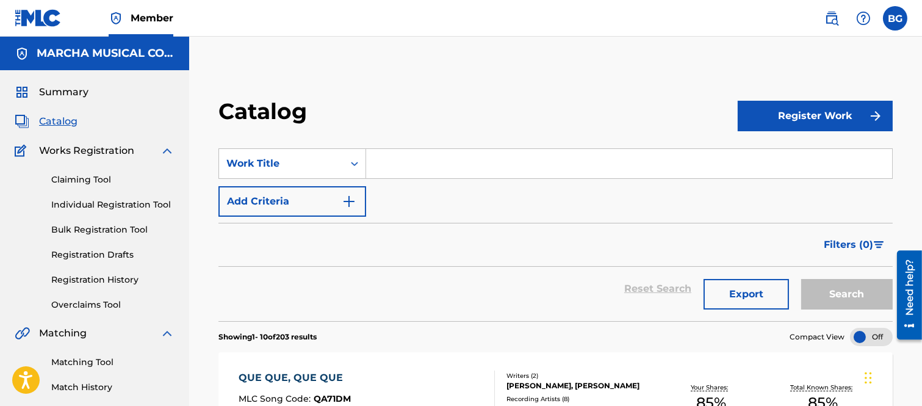
click at [391, 162] on input "Search Form" at bounding box center [629, 163] width 526 height 29
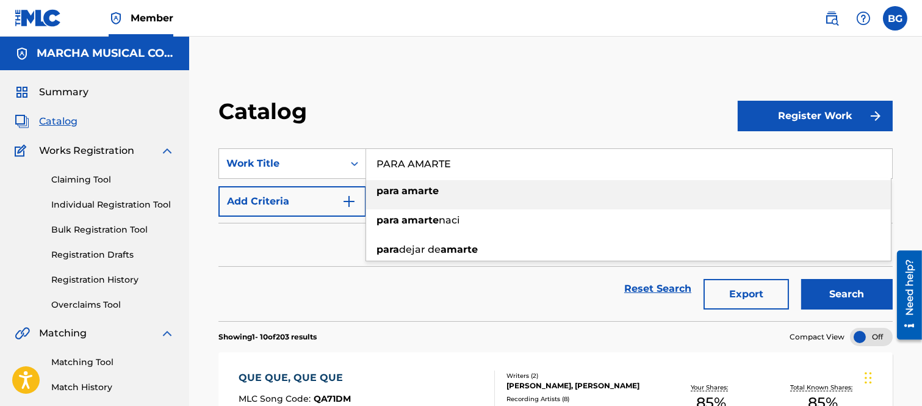
click at [406, 192] on strong "amarte" at bounding box center [420, 191] width 37 height 12
type input "para amarte"
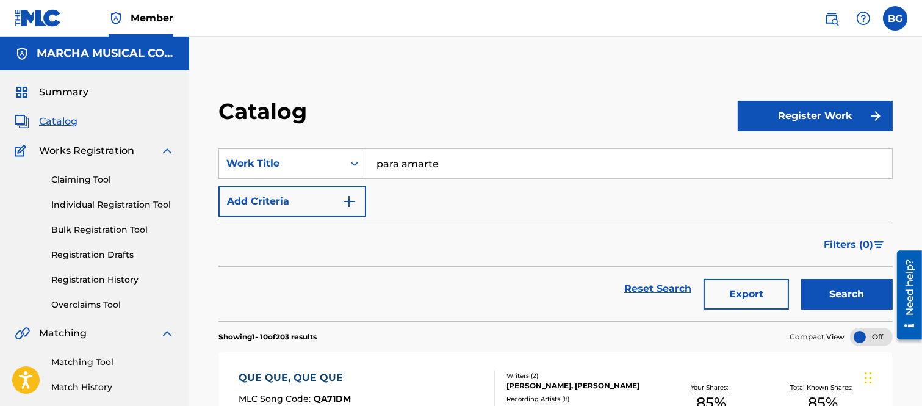
drag, startPoint x: 852, startPoint y: 289, endPoint x: 844, endPoint y: 287, distance: 8.1
click at [850, 289] on button "Search" at bounding box center [847, 294] width 92 height 31
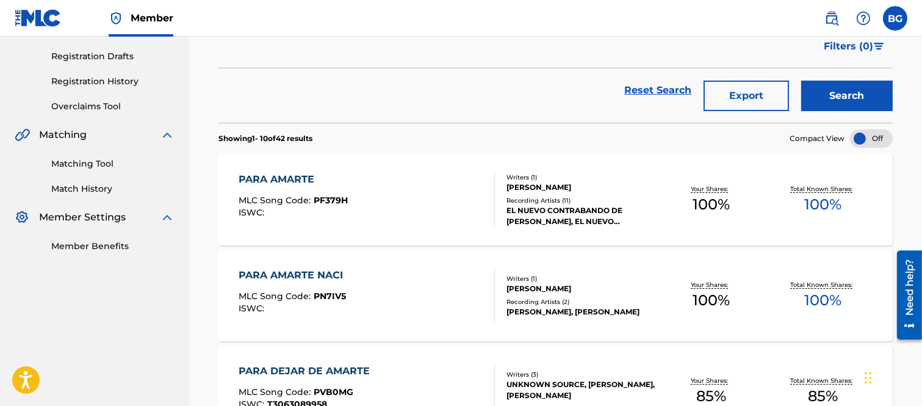
scroll to position [203, 0]
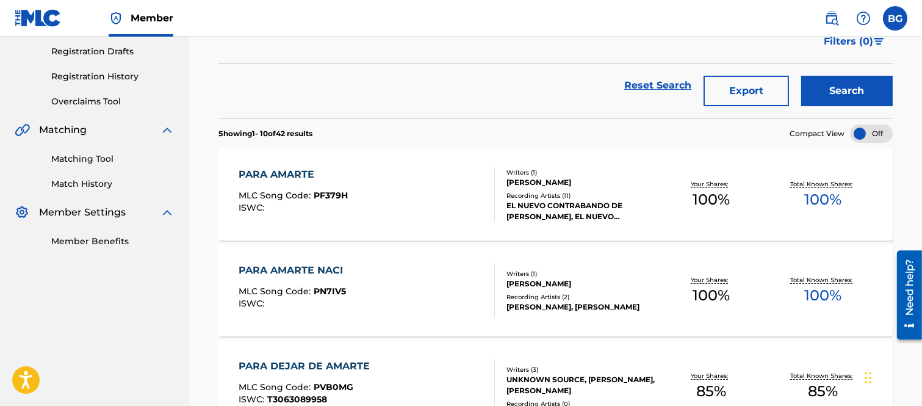
click at [288, 175] on div "PARA AMARTE" at bounding box center [293, 174] width 109 height 15
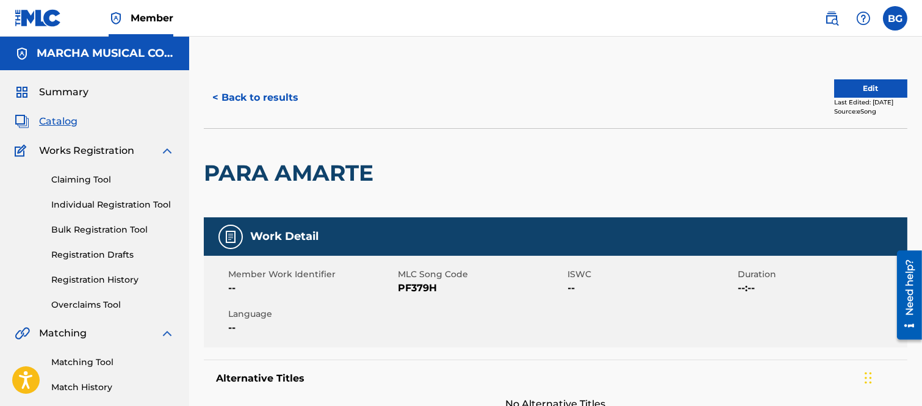
click at [218, 93] on button "< Back to results" at bounding box center [255, 97] width 103 height 31
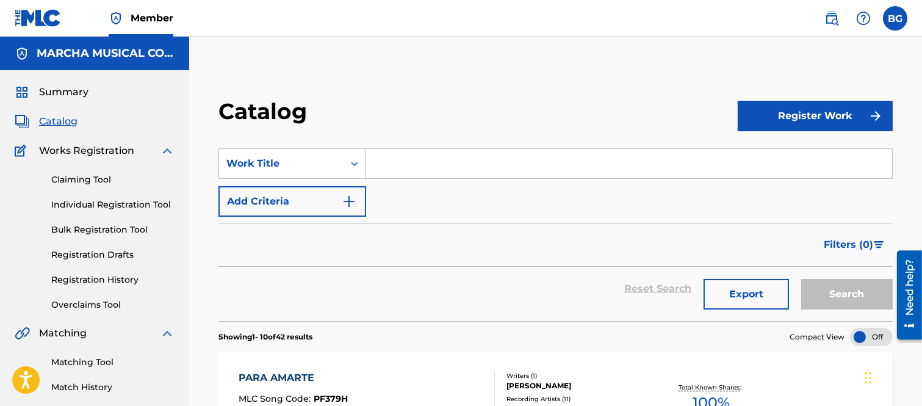
click at [403, 162] on input "Search Form" at bounding box center [629, 163] width 526 height 29
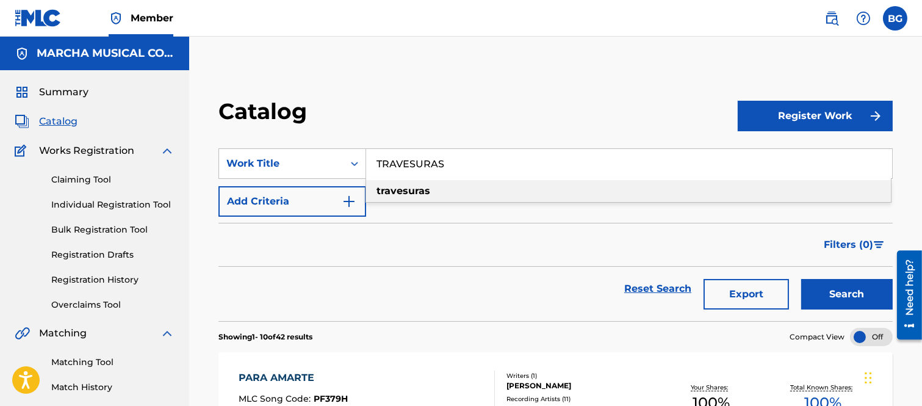
click at [417, 189] on strong "travesuras" at bounding box center [403, 191] width 54 height 12
type input "travesuras"
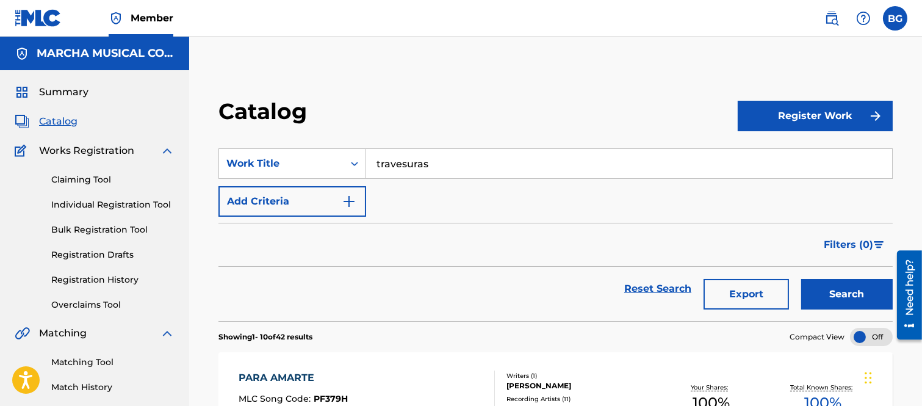
drag, startPoint x: 846, startPoint y: 288, endPoint x: 808, endPoint y: 260, distance: 47.1
click at [845, 287] on button "Search" at bounding box center [847, 294] width 92 height 31
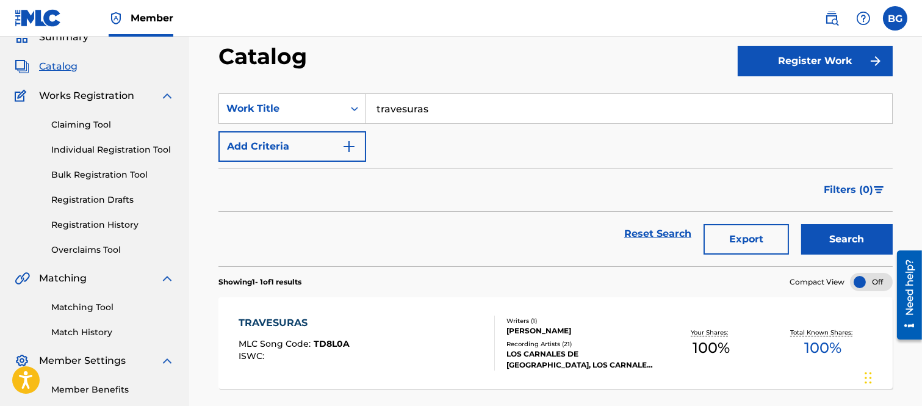
scroll to position [135, 0]
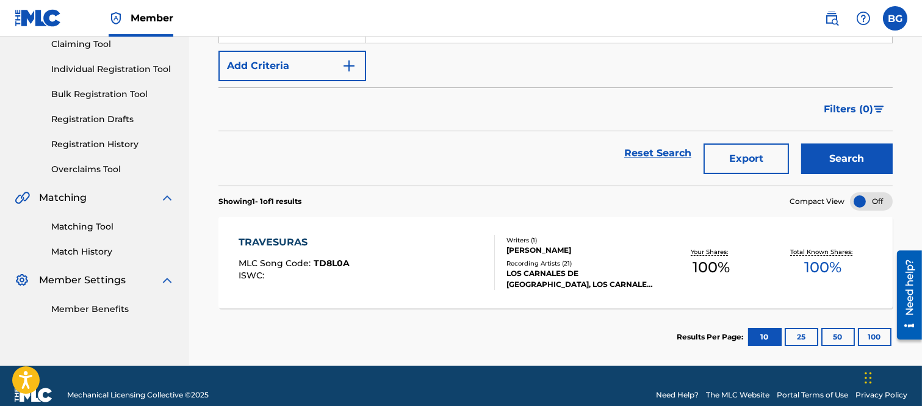
click at [283, 245] on div "TRAVESURAS" at bounding box center [294, 242] width 111 height 15
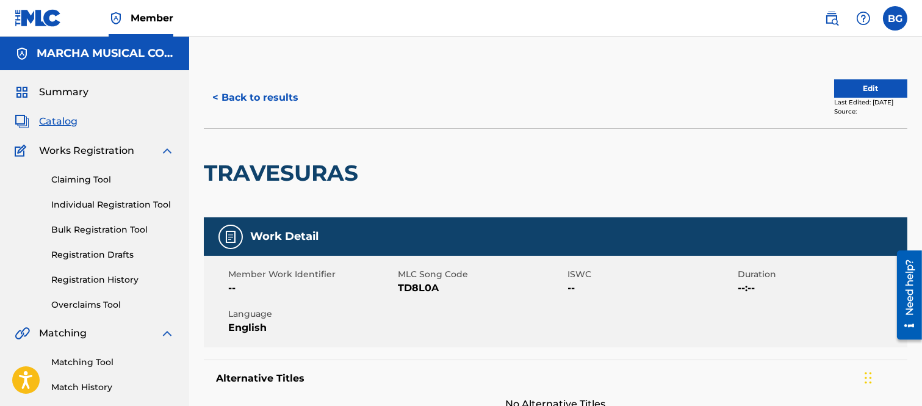
click at [212, 94] on button "< Back to results" at bounding box center [255, 97] width 103 height 31
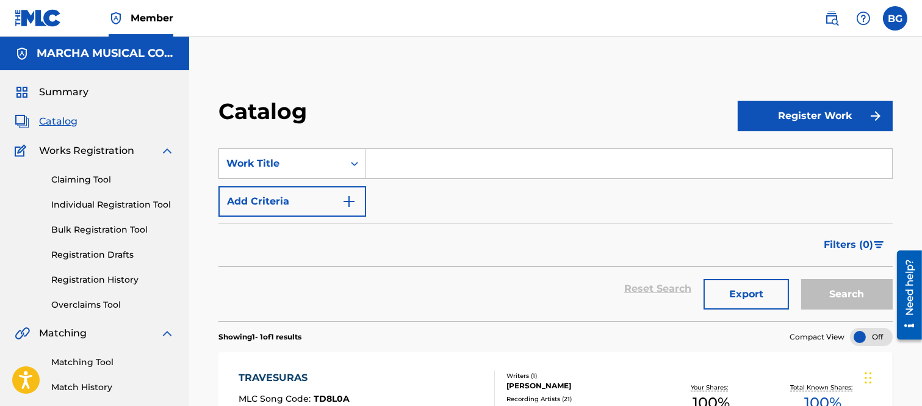
click at [383, 164] on input "Search Form" at bounding box center [629, 163] width 526 height 29
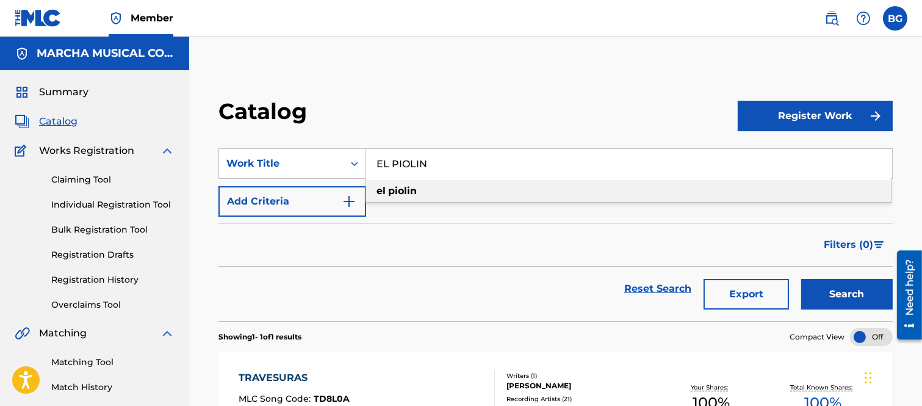
click at [399, 190] on strong "piolin" at bounding box center [402, 191] width 29 height 12
type input "el piolin"
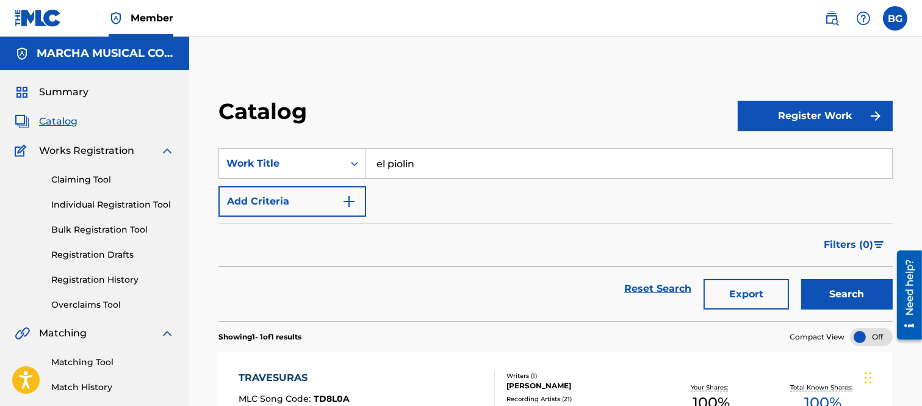
click at [840, 297] on button "Search" at bounding box center [847, 294] width 92 height 31
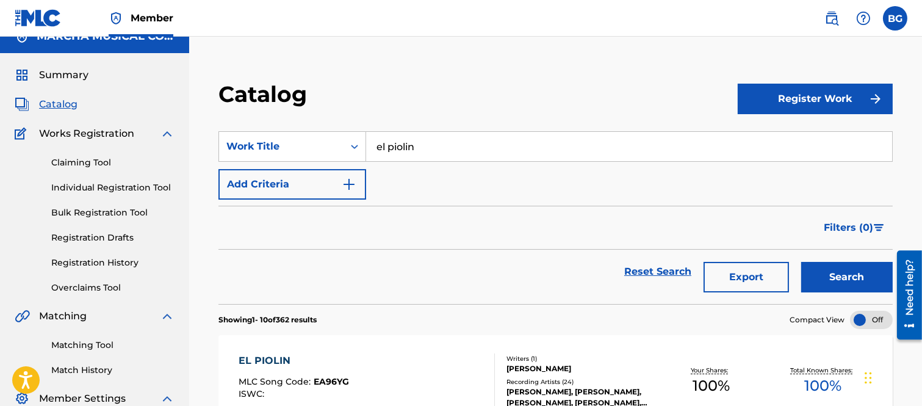
scroll to position [135, 0]
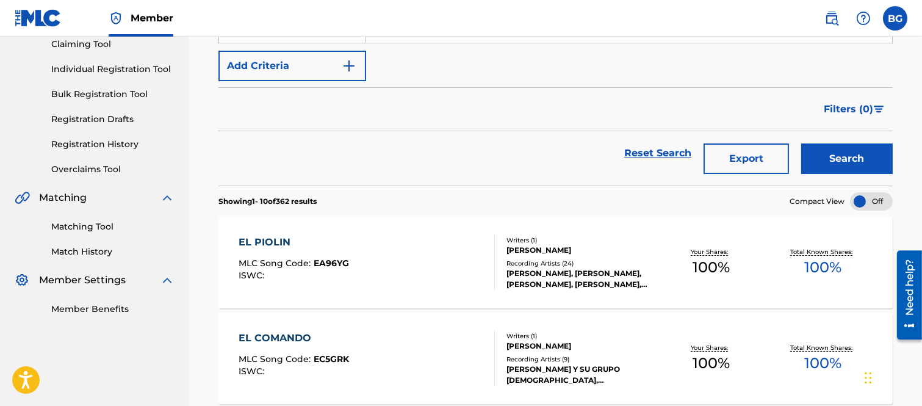
click at [279, 244] on div "EL PIOLIN" at bounding box center [294, 242] width 110 height 15
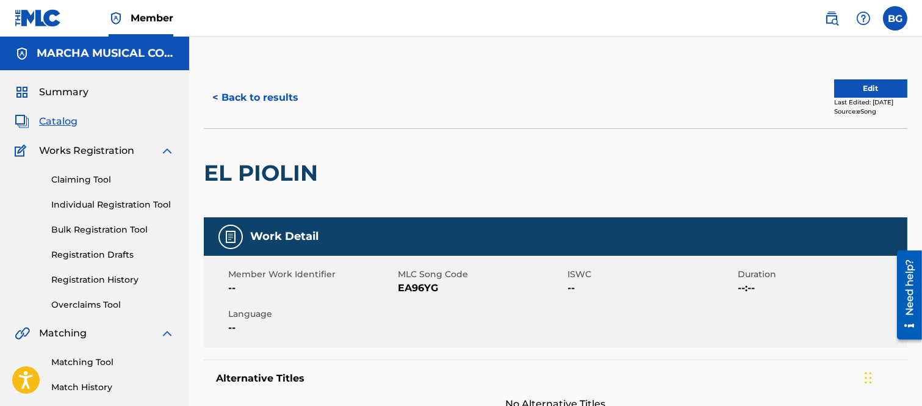
click at [216, 95] on button "< Back to results" at bounding box center [255, 97] width 103 height 31
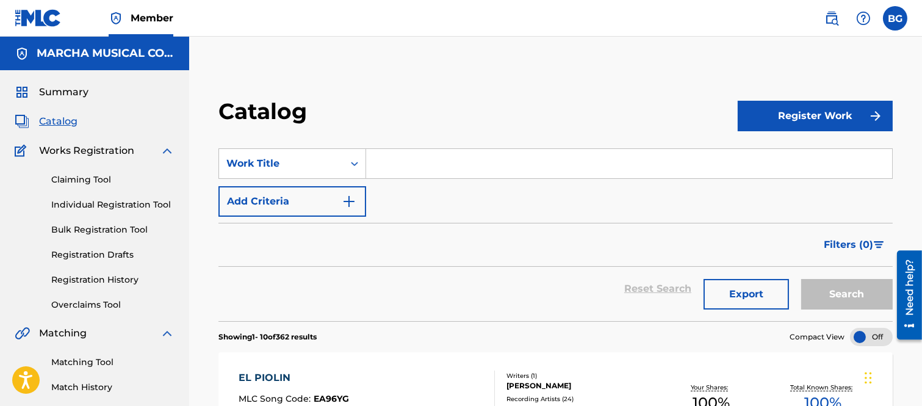
click at [384, 157] on input "Search Form" at bounding box center [629, 163] width 526 height 29
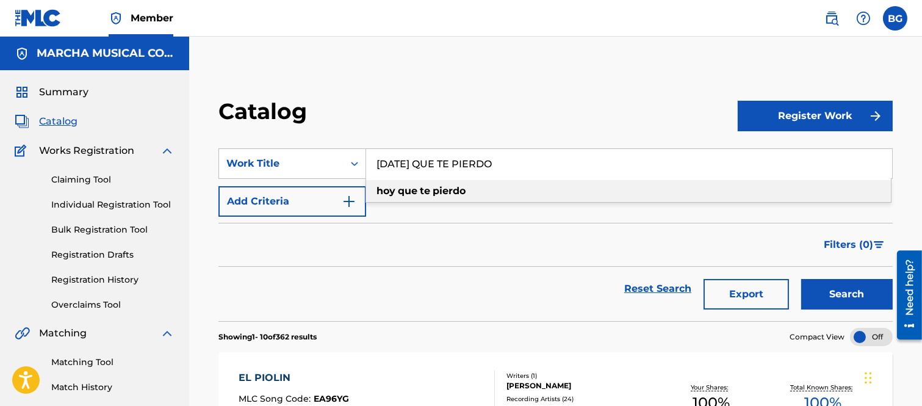
drag, startPoint x: 436, startPoint y: 192, endPoint x: 537, endPoint y: 181, distance: 101.9
click at [436, 192] on strong "pierdo" at bounding box center [449, 191] width 33 height 12
type input "[DATE] que te pierdo"
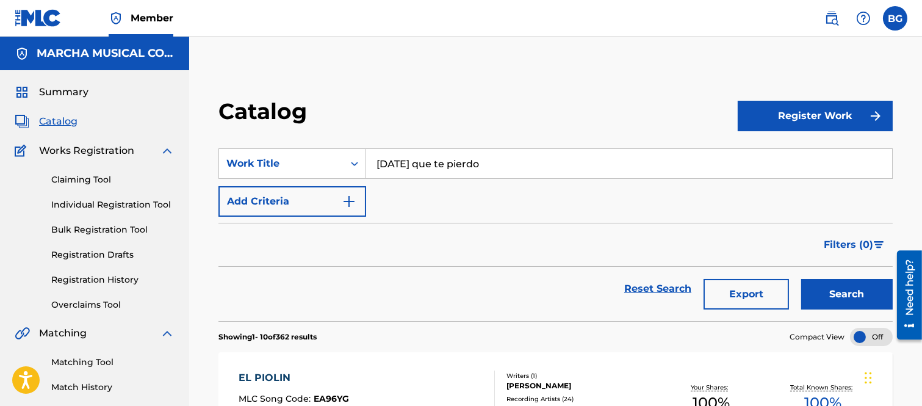
drag, startPoint x: 843, startPoint y: 293, endPoint x: 746, endPoint y: 222, distance: 120.5
click at [840, 290] on button "Search" at bounding box center [847, 294] width 92 height 31
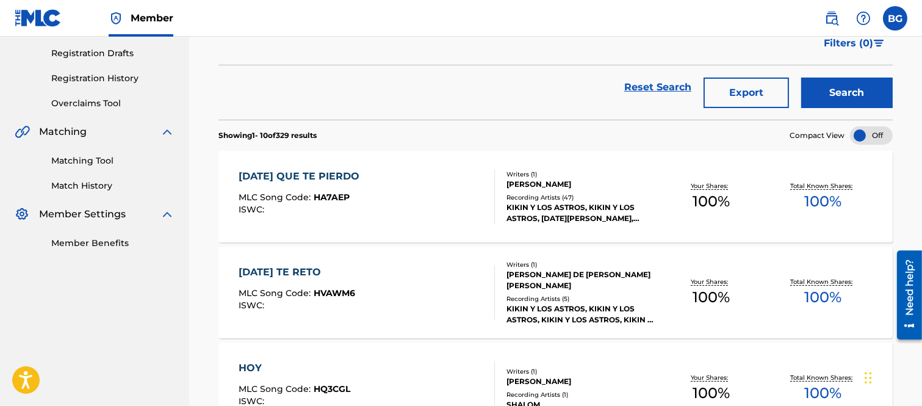
scroll to position [203, 0]
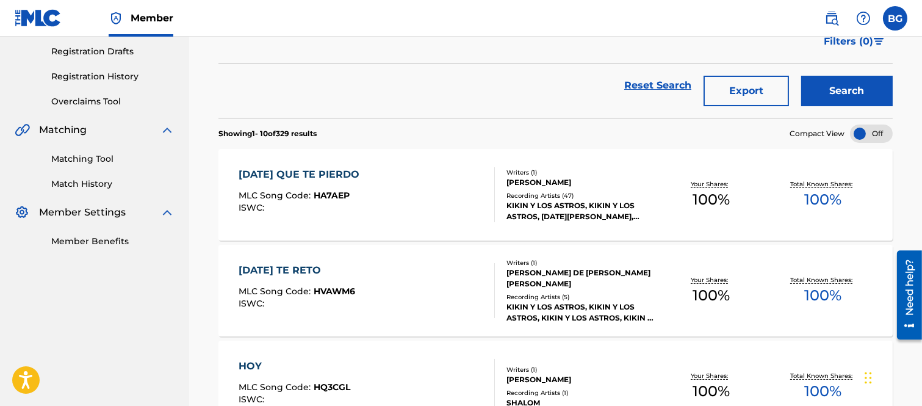
click at [305, 172] on div "[DATE] QUE TE PIERDO" at bounding box center [302, 174] width 127 height 15
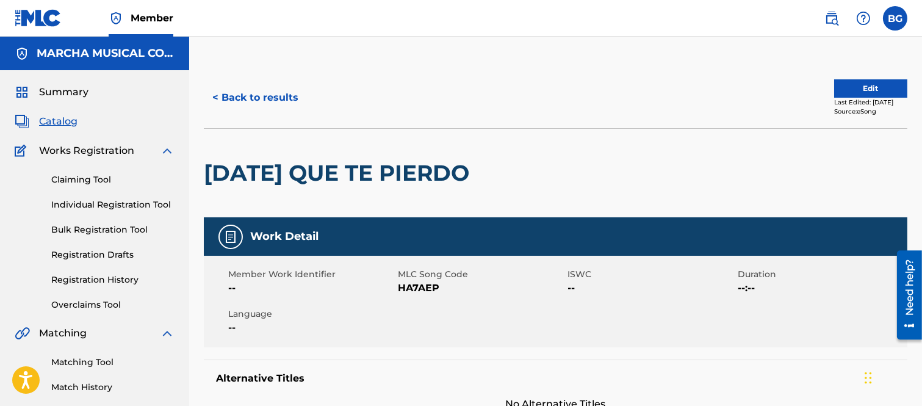
click at [214, 94] on button "< Back to results" at bounding box center [255, 97] width 103 height 31
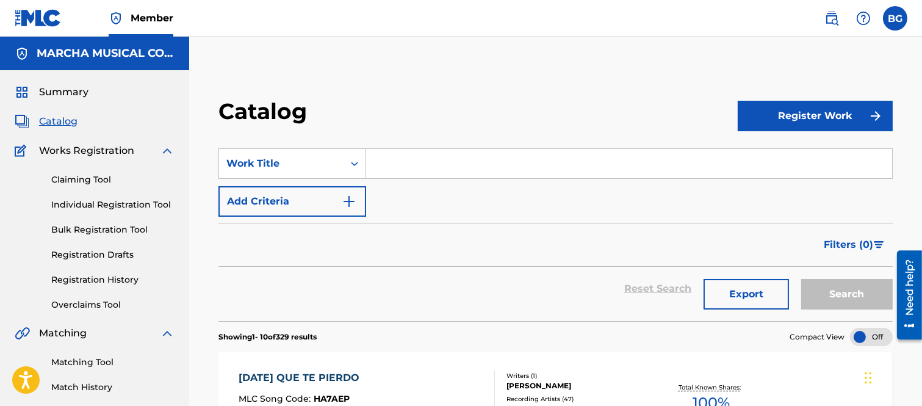
click at [386, 160] on input "Search Form" at bounding box center [629, 163] width 526 height 29
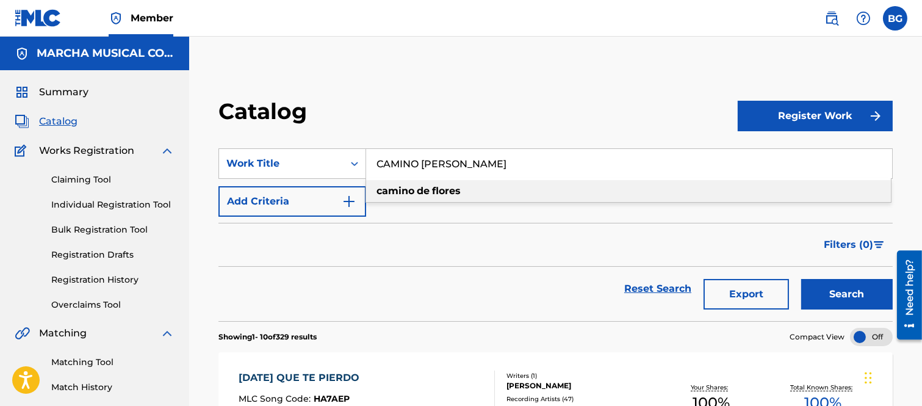
click at [434, 191] on strong "flores" at bounding box center [446, 191] width 29 height 12
type input "camino [PERSON_NAME]"
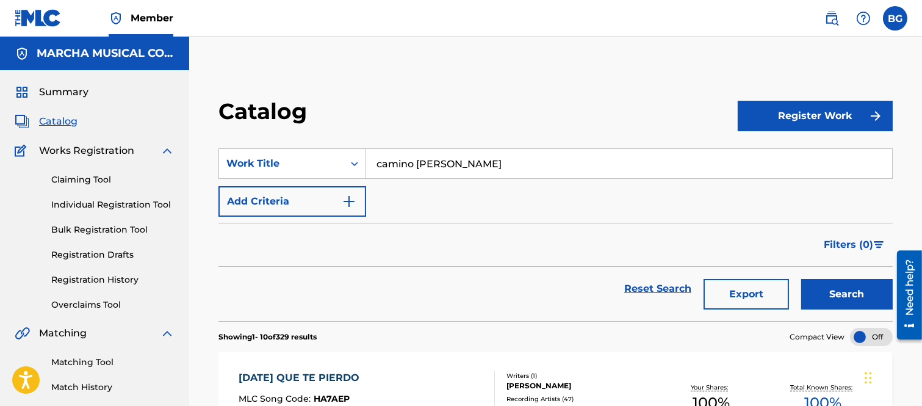
click at [850, 295] on button "Search" at bounding box center [847, 294] width 92 height 31
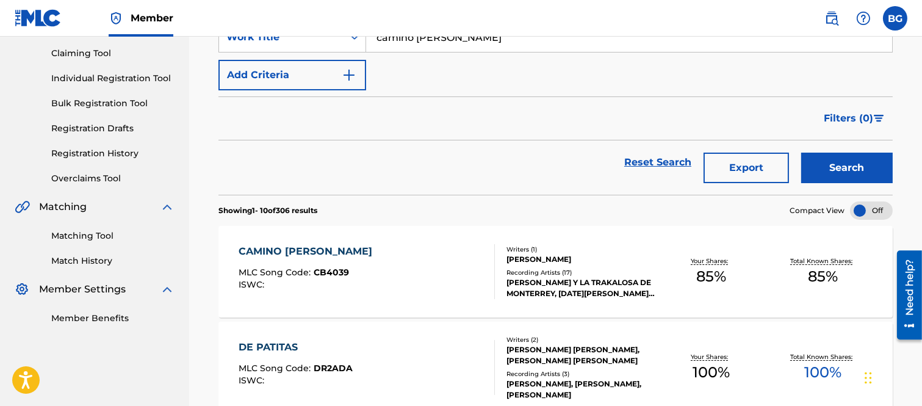
scroll to position [135, 0]
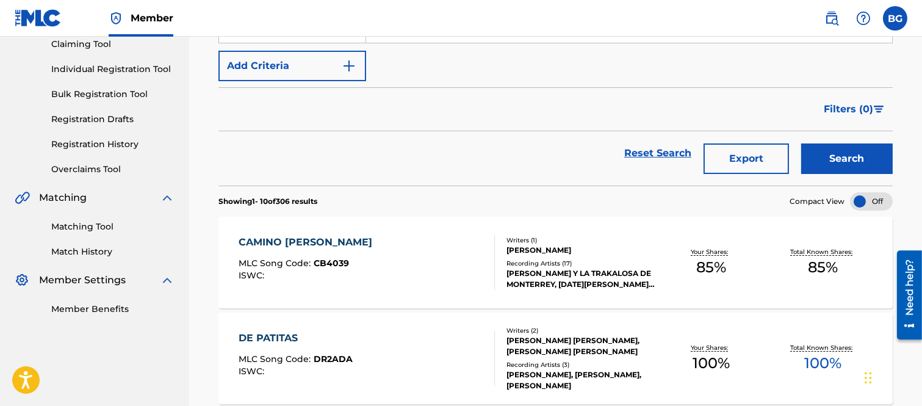
drag, startPoint x: 312, startPoint y: 240, endPoint x: 309, endPoint y: 234, distance: 6.3
click at [312, 239] on div "CAMINO [PERSON_NAME]" at bounding box center [309, 242] width 140 height 15
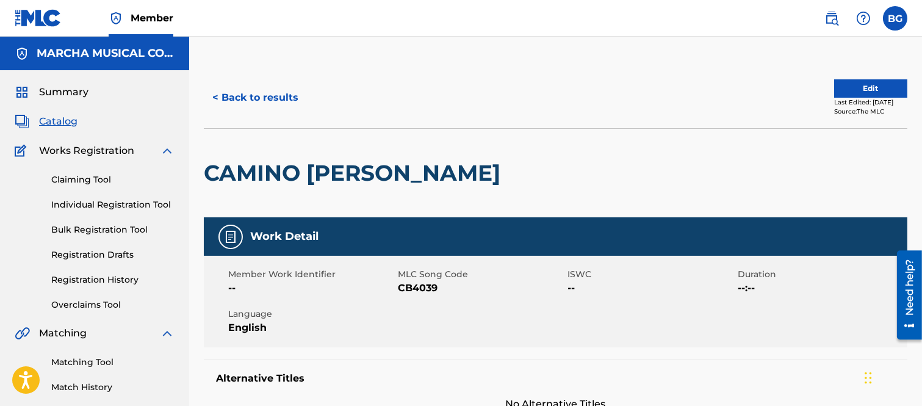
click at [217, 96] on button "< Back to results" at bounding box center [255, 97] width 103 height 31
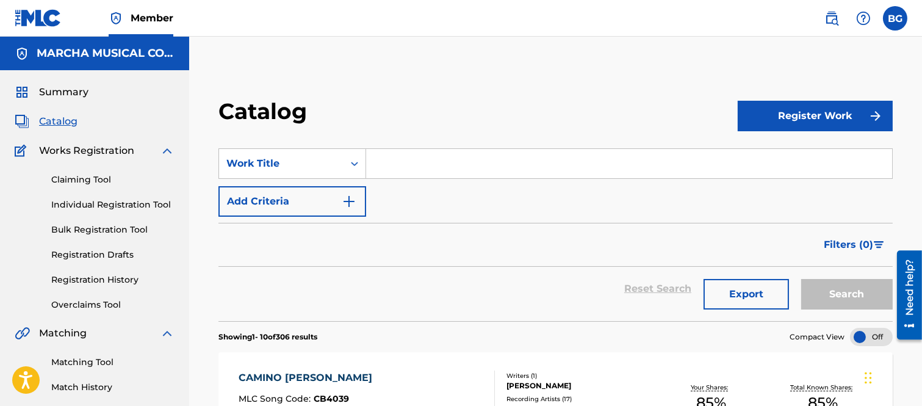
click at [387, 156] on input "Search Form" at bounding box center [629, 163] width 526 height 29
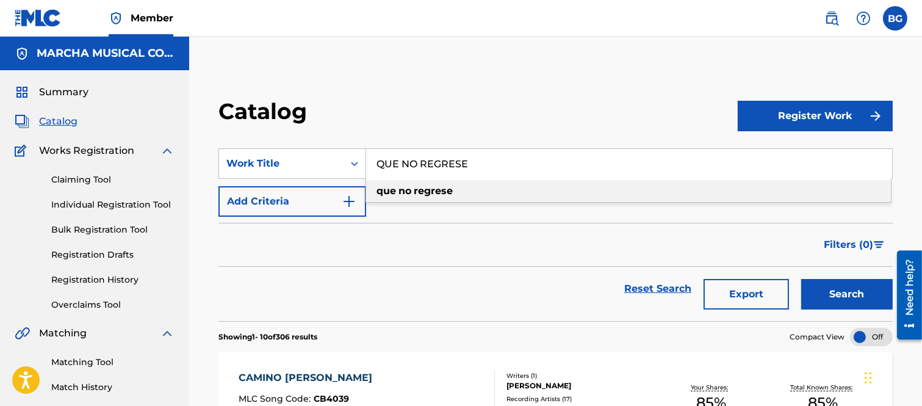
click at [387, 186] on strong "que" at bounding box center [386, 191] width 20 height 12
type input "que no regrese"
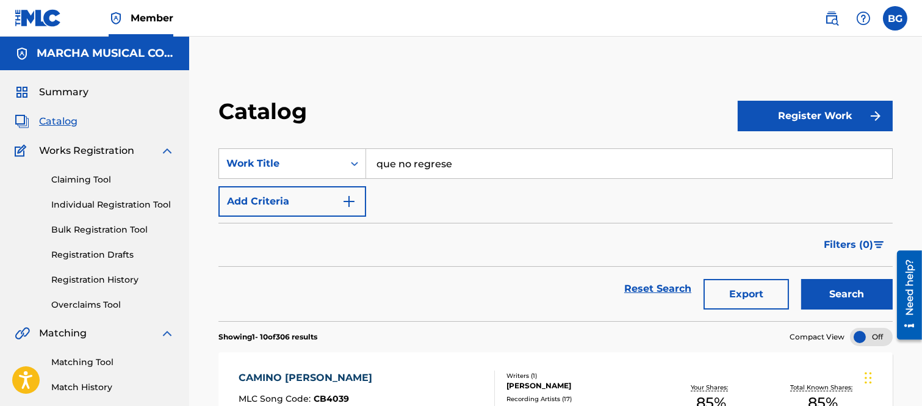
click at [822, 290] on button "Search" at bounding box center [847, 294] width 92 height 31
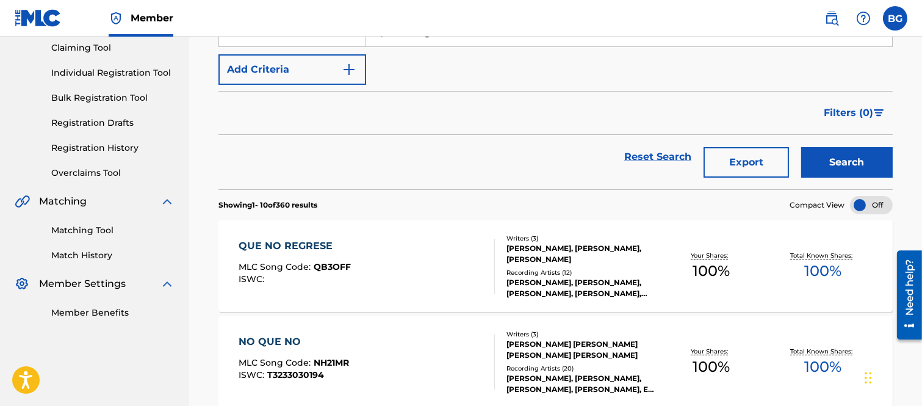
scroll to position [135, 0]
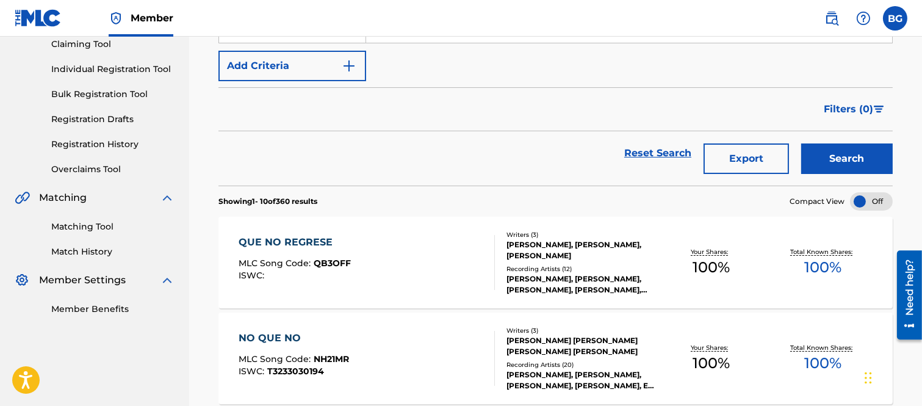
click at [305, 242] on div "QUE NO REGRESE" at bounding box center [295, 242] width 112 height 15
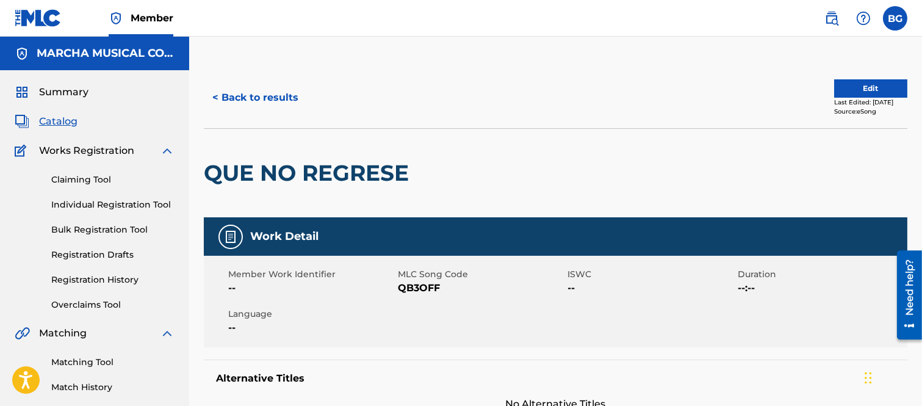
click at [215, 94] on button "< Back to results" at bounding box center [255, 97] width 103 height 31
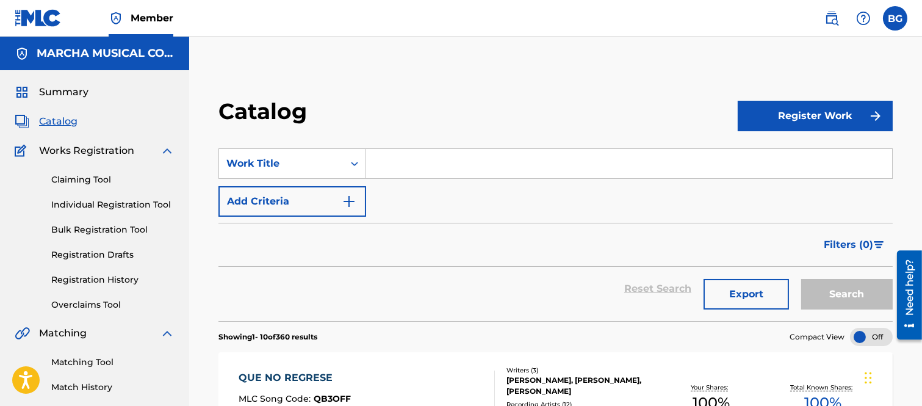
click at [420, 166] on input "Search Form" at bounding box center [629, 163] width 526 height 29
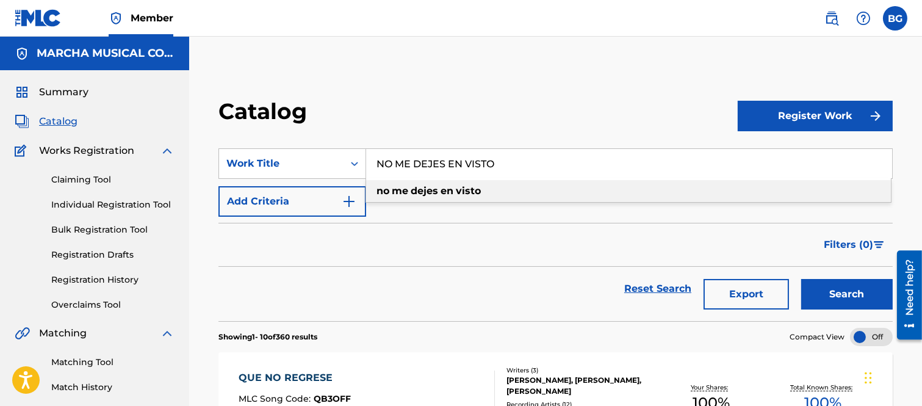
click at [455, 190] on span "Search Form" at bounding box center [454, 191] width 2 height 12
type input "no me dejes en visto"
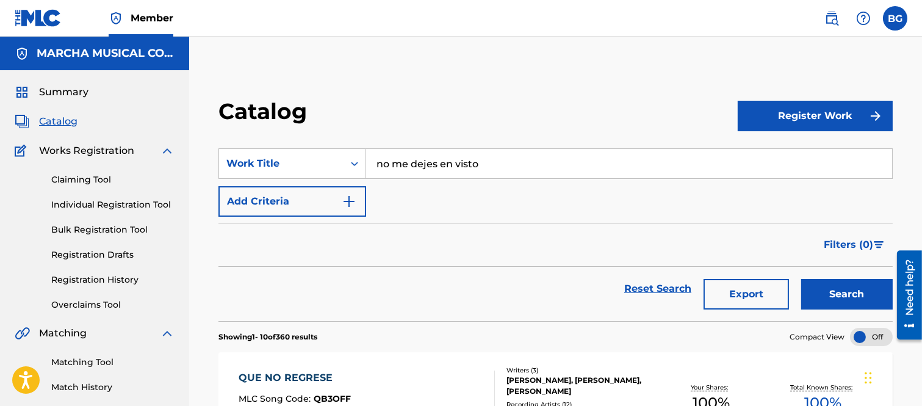
click at [849, 289] on button "Search" at bounding box center [847, 294] width 92 height 31
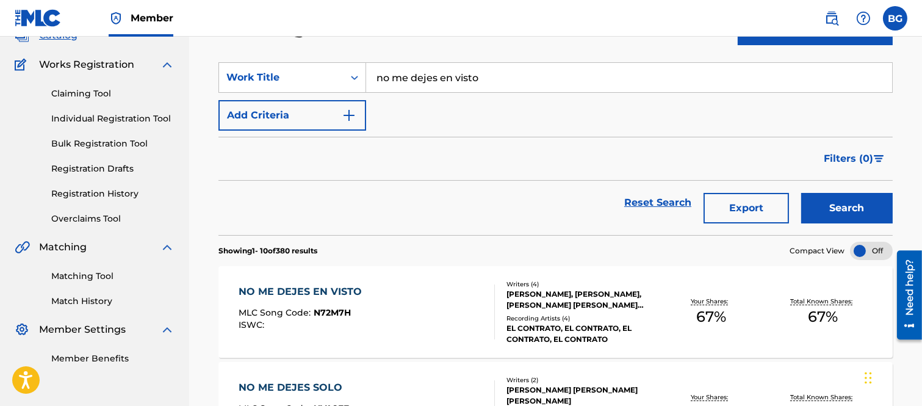
scroll to position [203, 0]
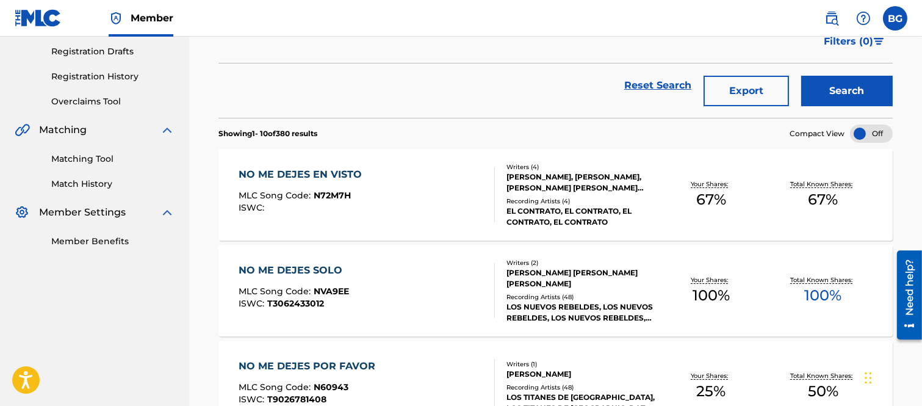
click at [332, 176] on div "NO ME DEJES EN VISTO" at bounding box center [303, 174] width 129 height 15
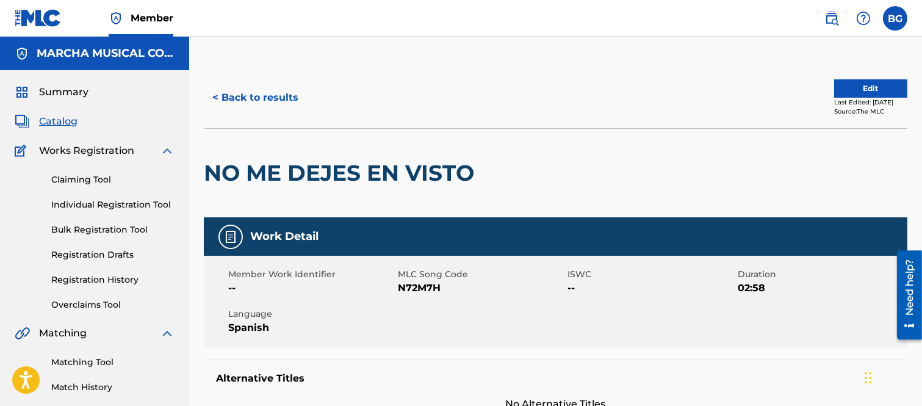
click at [216, 95] on button "< Back to results" at bounding box center [255, 97] width 103 height 31
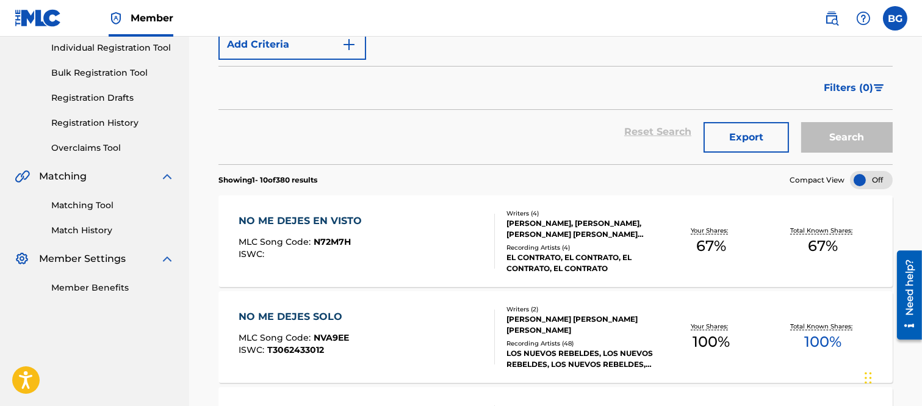
scroll to position [68, 0]
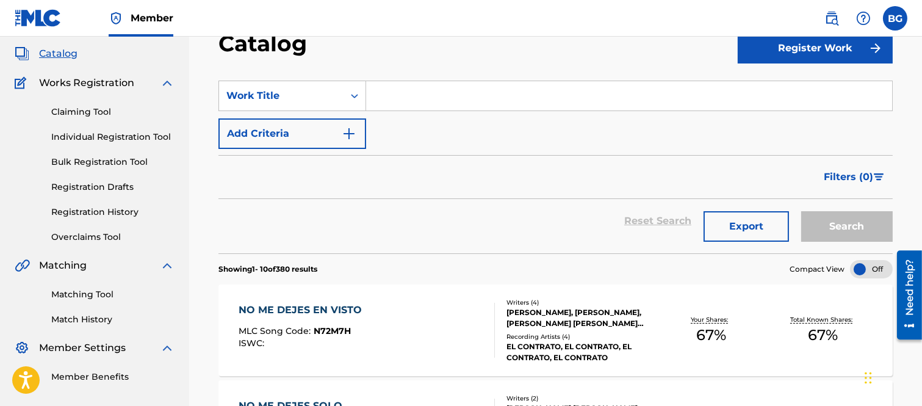
click at [409, 87] on input "Search Form" at bounding box center [629, 95] width 526 height 29
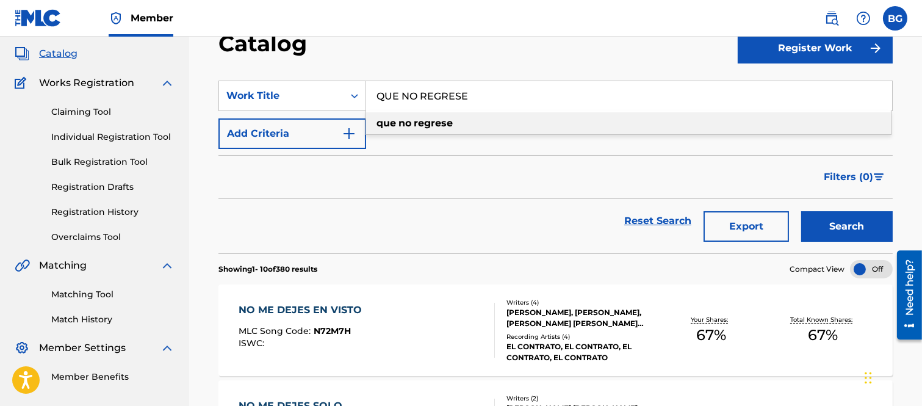
click at [425, 121] on strong "regrese" at bounding box center [433, 123] width 39 height 12
type input "que no regrese"
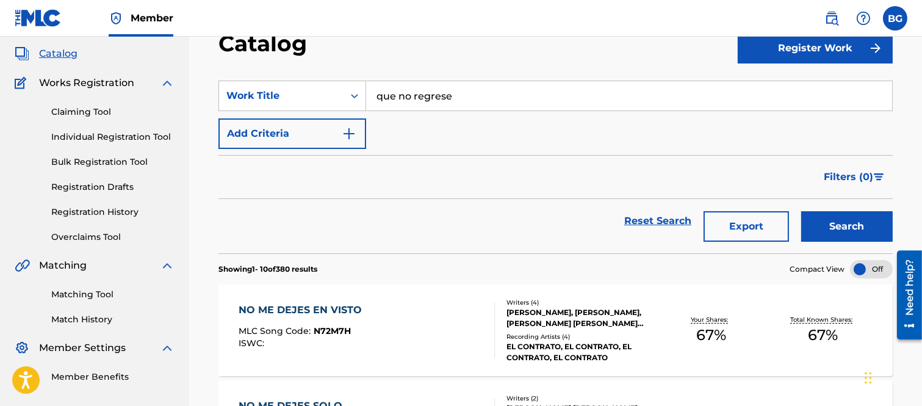
click at [834, 227] on button "Search" at bounding box center [847, 226] width 92 height 31
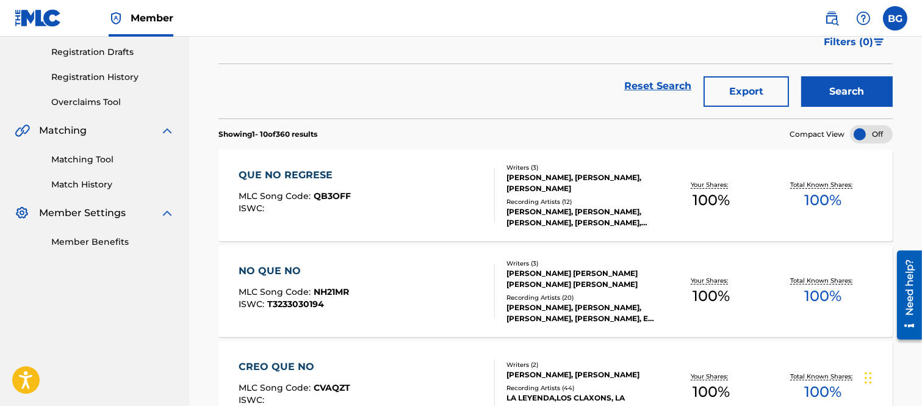
scroll to position [203, 0]
click at [306, 171] on div "QUE NO REGRESE" at bounding box center [295, 174] width 112 height 15
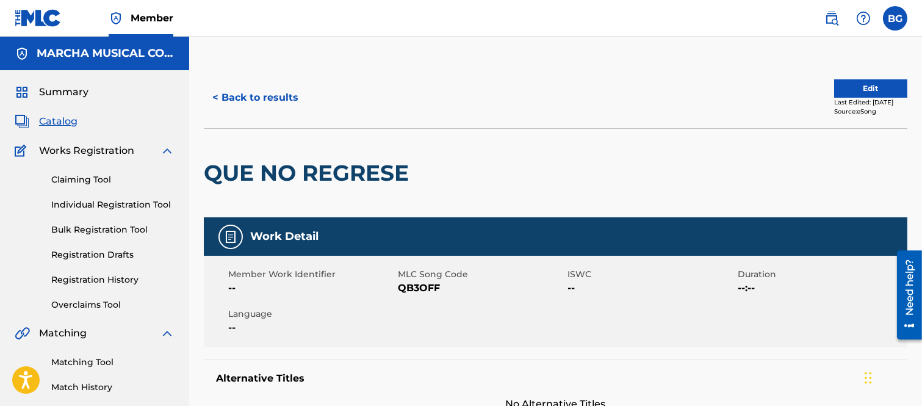
click at [215, 96] on button "< Back to results" at bounding box center [255, 97] width 103 height 31
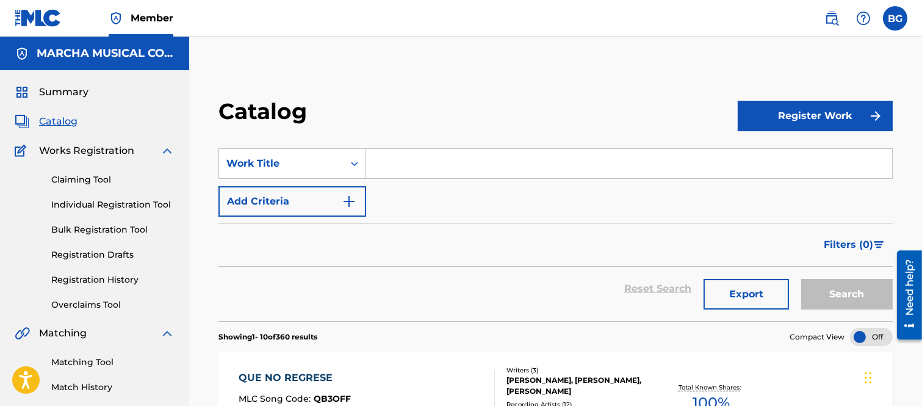
click at [383, 161] on input "Search Form" at bounding box center [629, 163] width 526 height 29
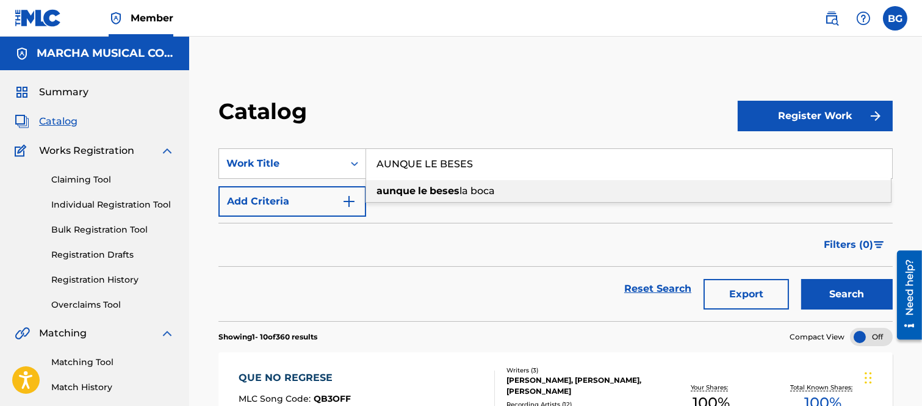
drag, startPoint x: 455, startPoint y: 186, endPoint x: 480, endPoint y: 194, distance: 26.2
click at [461, 190] on div "aunque le beses la boca" at bounding box center [628, 191] width 525 height 22
type input "aunque le beses la boca"
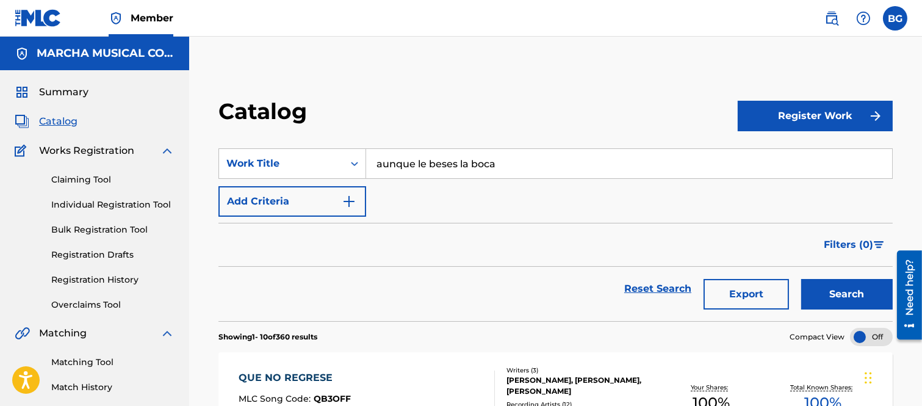
drag, startPoint x: 863, startPoint y: 290, endPoint x: 858, endPoint y: 281, distance: 10.2
click at [863, 288] on button "Search" at bounding box center [847, 294] width 92 height 31
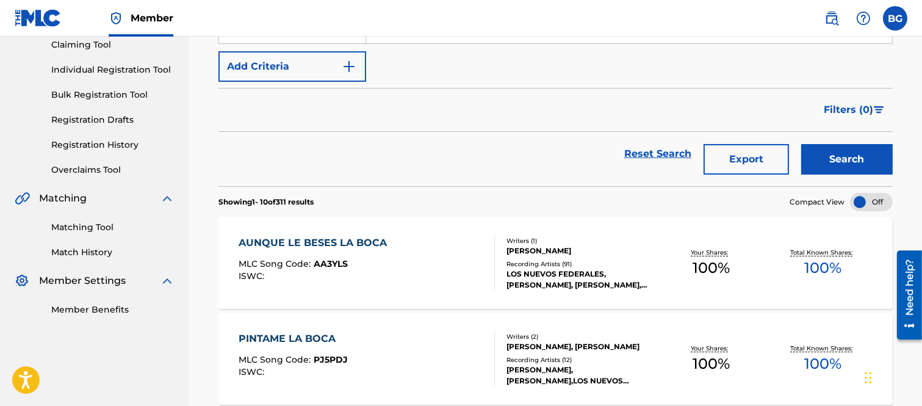
scroll to position [135, 0]
click at [308, 243] on div "AUNQUE LE BESES LA BOCA" at bounding box center [316, 242] width 154 height 15
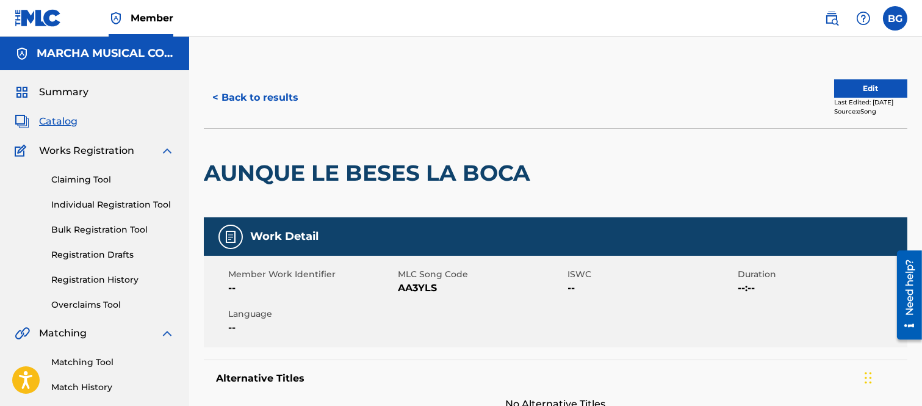
click at [220, 93] on button "< Back to results" at bounding box center [255, 97] width 103 height 31
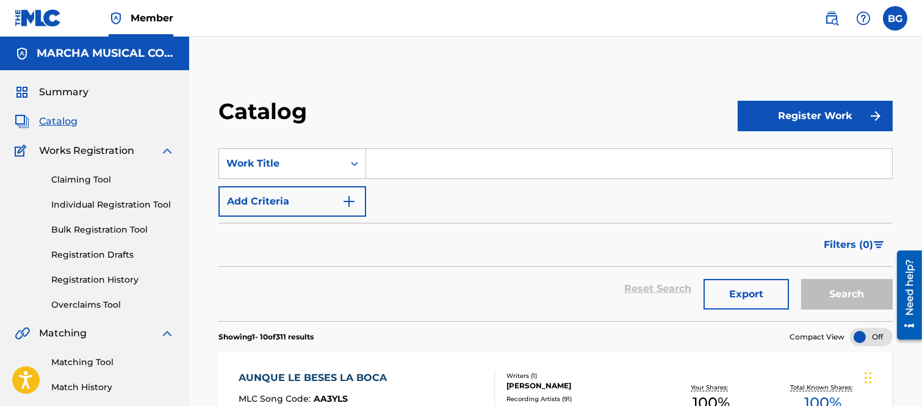
click at [409, 160] on input "Search Form" at bounding box center [629, 163] width 526 height 29
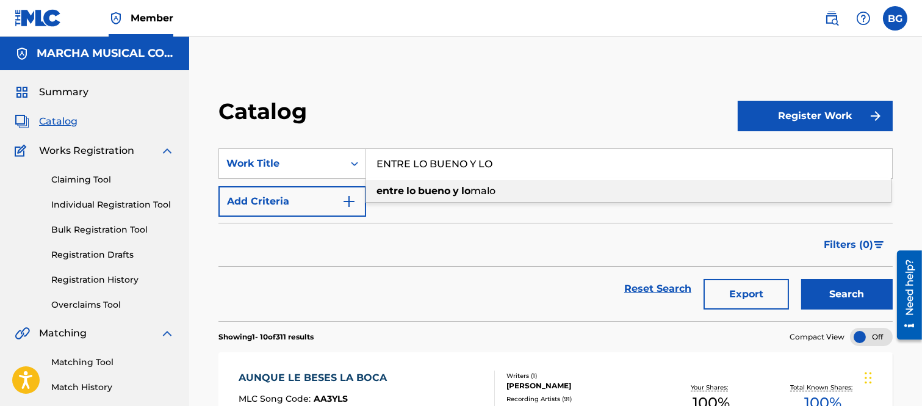
click at [416, 190] on strong "lo" at bounding box center [410, 191] width 9 height 12
type input "entre lo bueno y lo malo"
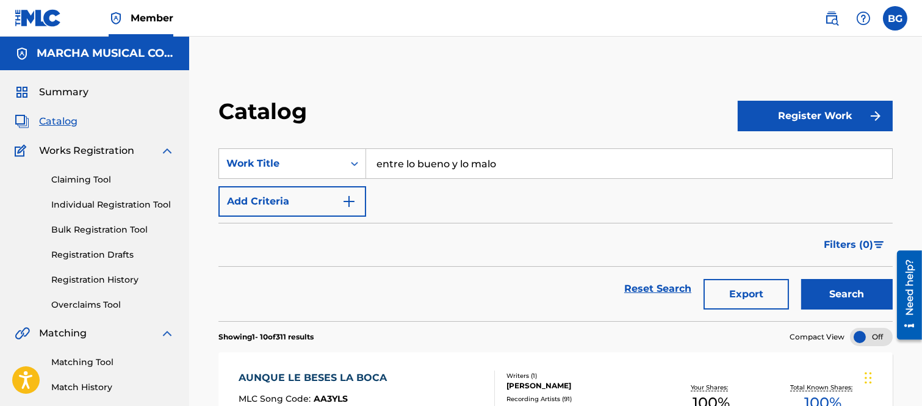
click at [839, 293] on button "Search" at bounding box center [847, 294] width 92 height 31
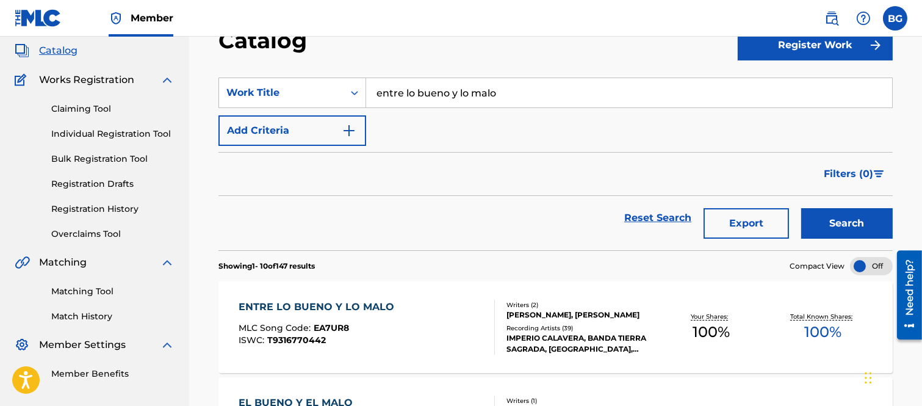
scroll to position [135, 0]
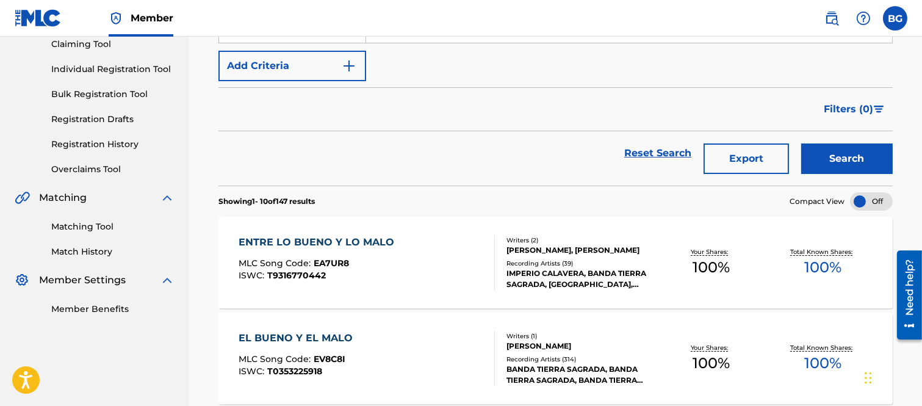
click at [293, 242] on div "ENTRE LO BUENO Y LO MALO" at bounding box center [320, 242] width 162 height 15
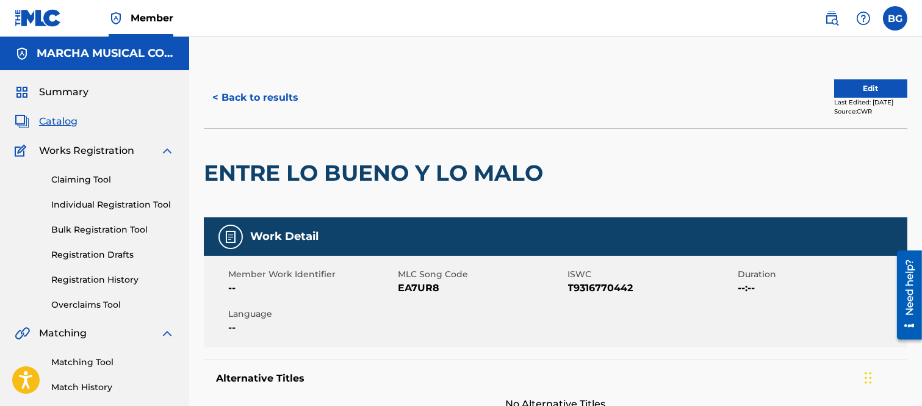
click at [215, 95] on button "< Back to results" at bounding box center [255, 97] width 103 height 31
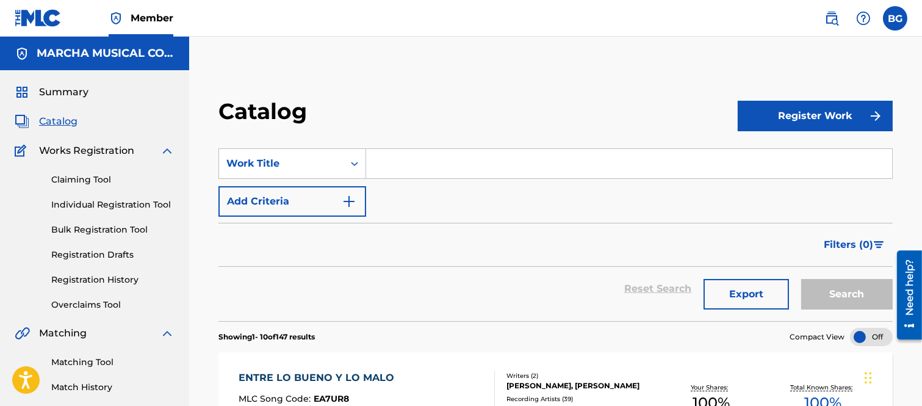
click at [399, 160] on input "Search Form" at bounding box center [629, 163] width 526 height 29
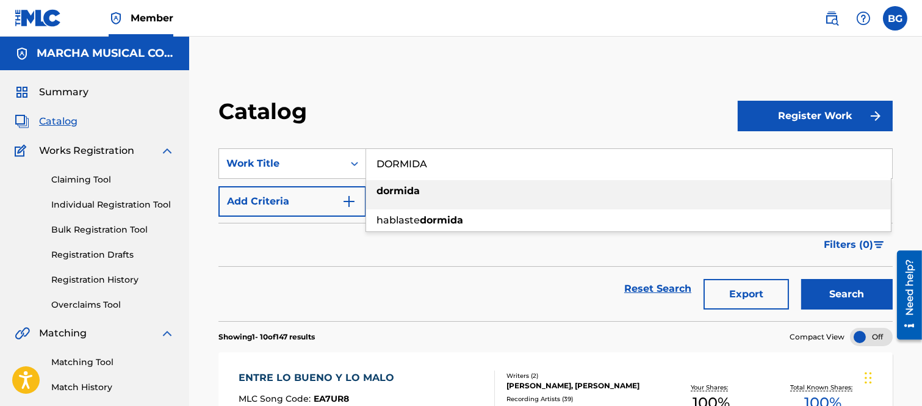
drag, startPoint x: 389, startPoint y: 188, endPoint x: 400, endPoint y: 192, distance: 11.8
click at [391, 188] on strong "dormida" at bounding box center [397, 191] width 43 height 12
type input "dormida"
click at [824, 293] on button "Search" at bounding box center [847, 294] width 92 height 31
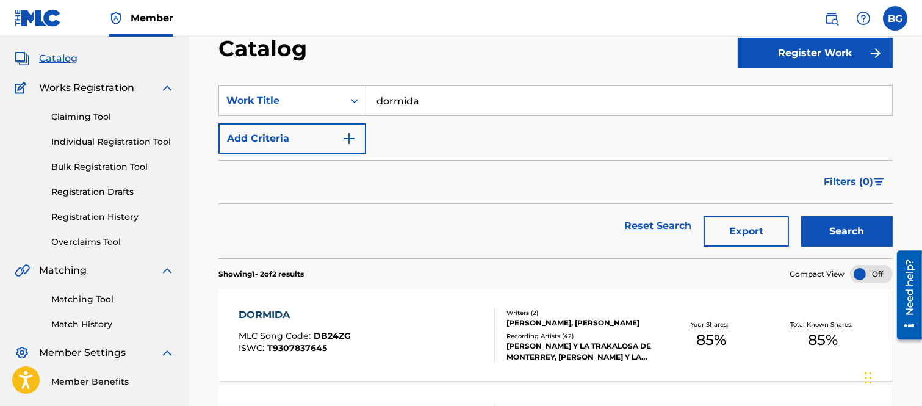
scroll to position [135, 0]
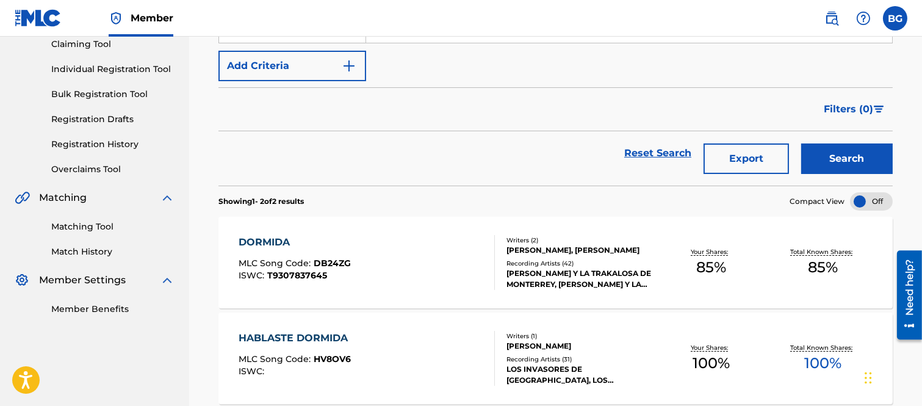
click at [273, 240] on div "DORMIDA" at bounding box center [295, 242] width 112 height 15
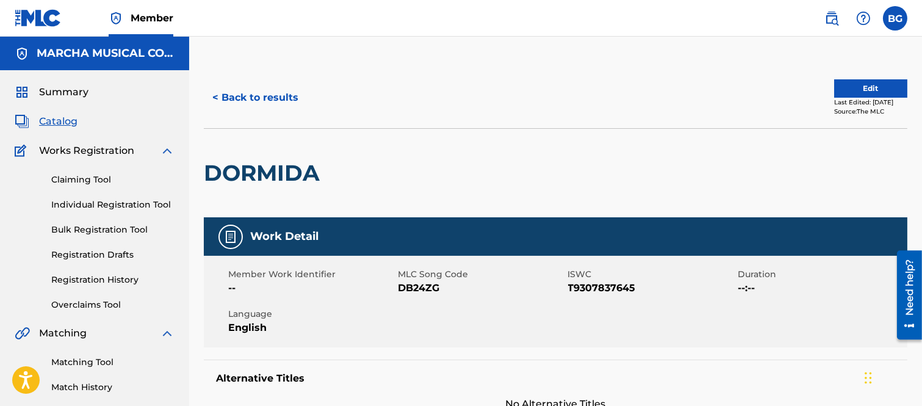
click at [218, 96] on button "< Back to results" at bounding box center [255, 97] width 103 height 31
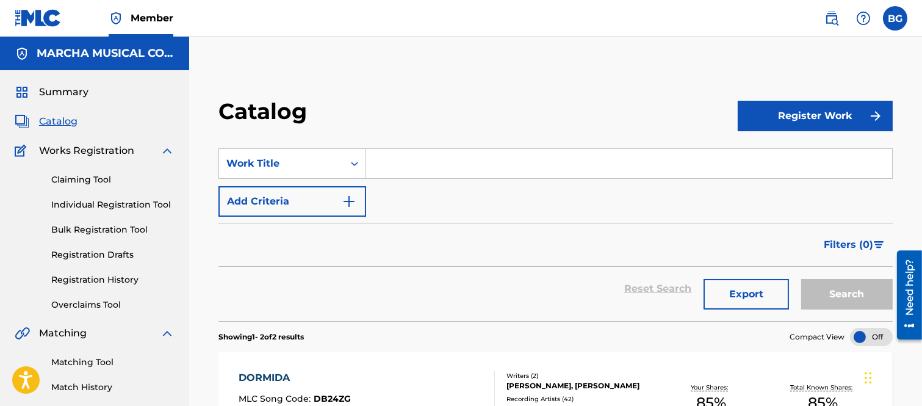
click at [391, 163] on input "Search Form" at bounding box center [629, 163] width 526 height 29
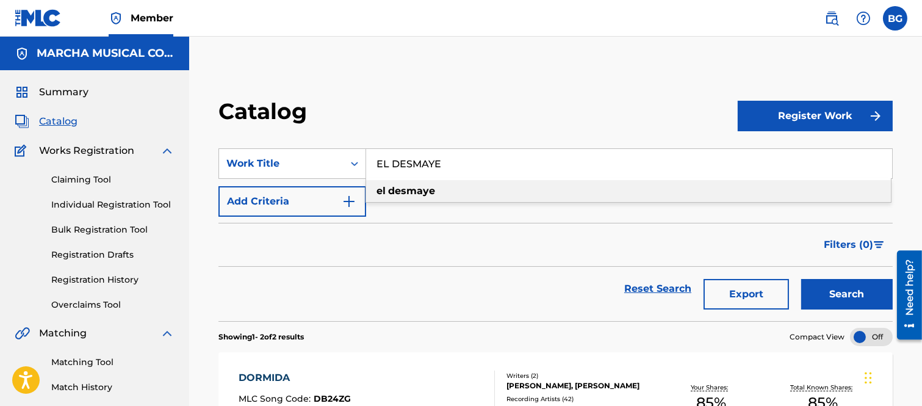
drag, startPoint x: 410, startPoint y: 191, endPoint x: 427, endPoint y: 191, distance: 17.1
click at [411, 192] on strong "desmaye" at bounding box center [411, 191] width 47 height 12
type input "el desmaye"
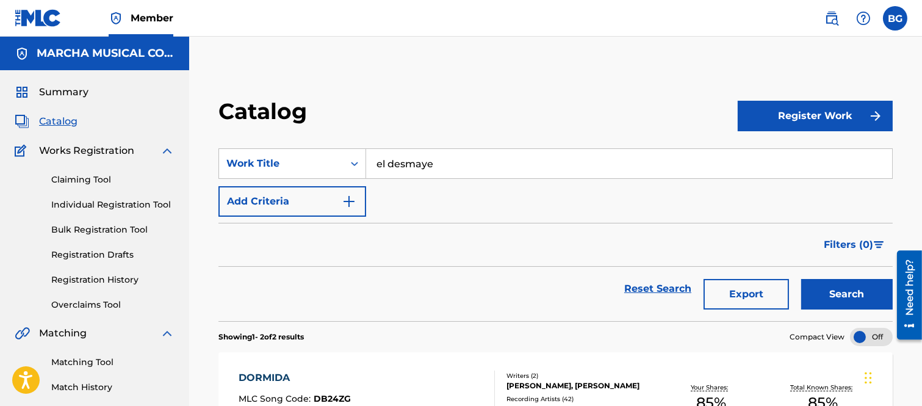
click at [854, 289] on button "Search" at bounding box center [847, 294] width 92 height 31
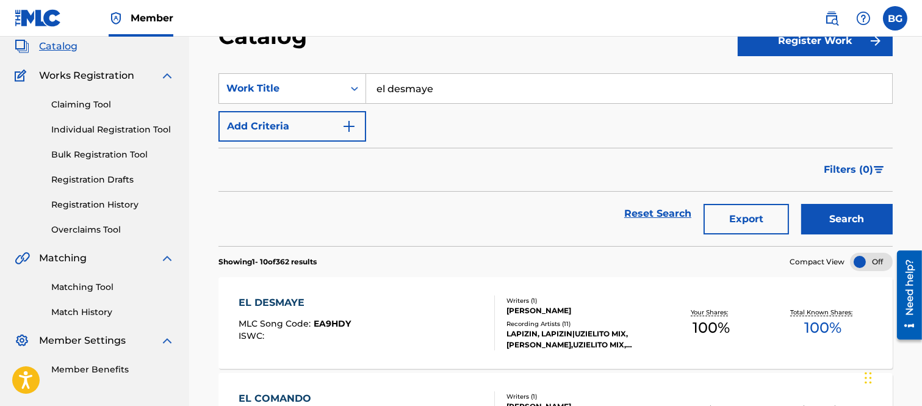
scroll to position [203, 0]
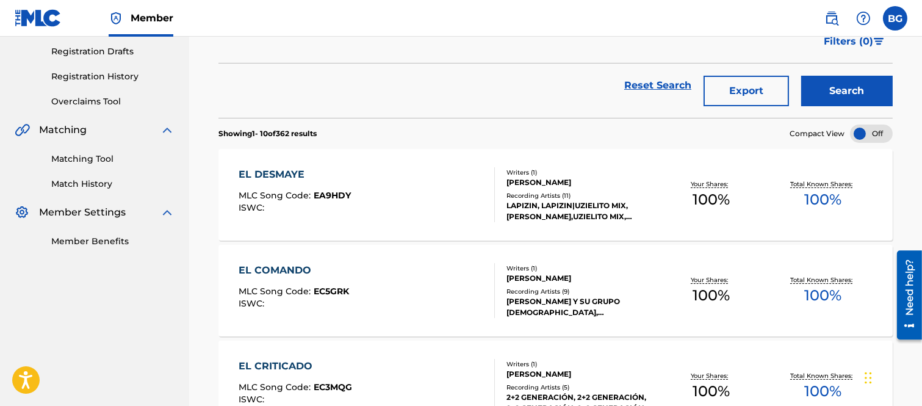
click at [278, 168] on div "EL DESMAYE" at bounding box center [295, 174] width 112 height 15
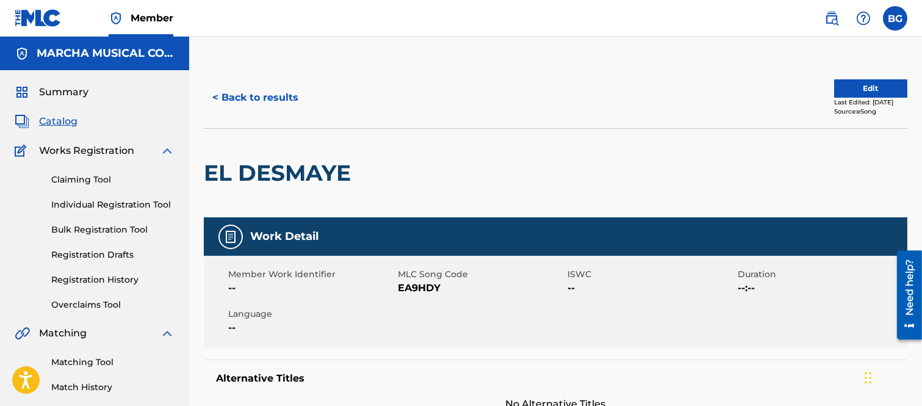
click at [215, 95] on button "< Back to results" at bounding box center [255, 97] width 103 height 31
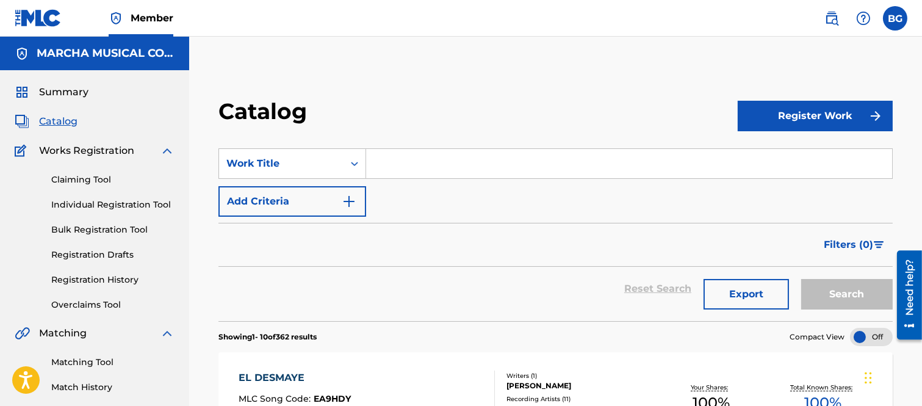
click at [395, 162] on input "Search Form" at bounding box center [629, 163] width 526 height 29
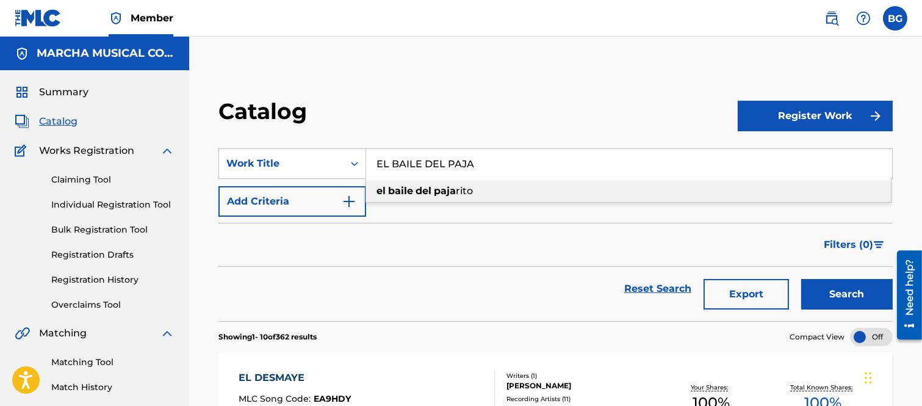
click at [426, 190] on strong "del" at bounding box center [424, 191] width 16 height 12
type input "el [PERSON_NAME]"
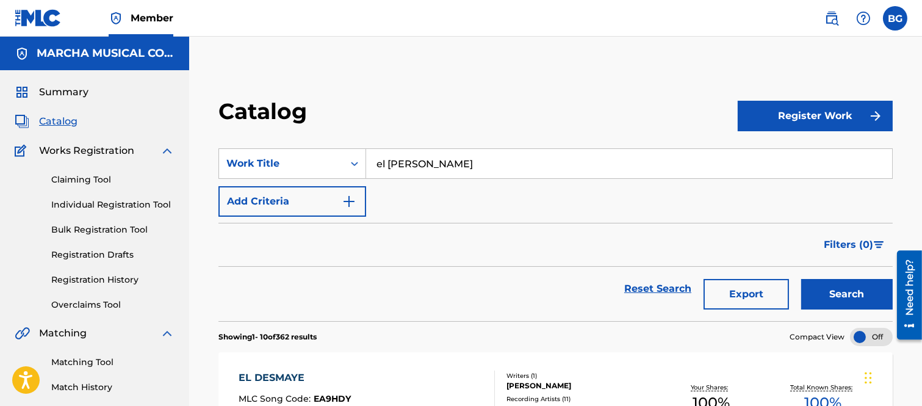
drag, startPoint x: 851, startPoint y: 287, endPoint x: 771, endPoint y: 234, distance: 96.0
click at [850, 287] on button "Search" at bounding box center [847, 294] width 92 height 31
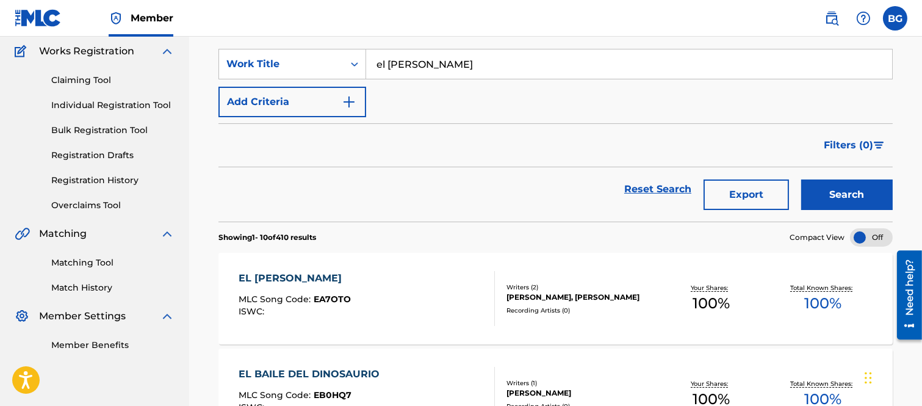
scroll to position [203, 0]
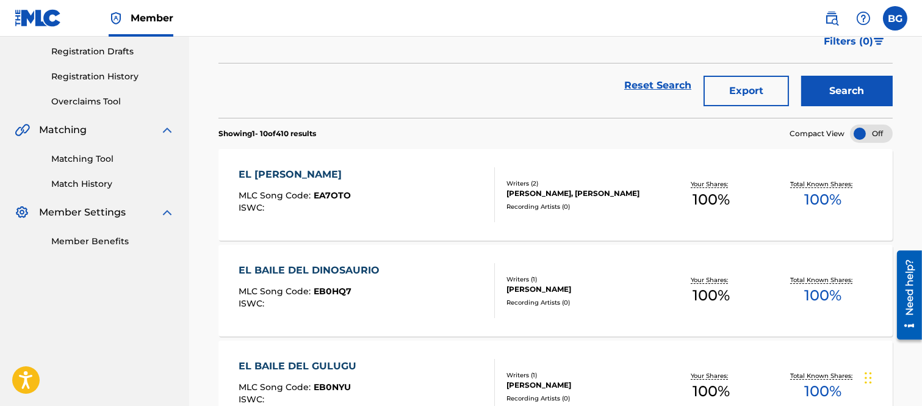
click at [305, 177] on div "EL [PERSON_NAME]" at bounding box center [295, 174] width 112 height 15
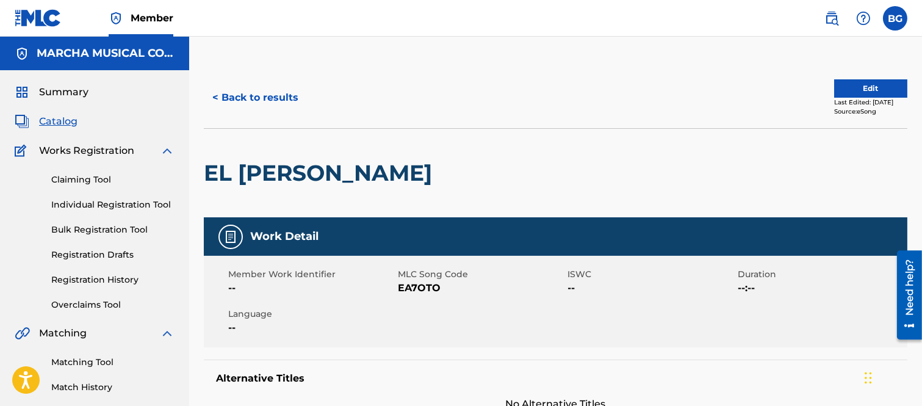
click at [220, 95] on button "< Back to results" at bounding box center [255, 97] width 103 height 31
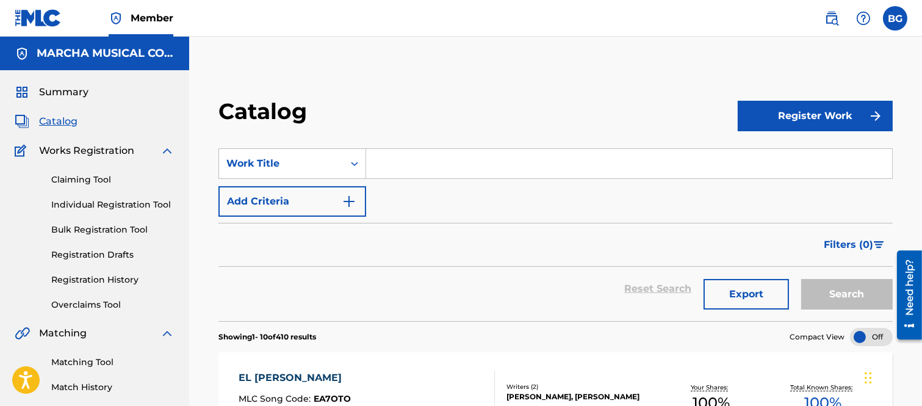
click at [385, 164] on input "Search Form" at bounding box center [629, 163] width 526 height 29
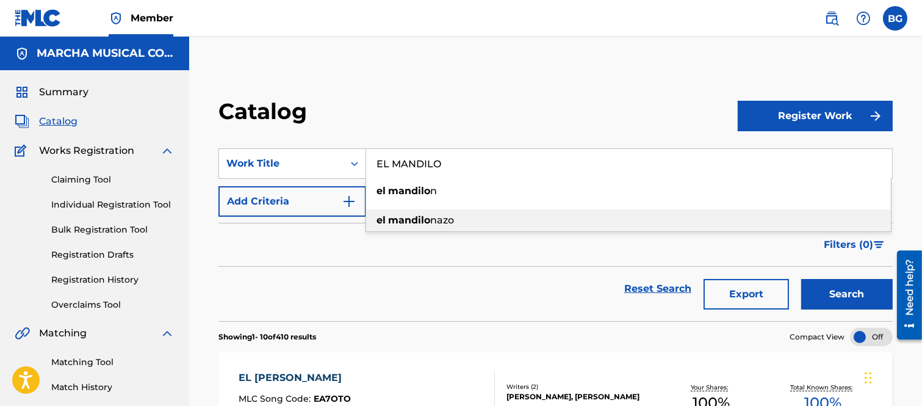
click at [404, 222] on strong "mandilo" at bounding box center [409, 220] width 42 height 12
type input "el mandilonazo"
click at [856, 300] on button "Search" at bounding box center [847, 294] width 92 height 31
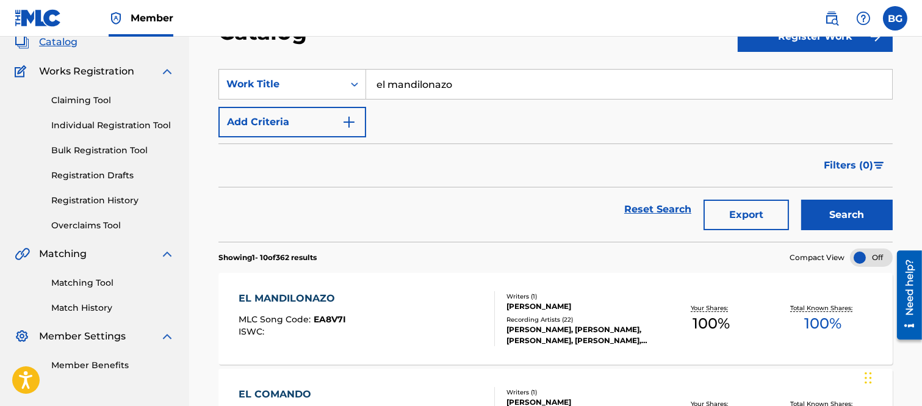
scroll to position [203, 0]
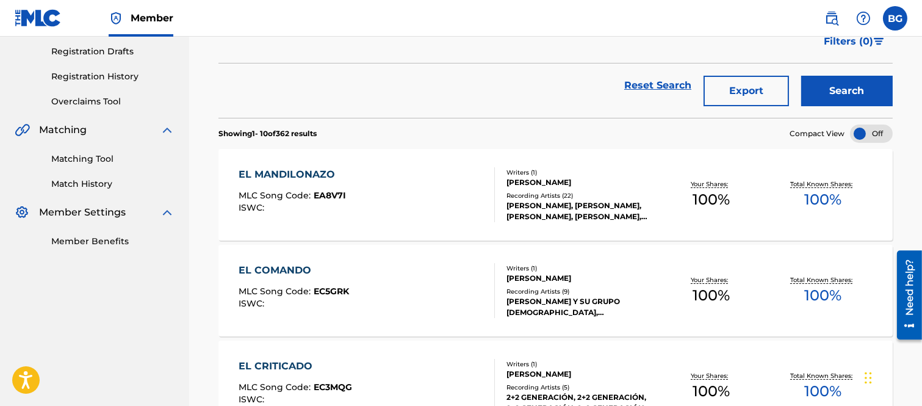
click at [300, 175] on div "EL MANDILONAZO" at bounding box center [292, 174] width 107 height 15
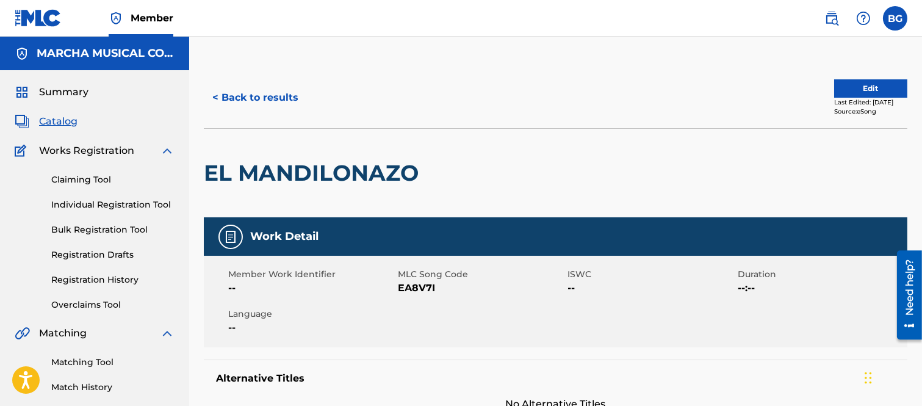
click at [215, 95] on button "< Back to results" at bounding box center [255, 97] width 103 height 31
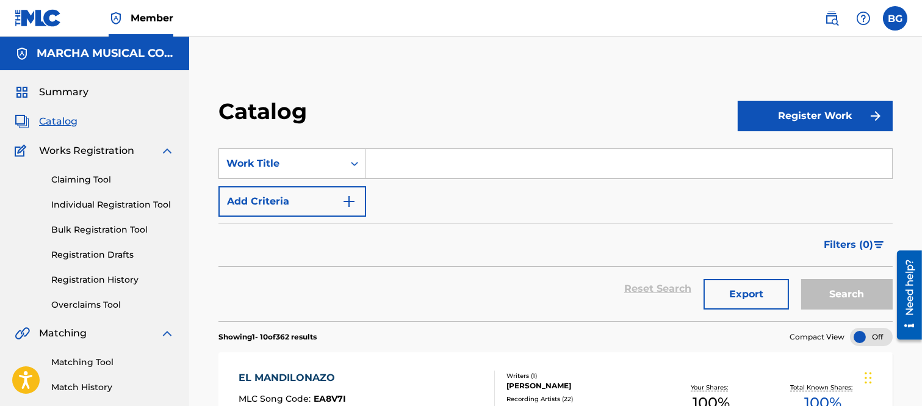
click at [409, 162] on input "Search Form" at bounding box center [629, 163] width 526 height 29
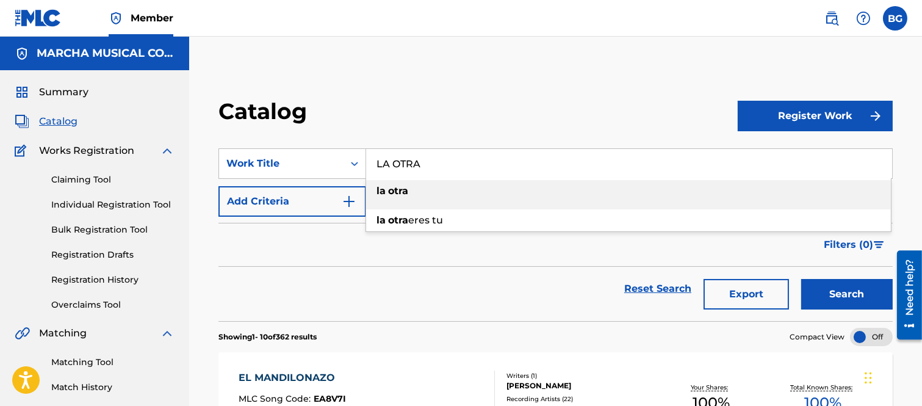
drag, startPoint x: 394, startPoint y: 187, endPoint x: 571, endPoint y: 239, distance: 184.2
click at [394, 188] on strong "otra" at bounding box center [398, 191] width 20 height 12
type input "la otra"
click at [835, 293] on button "Search" at bounding box center [847, 294] width 92 height 31
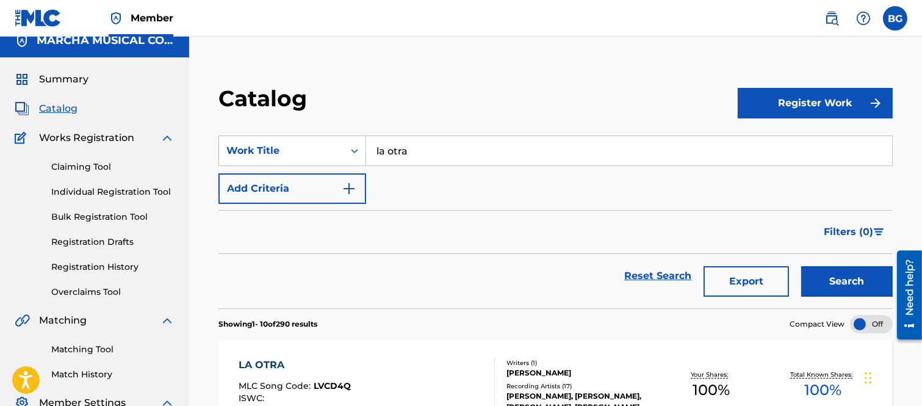
scroll to position [203, 0]
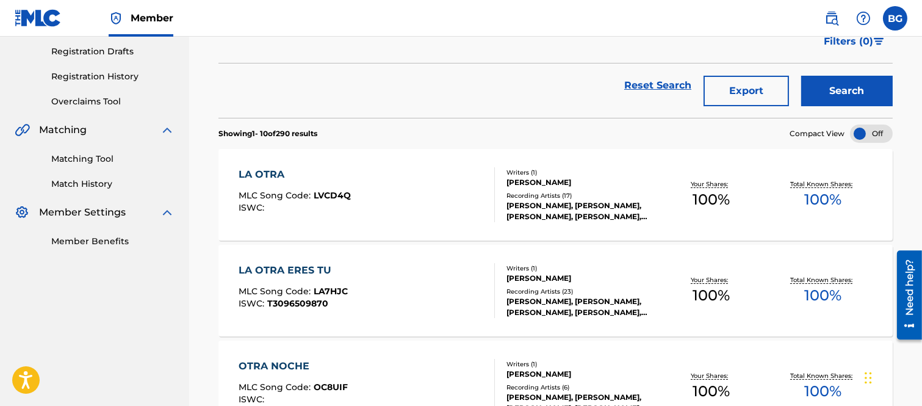
click at [267, 180] on div "LA OTRA" at bounding box center [295, 174] width 112 height 15
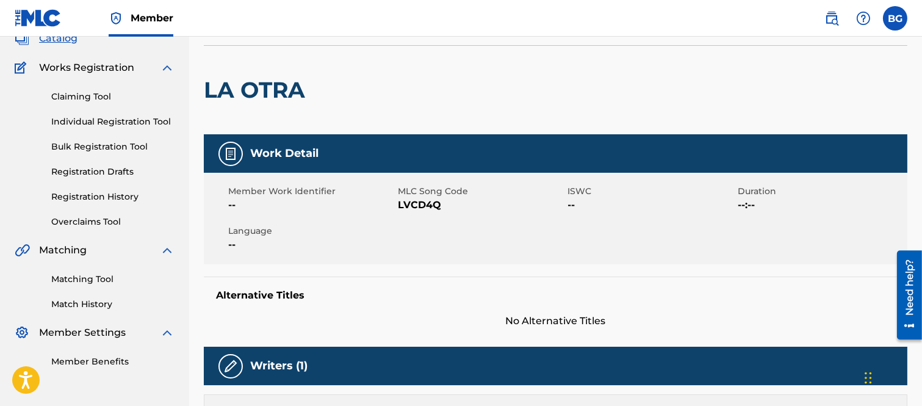
scroll to position [68, 0]
